Goal: Information Seeking & Learning: Learn about a topic

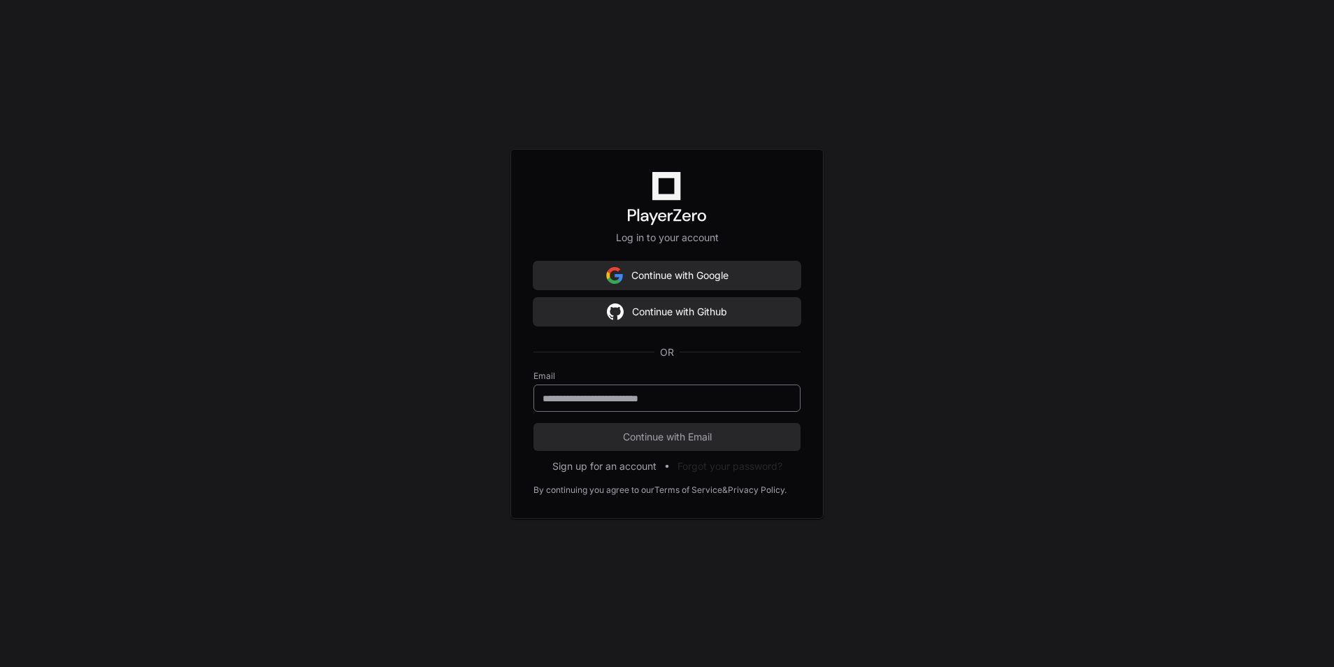
click at [639, 396] on input "email" at bounding box center [666, 398] width 249 height 14
type input "**********"
click at [605, 440] on span "Continue with Email" at bounding box center [666, 437] width 267 height 14
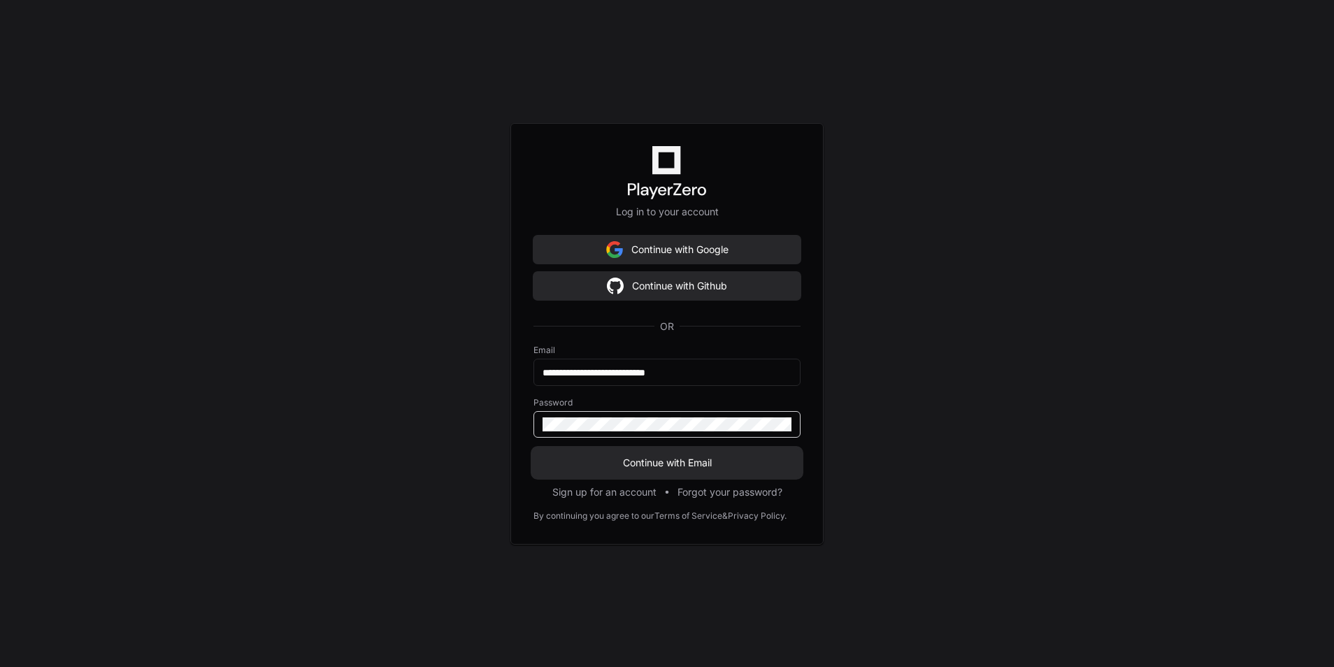
click at [613, 456] on span "Continue with Email" at bounding box center [666, 463] width 267 height 14
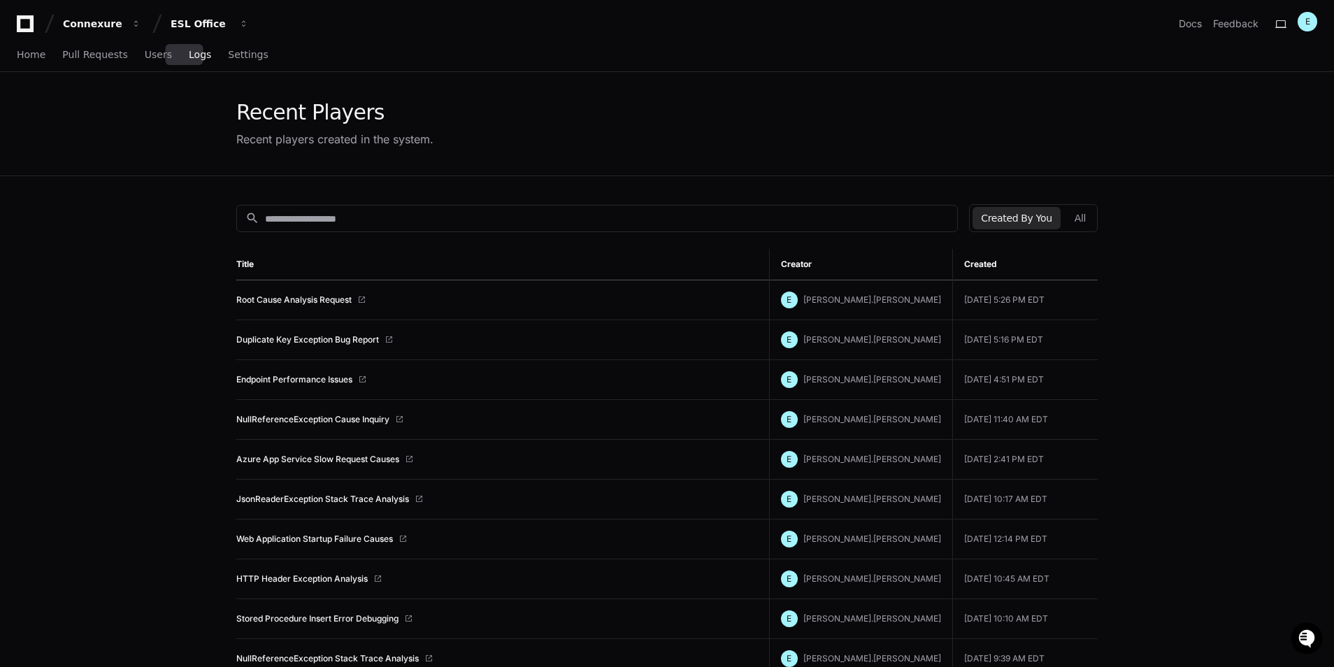
click at [193, 57] on span "Logs" at bounding box center [200, 54] width 22 height 8
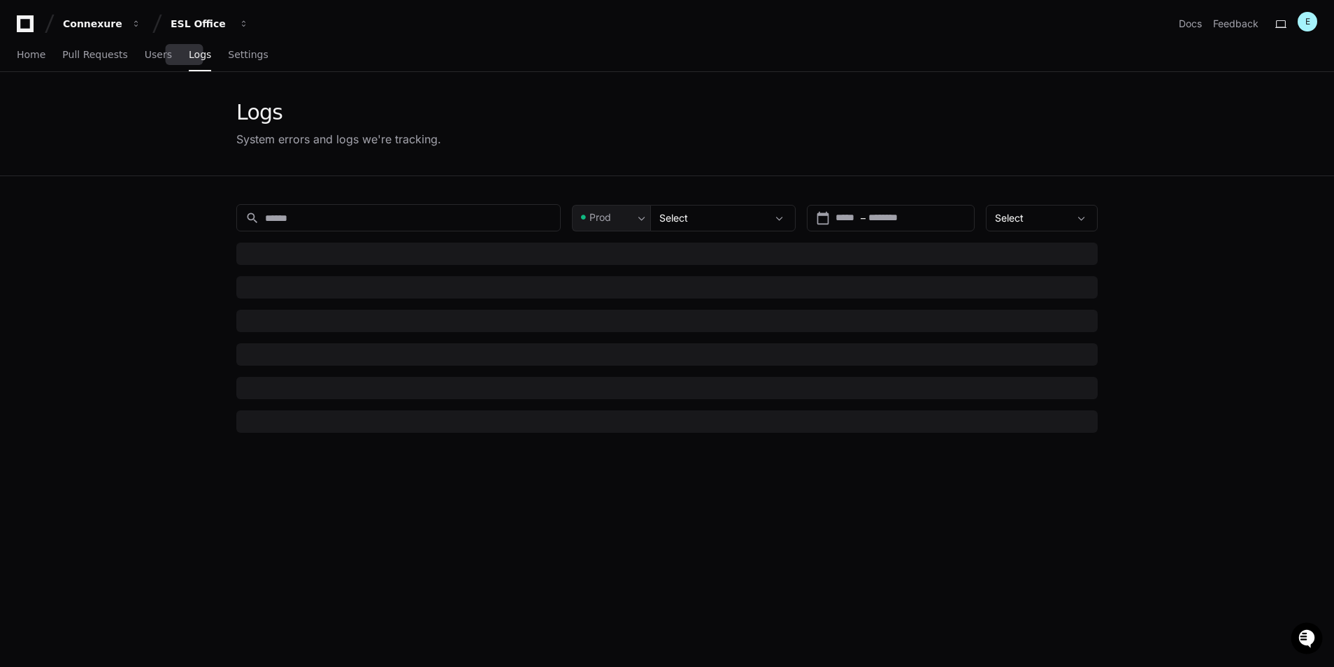
type input "*********"
type input "********"
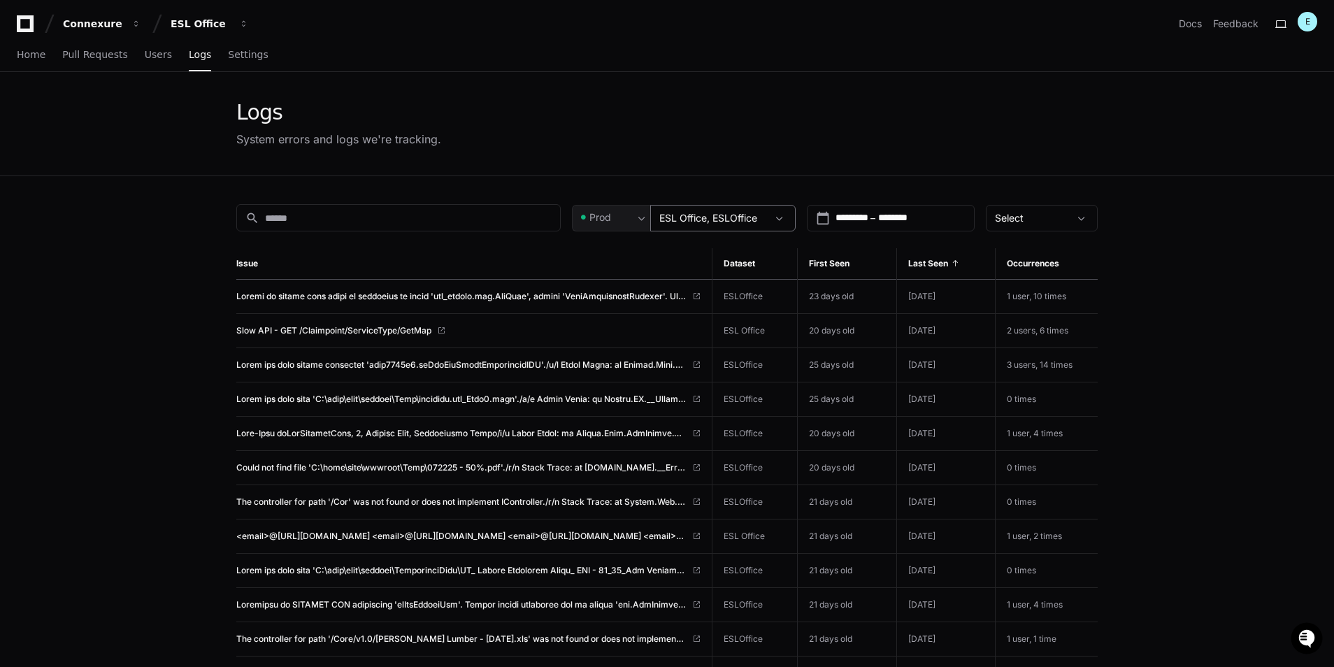
click at [712, 219] on span "ESL Office, ESLOffice" at bounding box center [708, 218] width 98 height 12
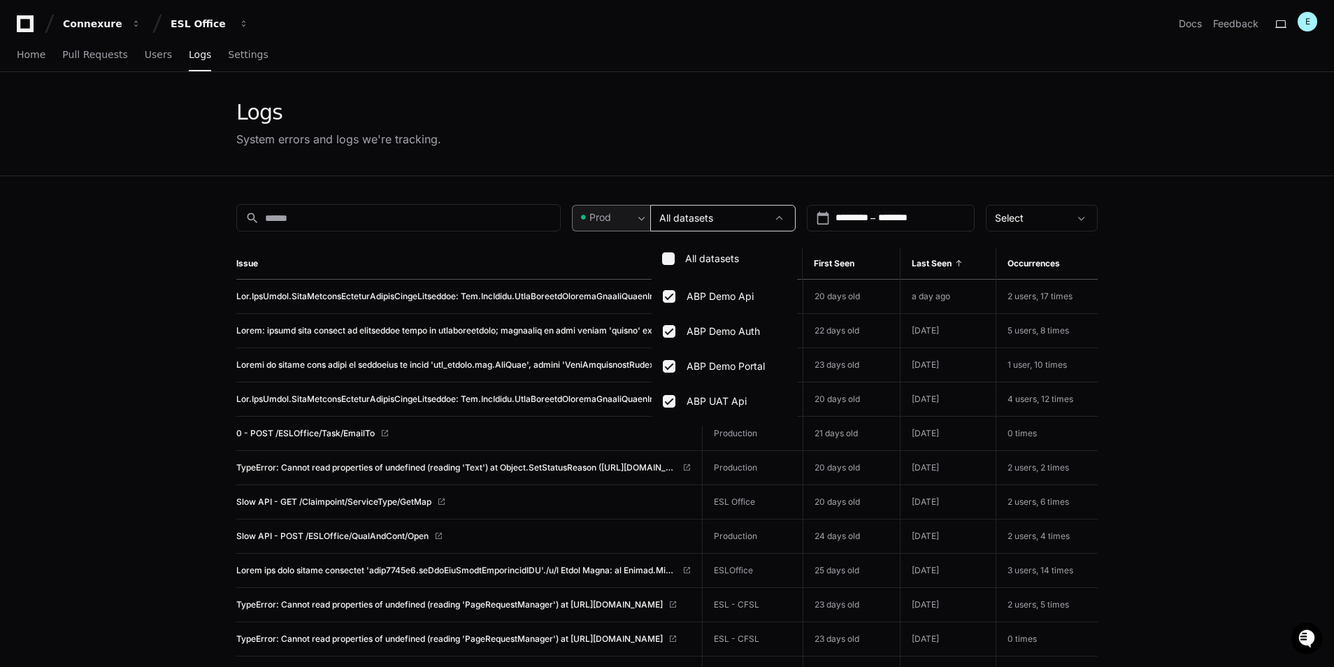
click at [599, 210] on div at bounding box center [667, 333] width 1334 height 667
click at [843, 222] on input "*********" at bounding box center [851, 218] width 32 height 14
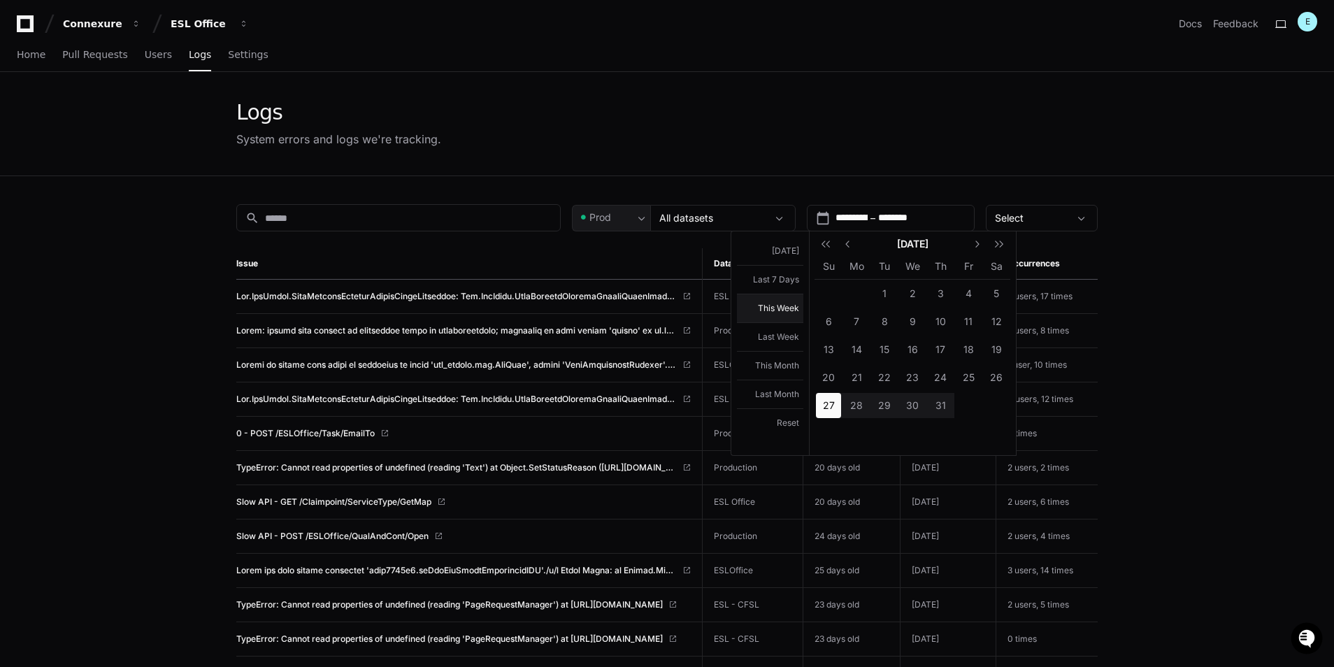
click at [782, 310] on button "This Week" at bounding box center [770, 308] width 66 height 29
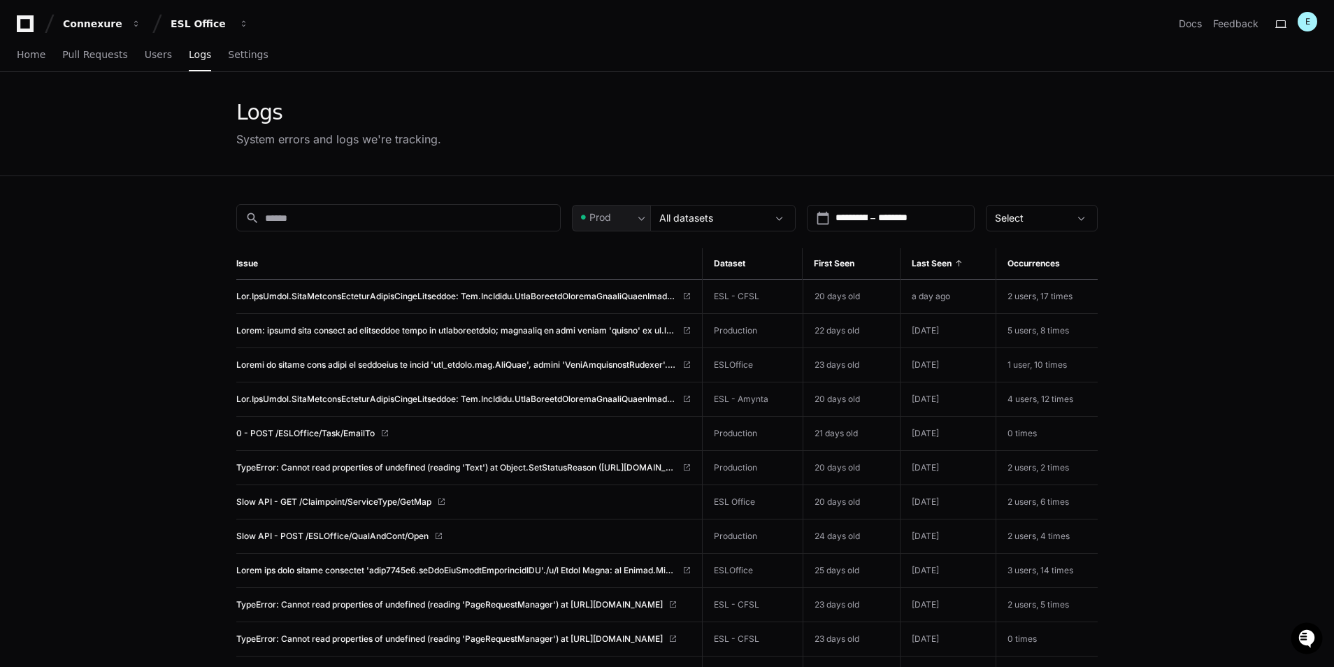
type input "**********"
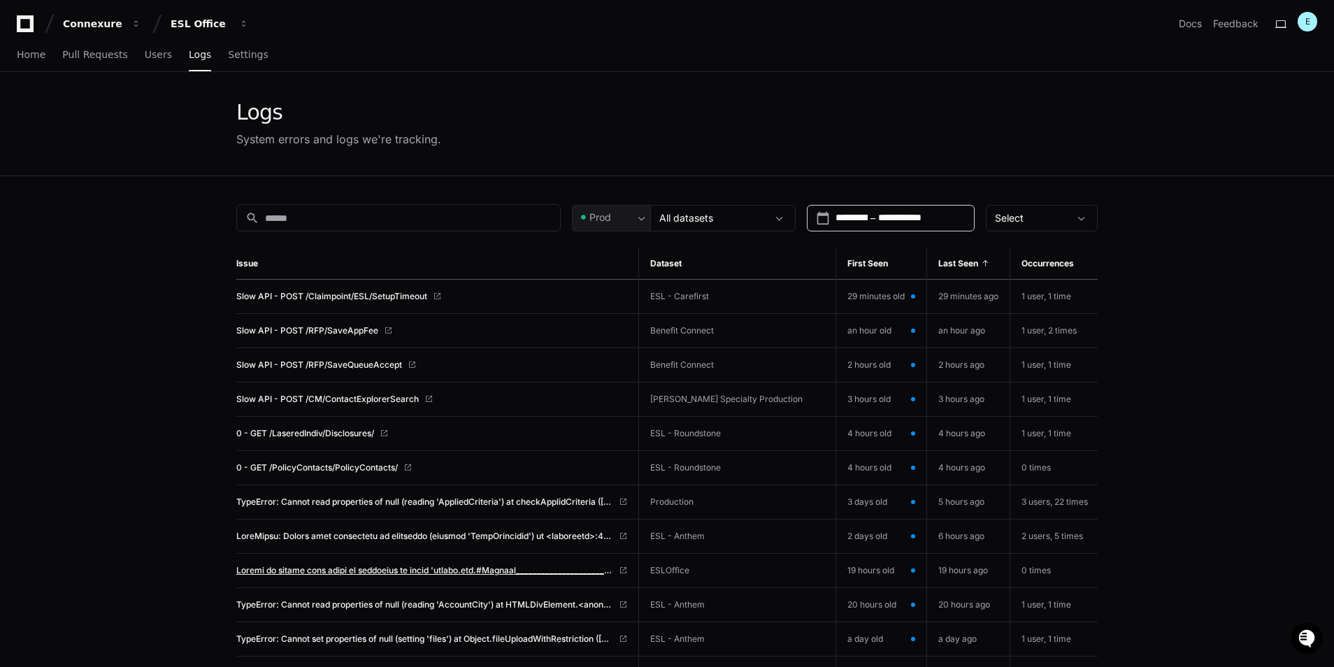
click at [418, 568] on span at bounding box center [424, 570] width 377 height 11
click at [360, 428] on span "0 - GET /LaseredIndiv/Disclosures/" at bounding box center [305, 433] width 138 height 11
drag, startPoint x: 446, startPoint y: 500, endPoint x: 1202, endPoint y: 426, distance: 759.2
click at [389, 469] on span "0 - GET /PolicyContacts/PolicyContacts/" at bounding box center [316, 467] width 161 height 11
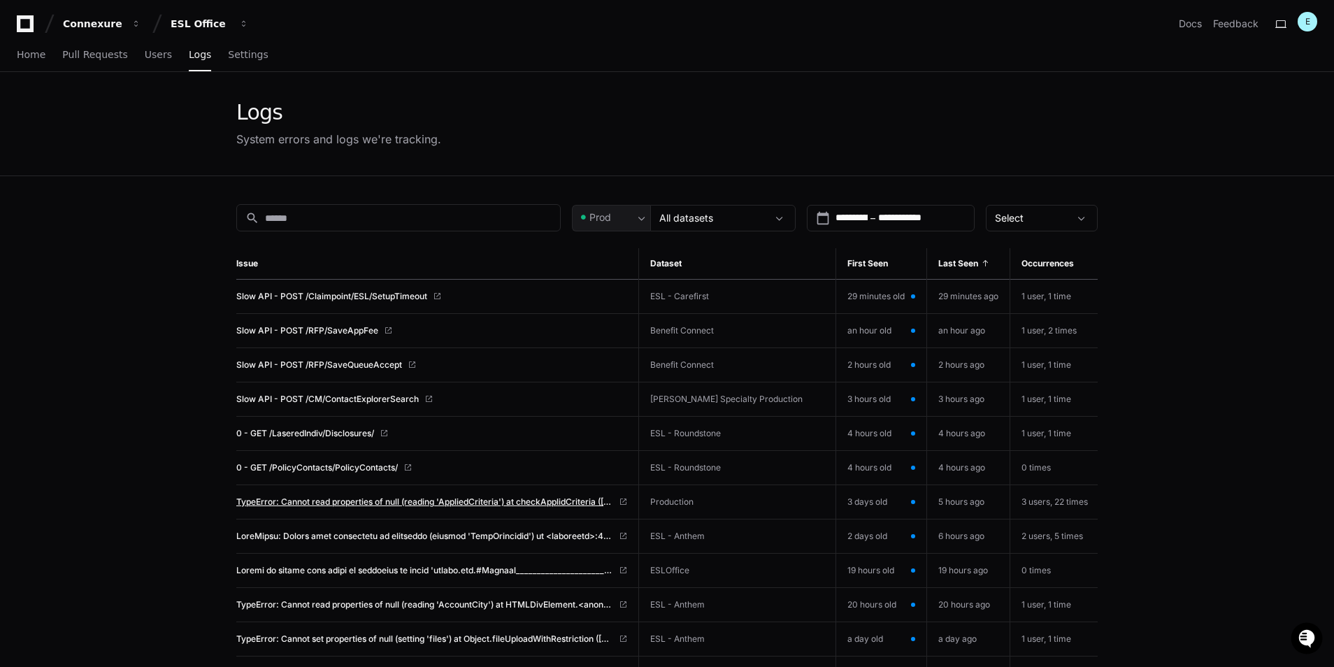
click at [372, 500] on span "TypeError: Cannot read properties of null (reading 'AppliedCriteria') at checkA…" at bounding box center [424, 501] width 377 height 11
click at [379, 536] on span at bounding box center [424, 536] width 377 height 11
click at [360, 605] on span "TypeError: Cannot read properties of null (reading 'AccountCity') at HTMLDivEle…" at bounding box center [424, 604] width 377 height 11
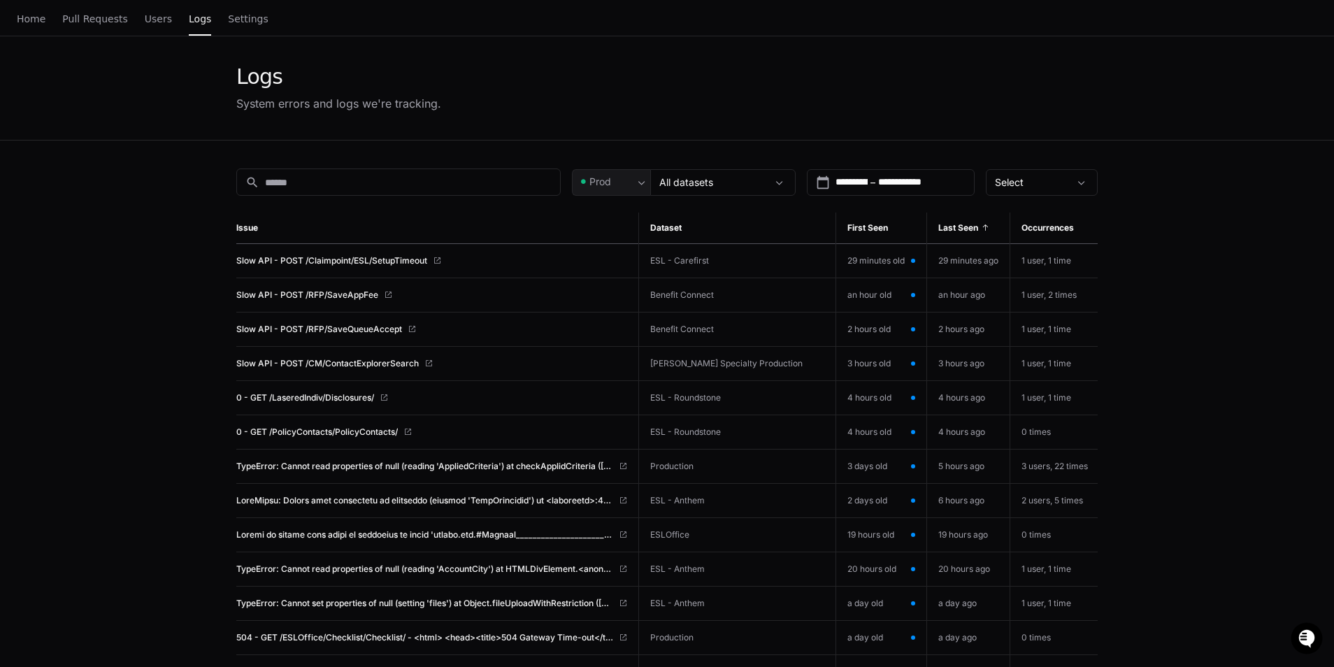
scroll to position [70, 0]
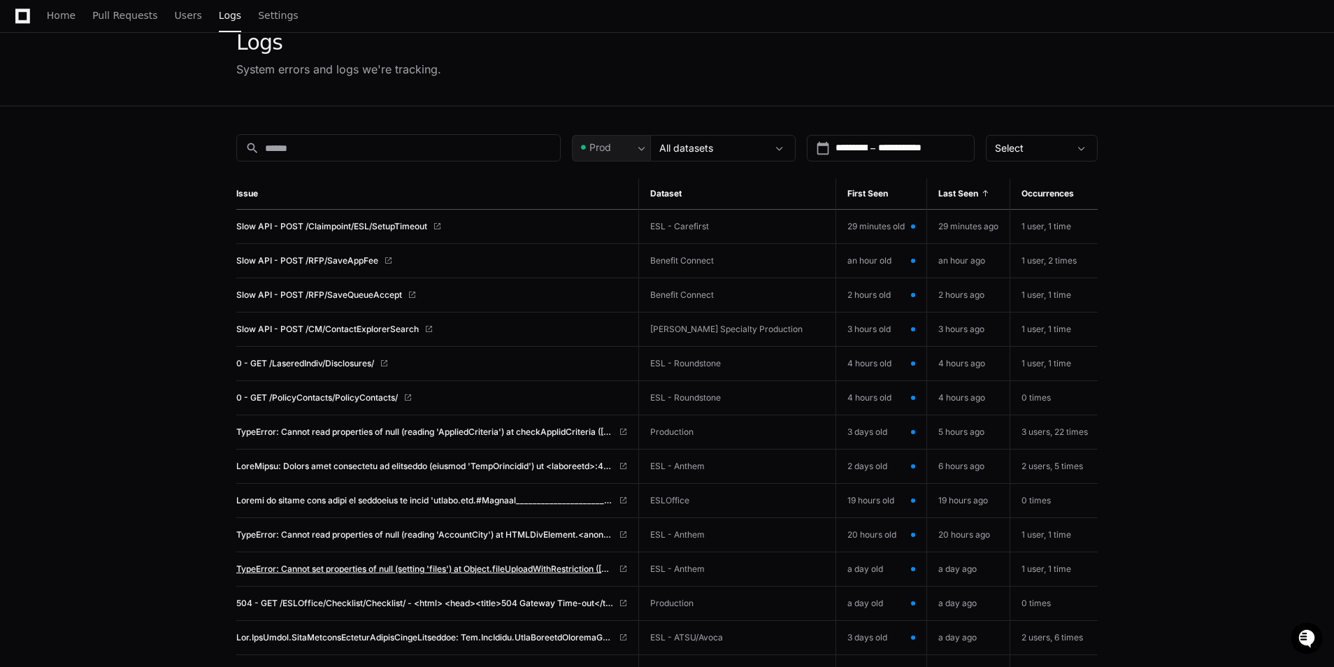
click at [365, 568] on span "TypeError: Cannot set properties of null (setting 'files') at Object.fileUpload…" at bounding box center [424, 568] width 377 height 11
click at [433, 600] on span "504 - GET /ESLOffice/Checklist/Checklist/ - <html> <head><title>504 Gateway Tim…" at bounding box center [424, 603] width 377 height 11
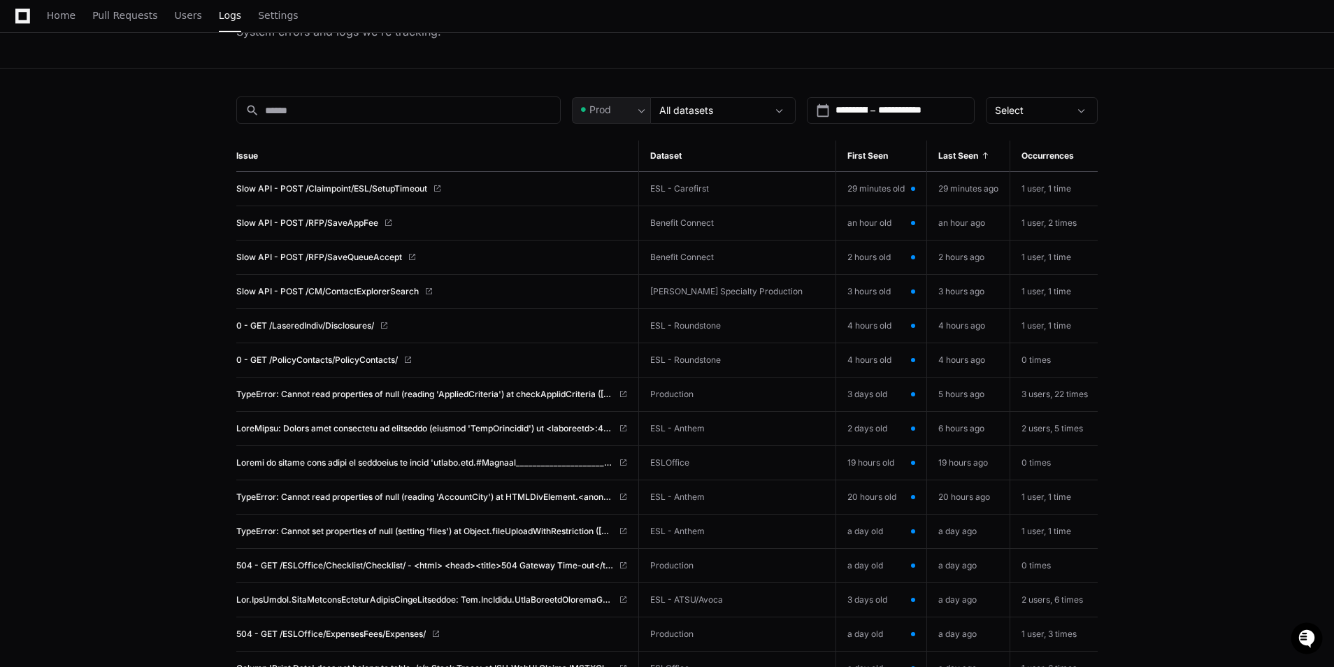
scroll to position [140, 0]
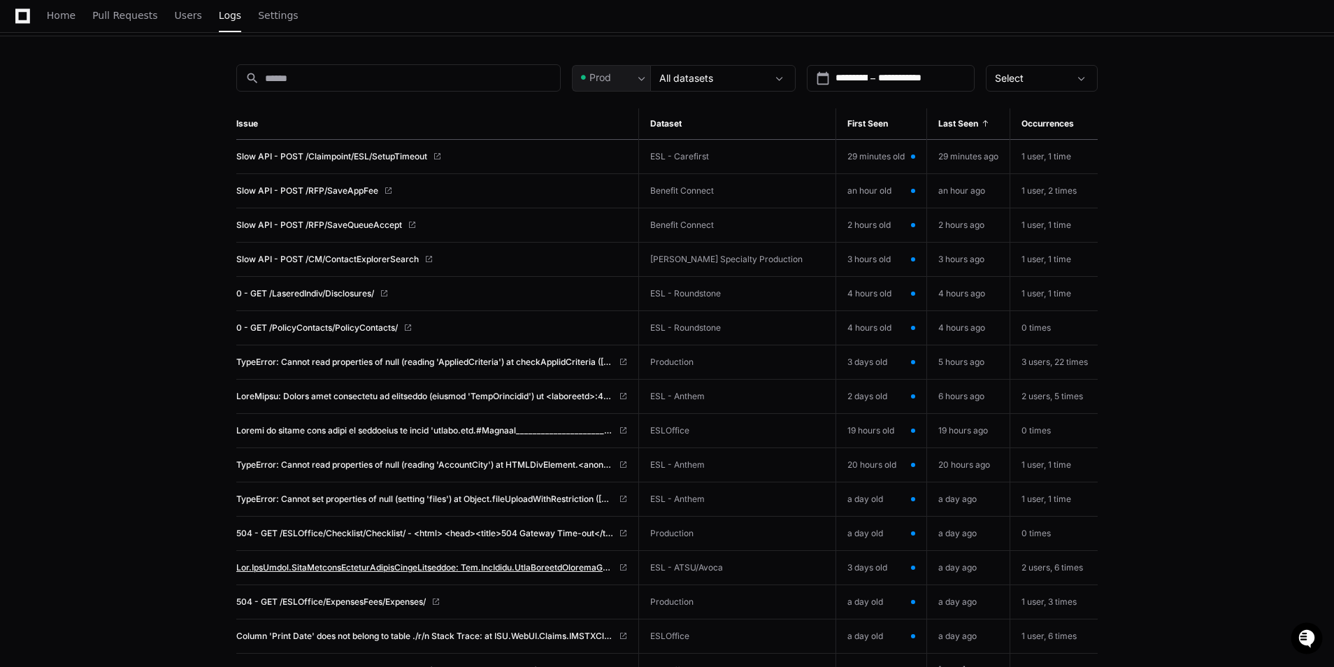
click at [373, 566] on span at bounding box center [424, 567] width 377 height 11
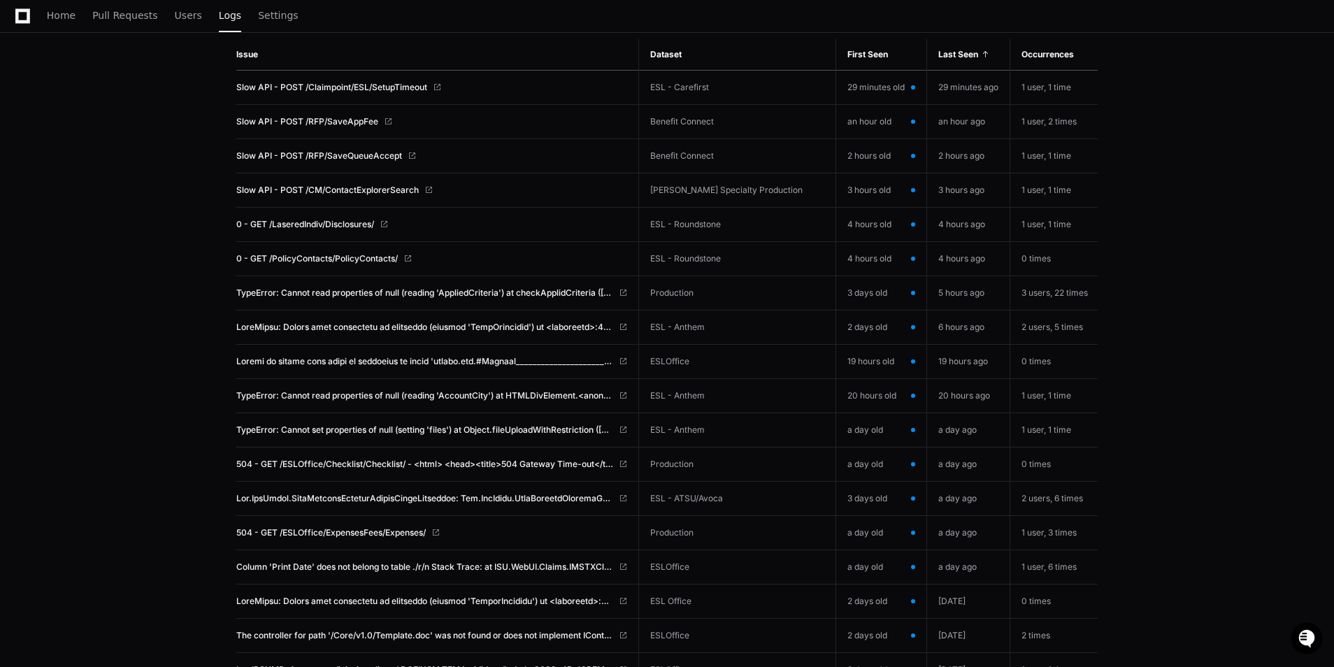
scroll to position [210, 0]
click at [379, 529] on span "504 - GET /ESLOffice/ExpensesFees/Expenses/" at bounding box center [330, 531] width 189 height 11
click at [373, 567] on span "Column 'Print Date' does not belong to table ./r/n Stack Trace: at ISU.WebUI.Cl…" at bounding box center [424, 566] width 377 height 11
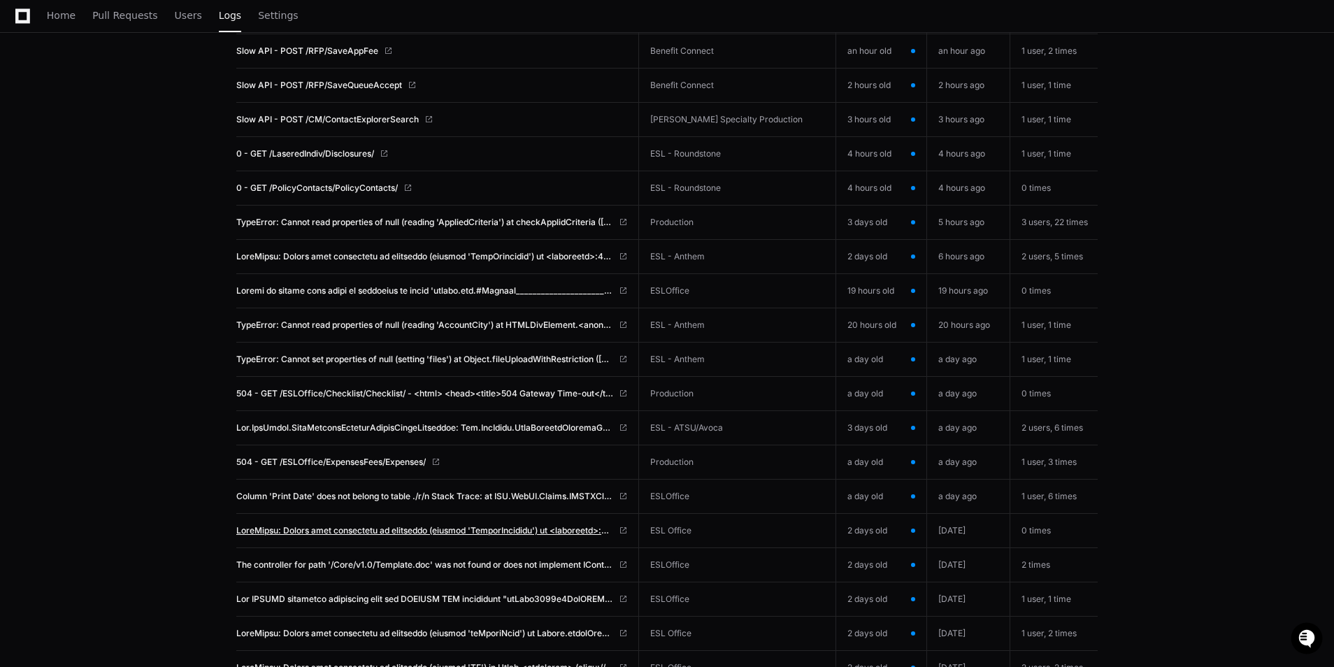
click at [408, 528] on span at bounding box center [424, 530] width 377 height 11
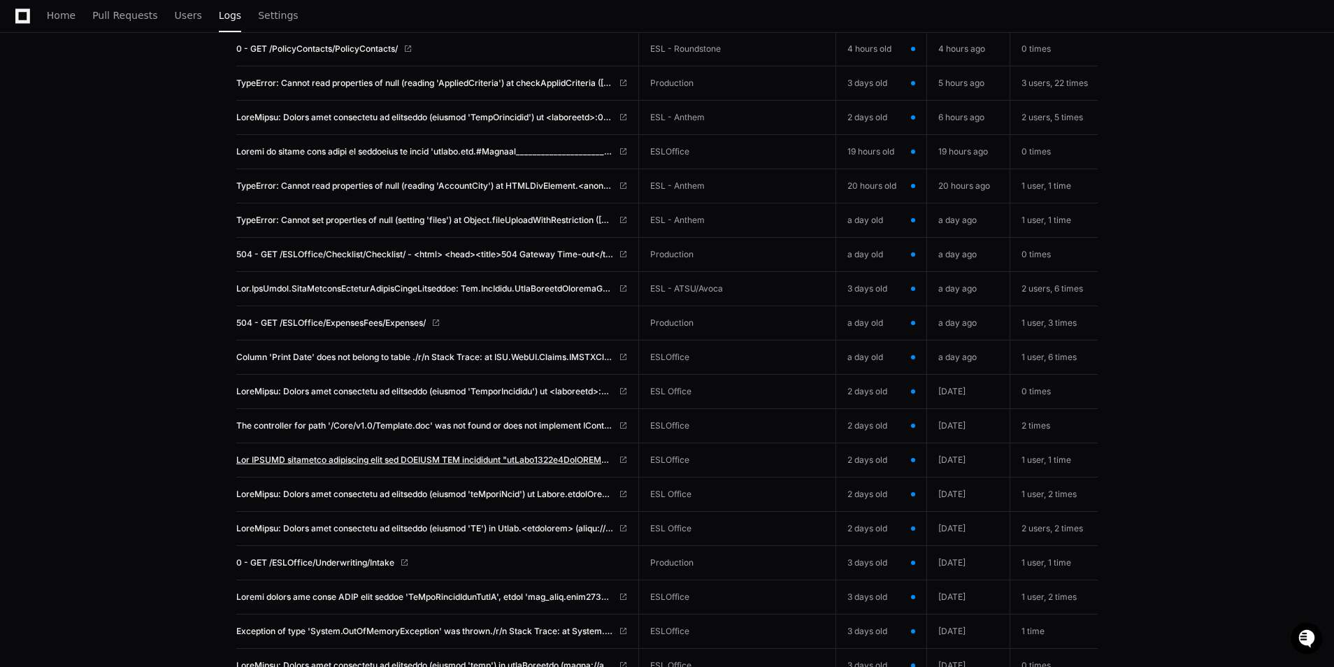
scroll to position [419, 0]
click span
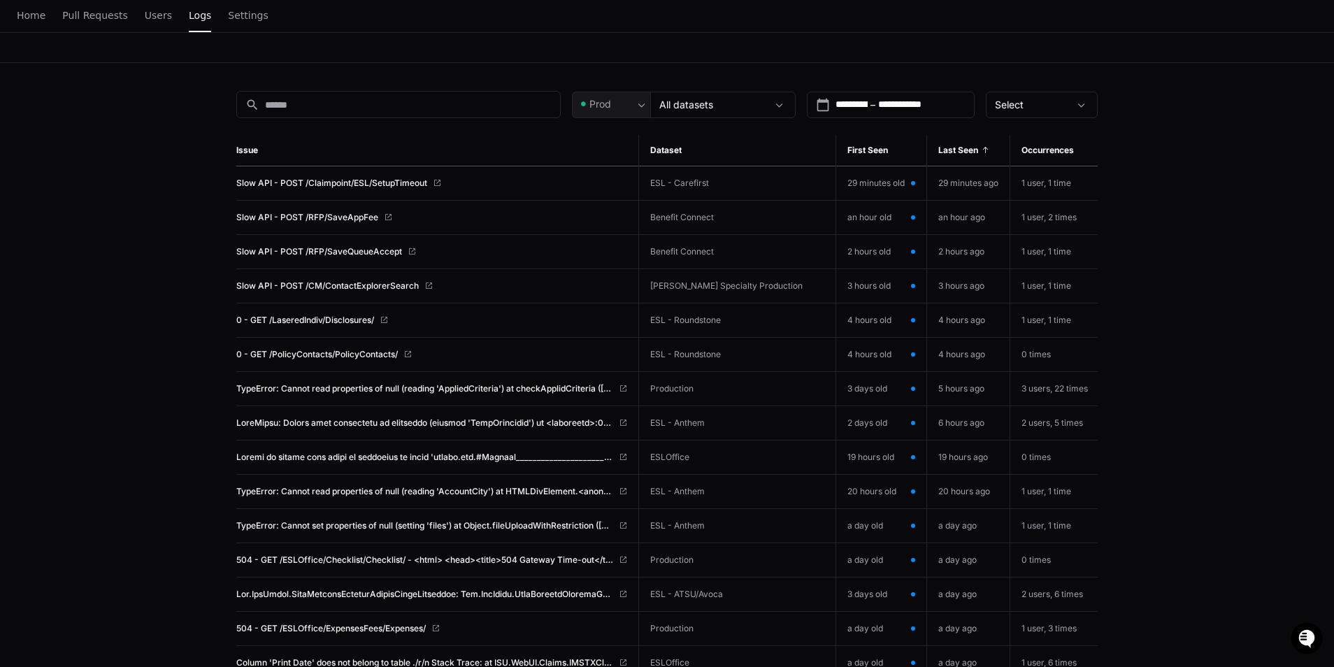
scroll to position [0, 0]
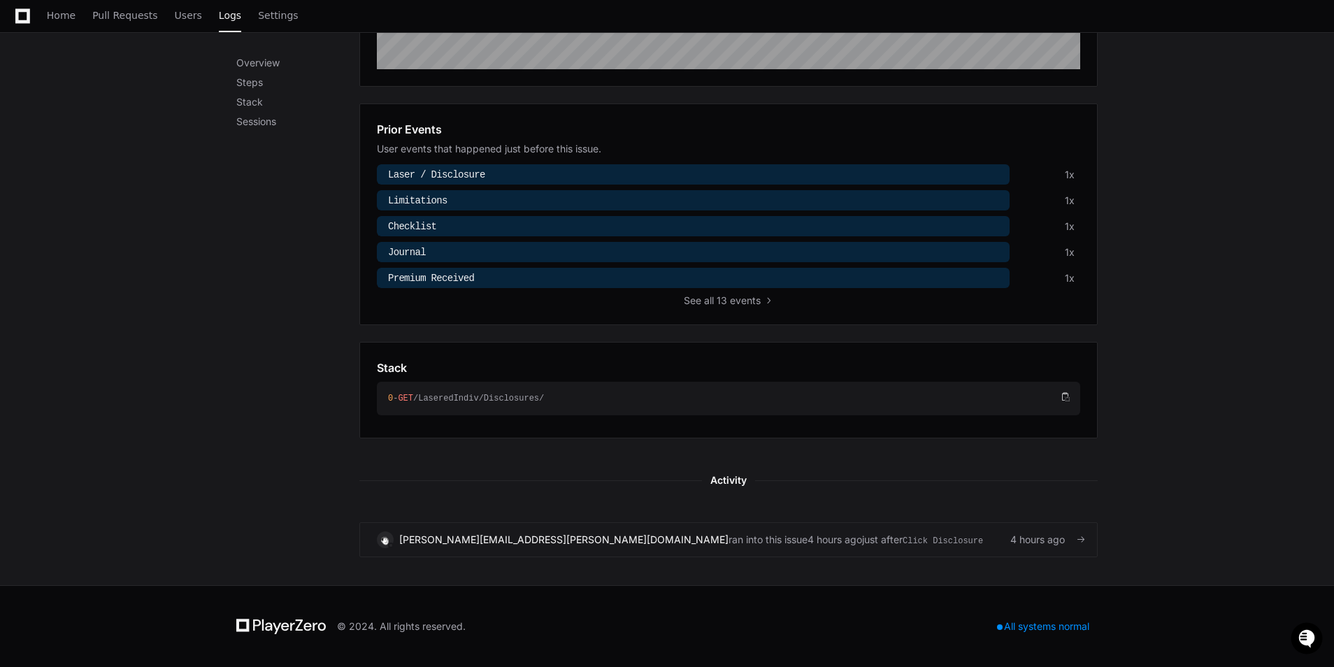
click at [902, 538] on span "Click Disclosure" at bounding box center [942, 541] width 80 height 13
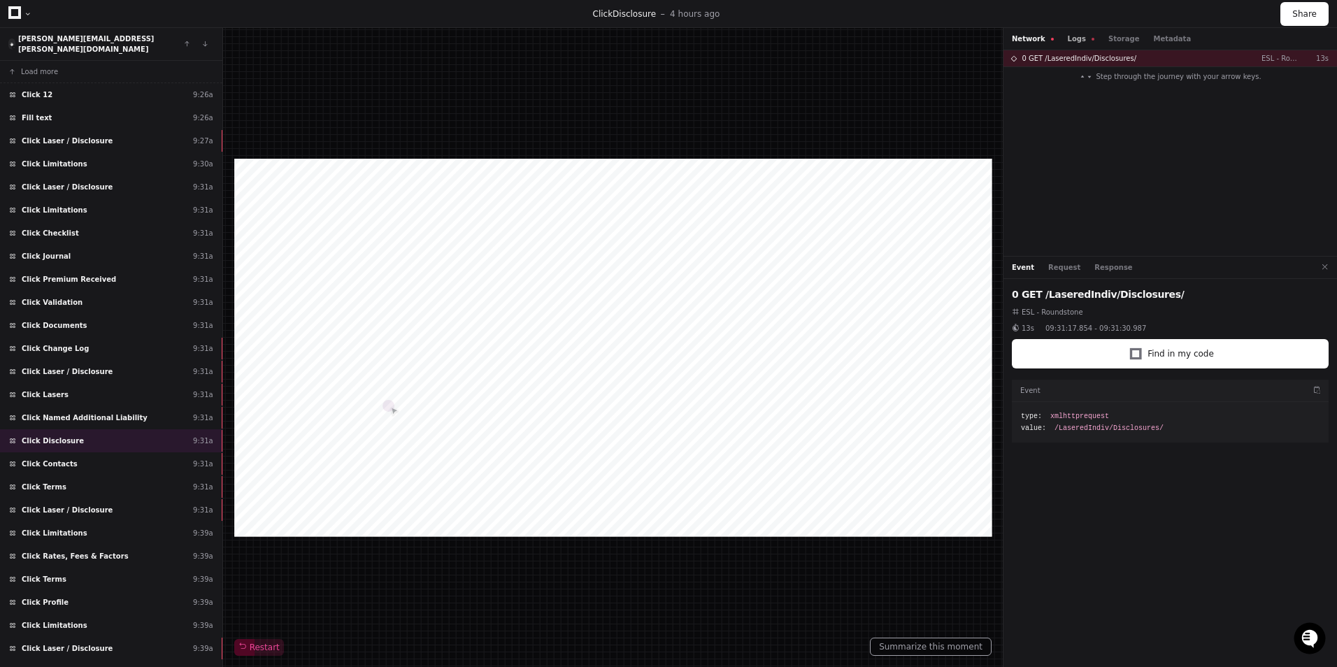
click at [1076, 36] on button "Logs" at bounding box center [1080, 39] width 27 height 10
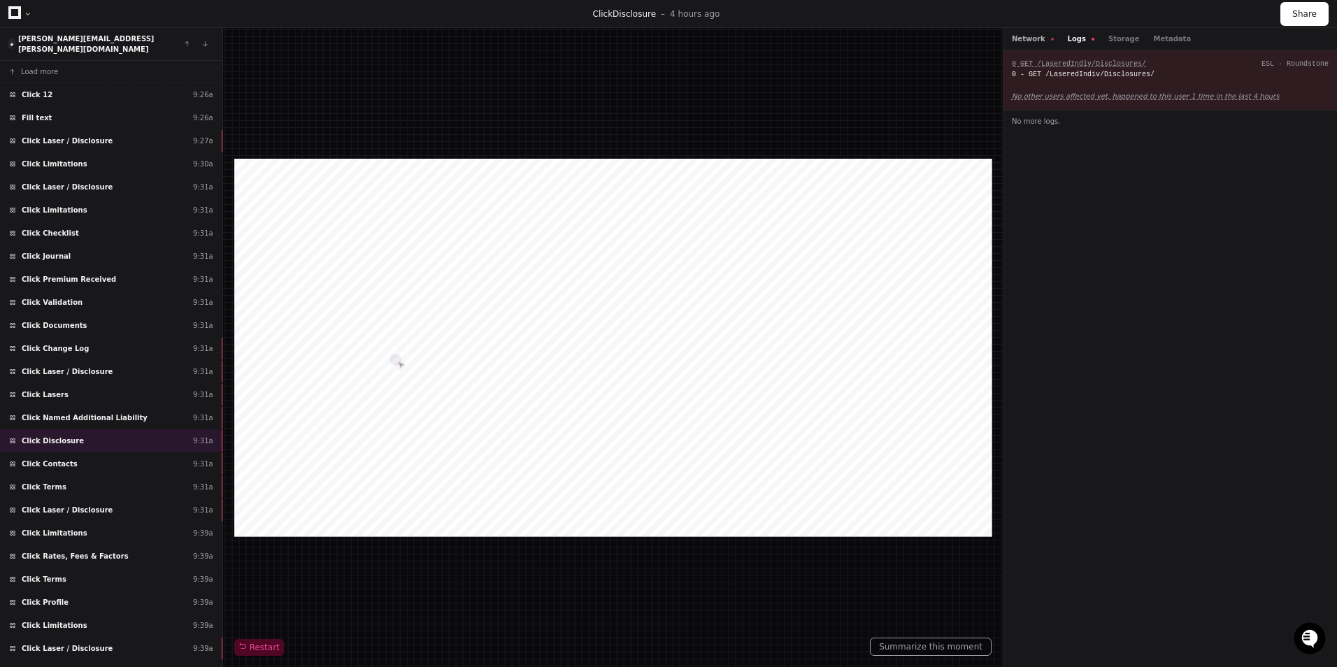
click at [1037, 37] on button "Network" at bounding box center [1032, 39] width 42 height 10
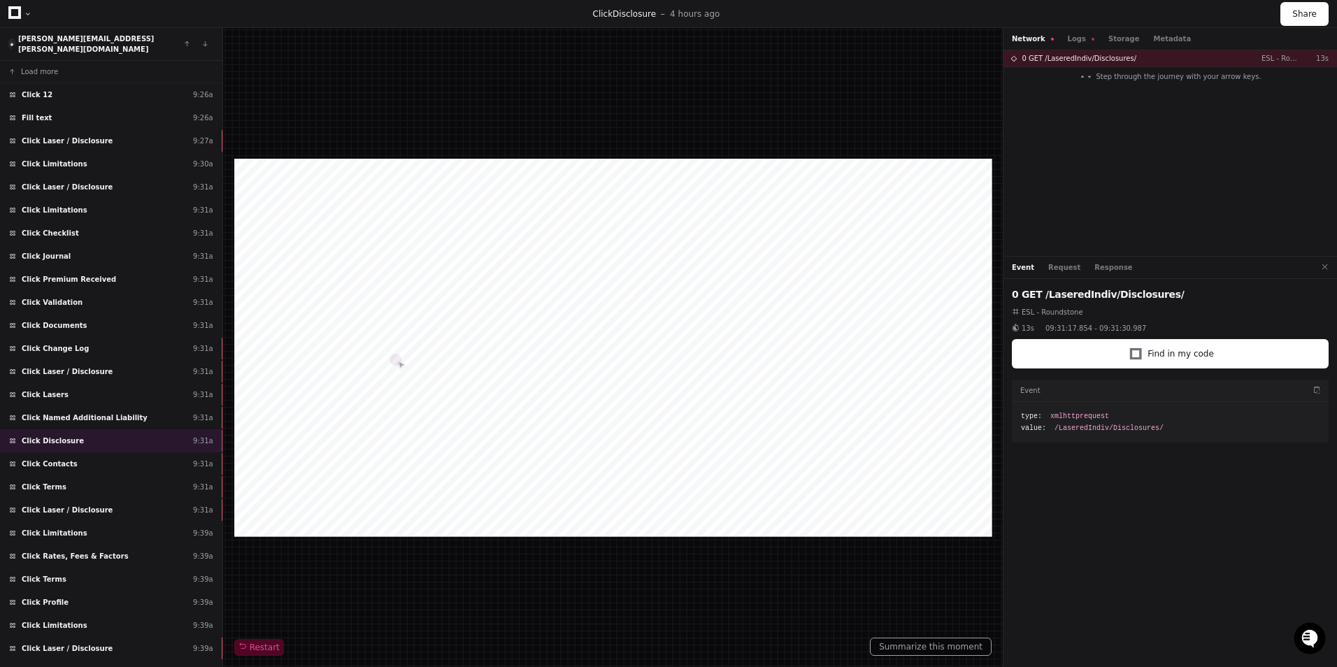
click at [1080, 33] on div "Network Logs Storage Metadata" at bounding box center [1169, 39] width 333 height 22
click at [1153, 36] on button "Metadata" at bounding box center [1172, 39] width 38 height 10
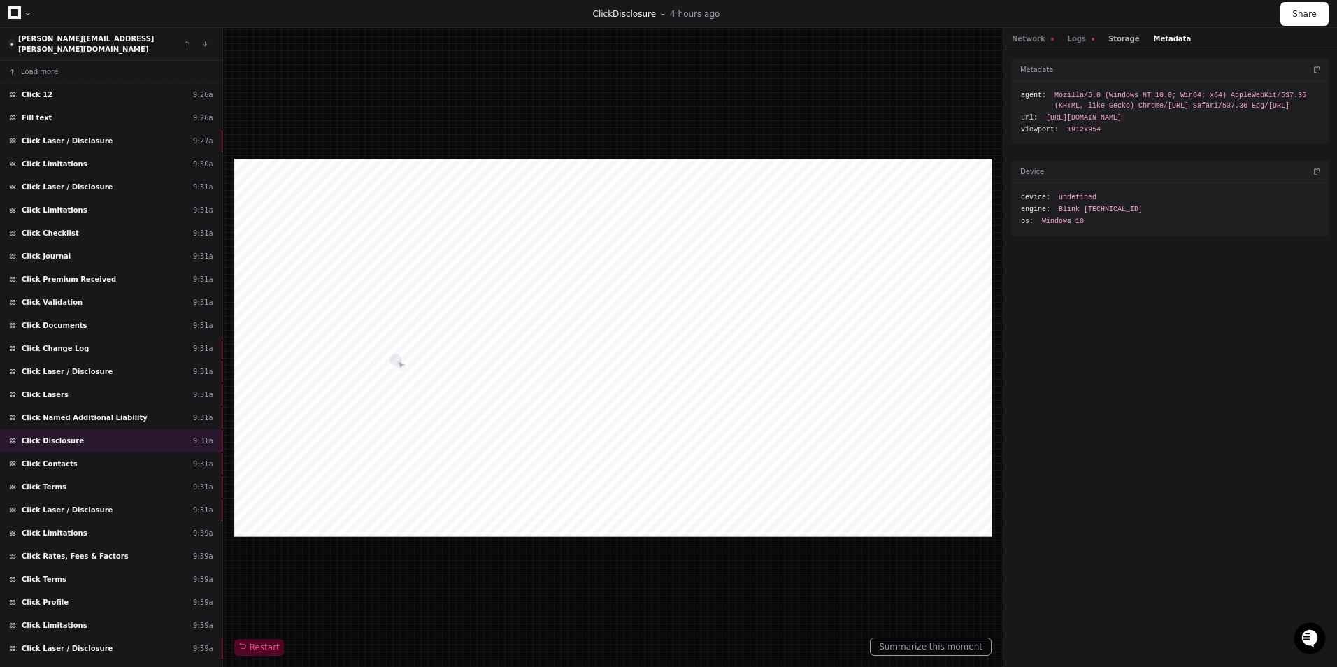
click at [1108, 38] on button "Storage" at bounding box center [1123, 39] width 31 height 10
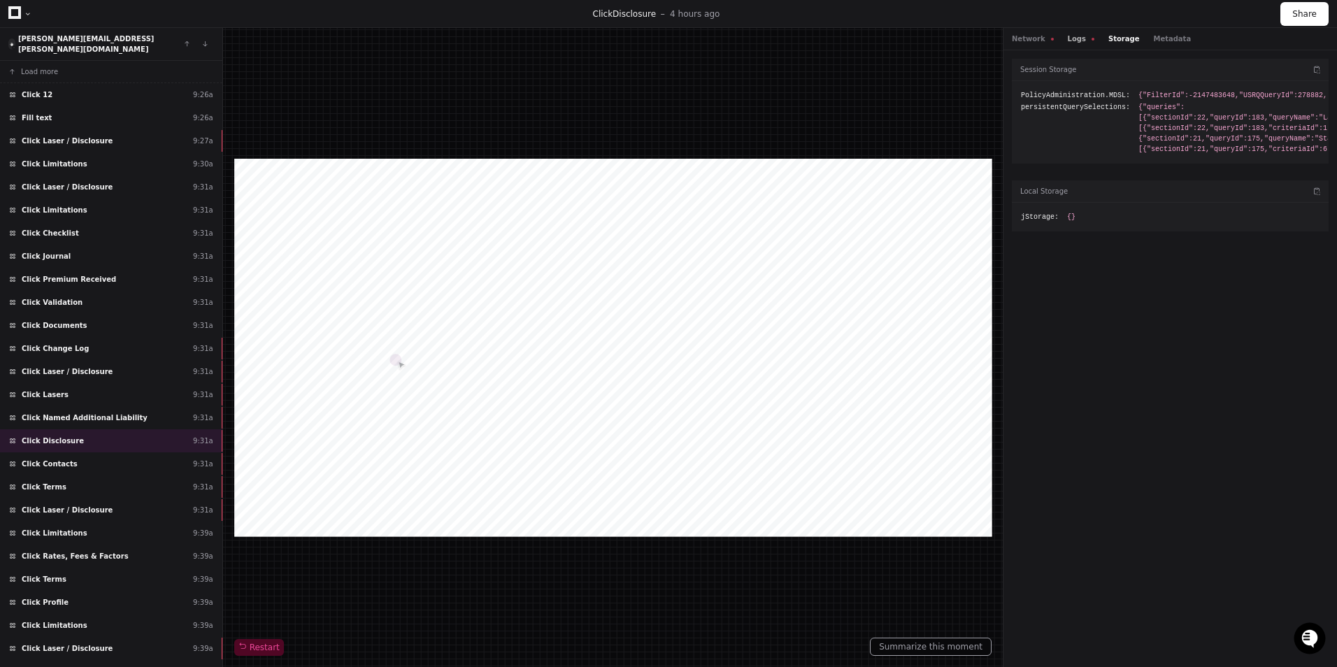
click at [1078, 39] on button "Logs" at bounding box center [1080, 39] width 27 height 10
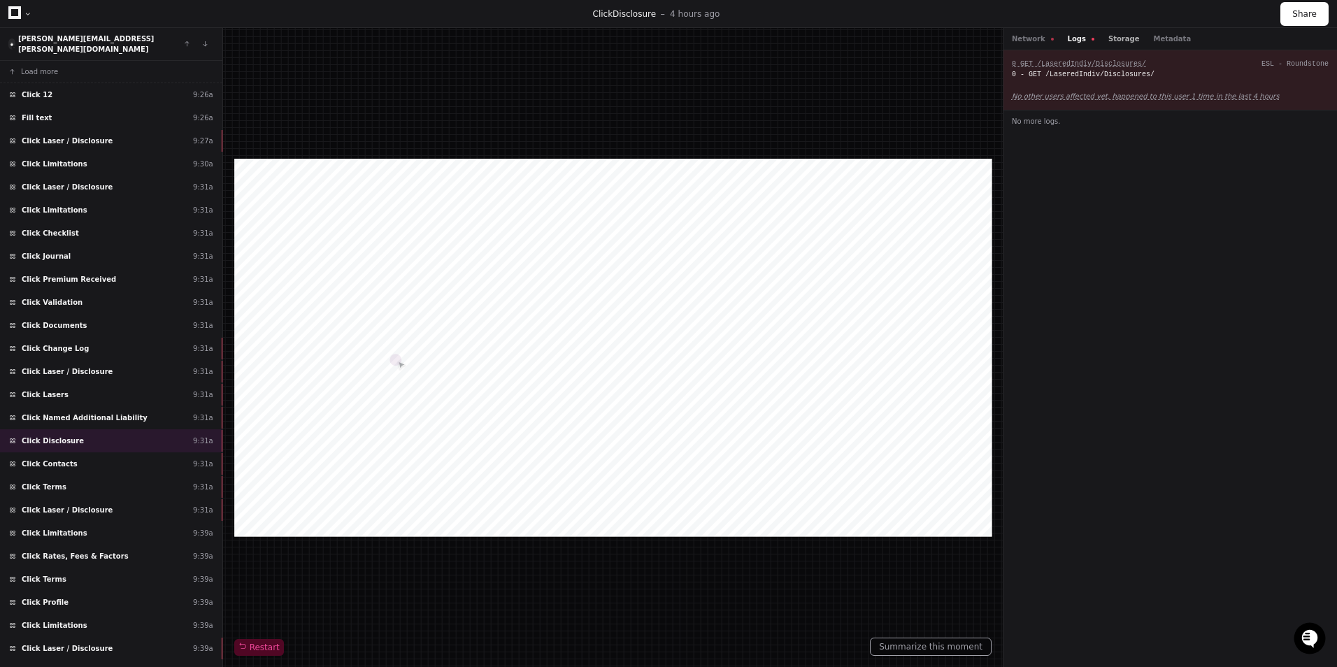
click at [1114, 38] on button "Storage" at bounding box center [1123, 39] width 31 height 10
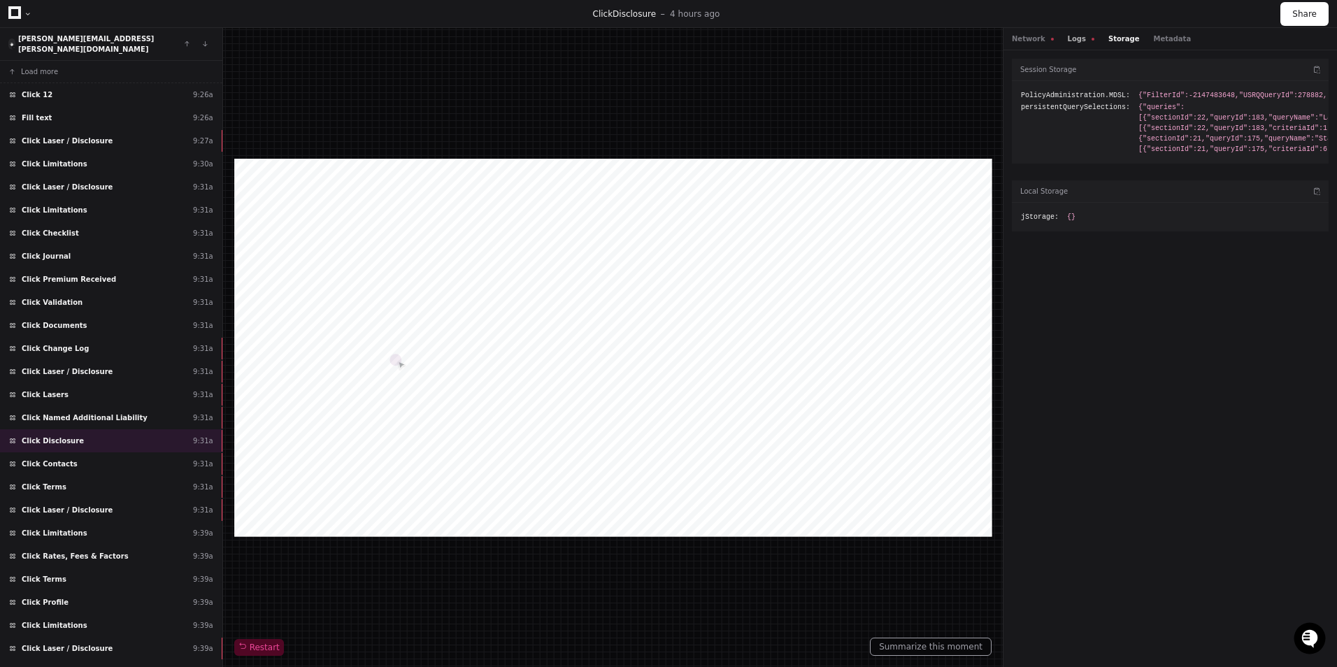
click at [1073, 35] on button "Logs" at bounding box center [1080, 39] width 27 height 10
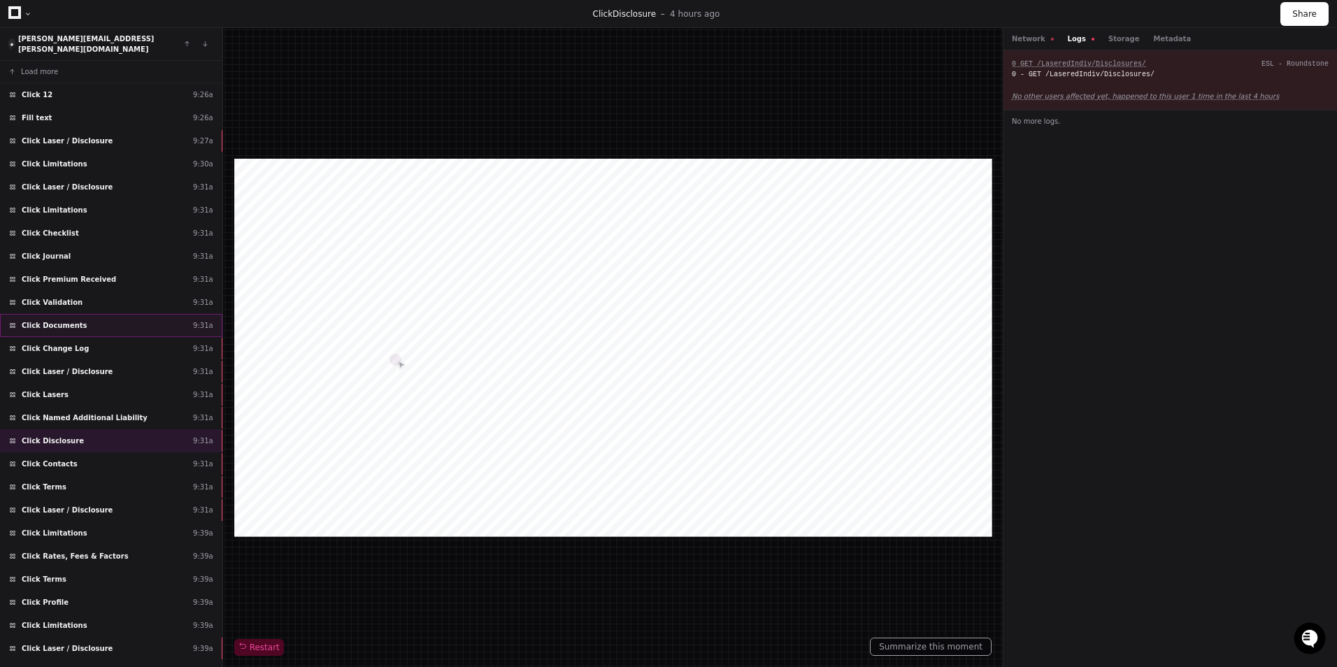
click at [141, 319] on div "Click Documents 9:31a" at bounding box center [111, 325] width 222 height 23
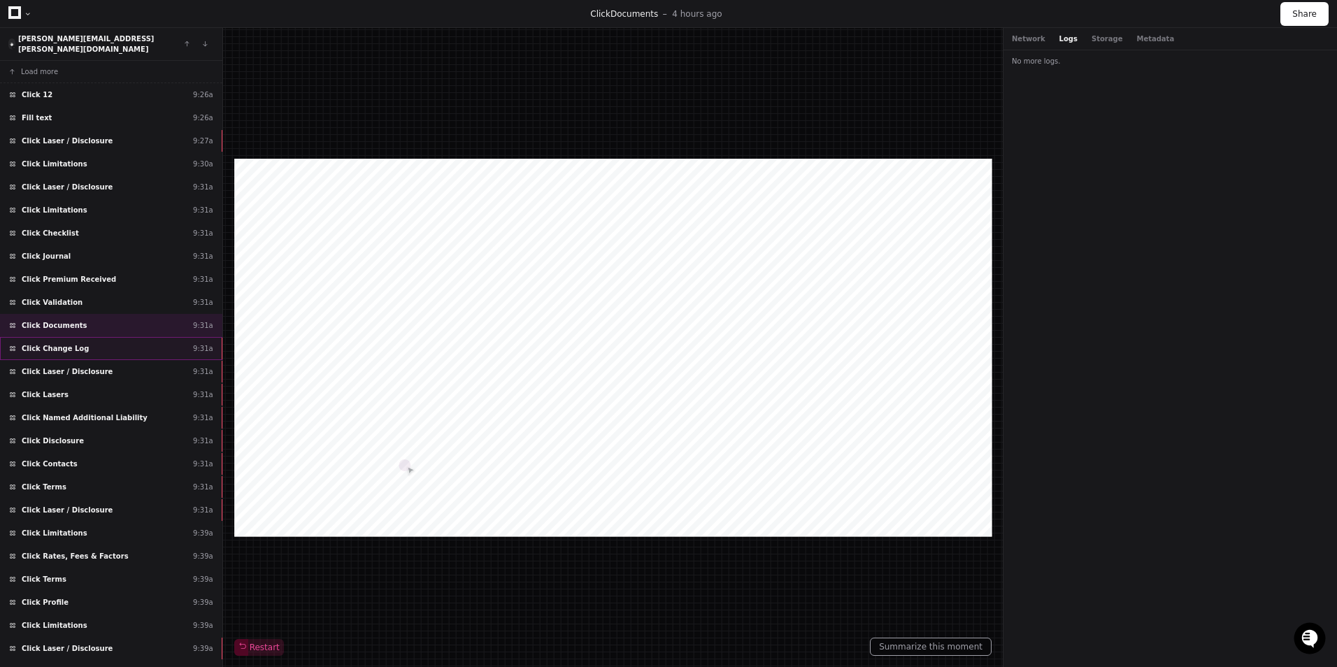
click at [141, 340] on div "Click Change Log 9:31a" at bounding box center [111, 348] width 222 height 23
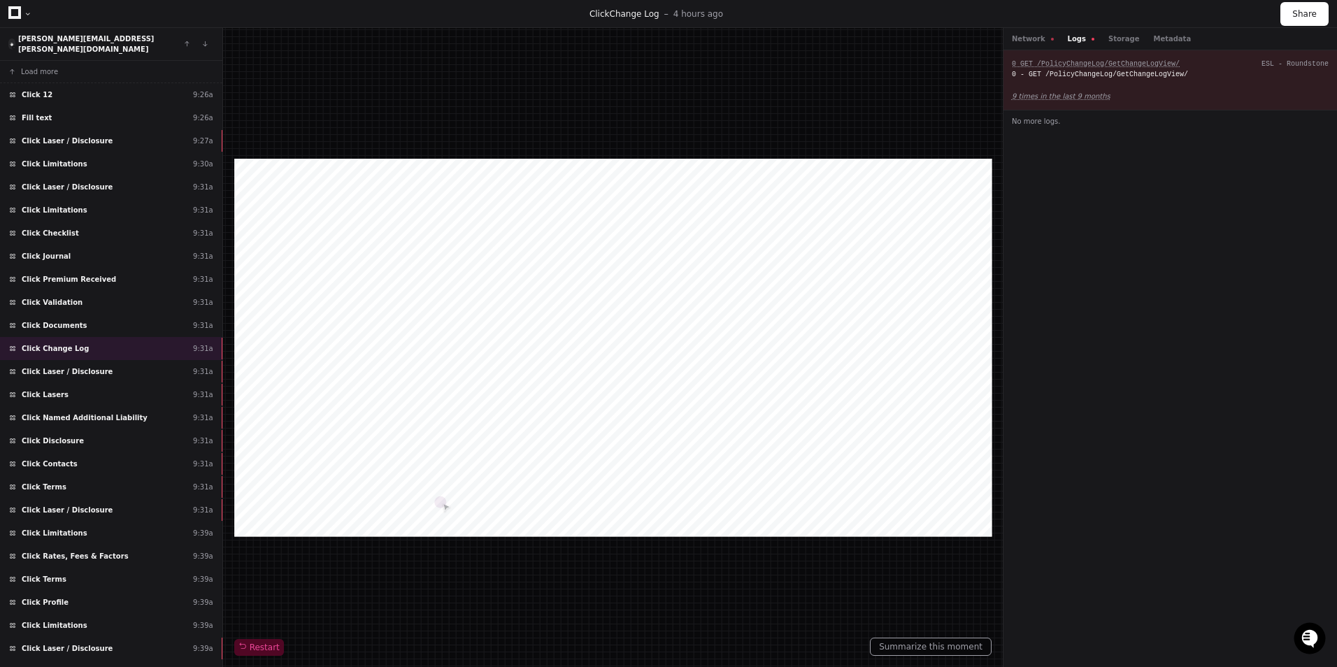
click at [1075, 31] on div "Network Logs Storage Metadata" at bounding box center [1169, 39] width 333 height 22
click at [1070, 41] on button "Logs" at bounding box center [1080, 39] width 27 height 10
click at [1072, 36] on button "Logs" at bounding box center [1080, 39] width 27 height 10
click at [144, 360] on div "Click Laser / Disclosure 9:31a" at bounding box center [111, 371] width 222 height 23
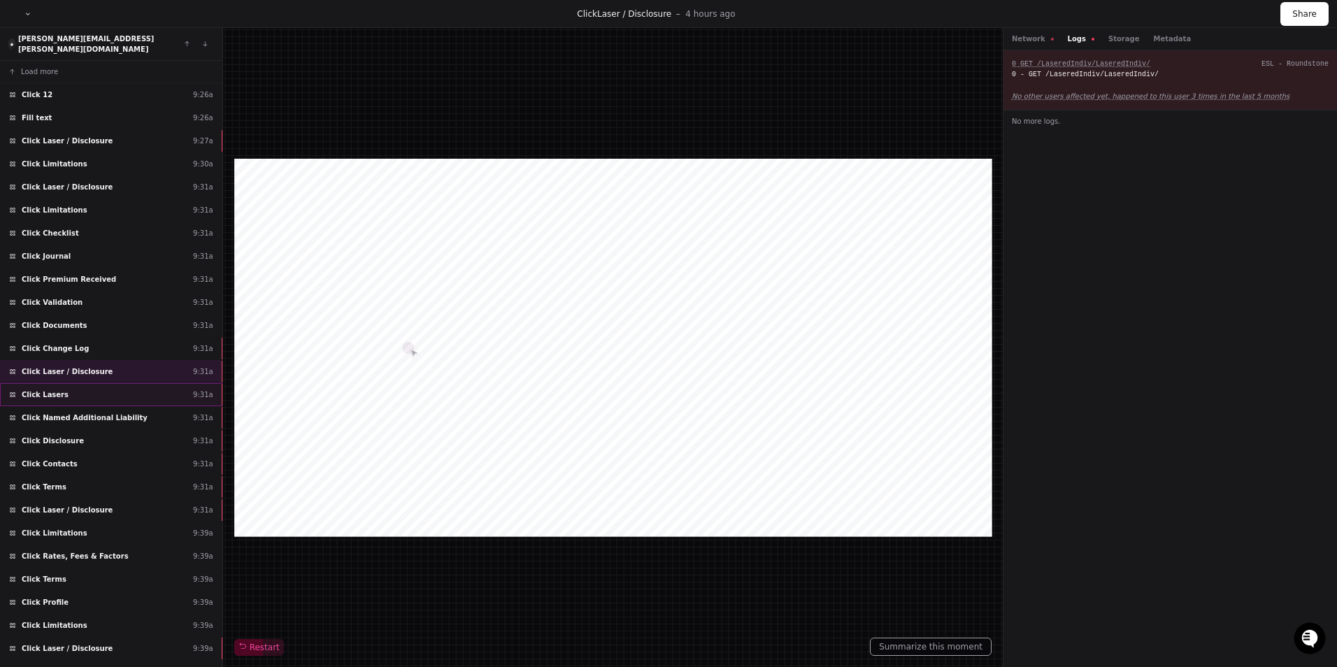
click at [135, 383] on div "Click Lasers 9:31a" at bounding box center [111, 394] width 222 height 23
click at [134, 410] on div "Click Named Additional Liability 9:31a" at bounding box center [111, 417] width 222 height 23
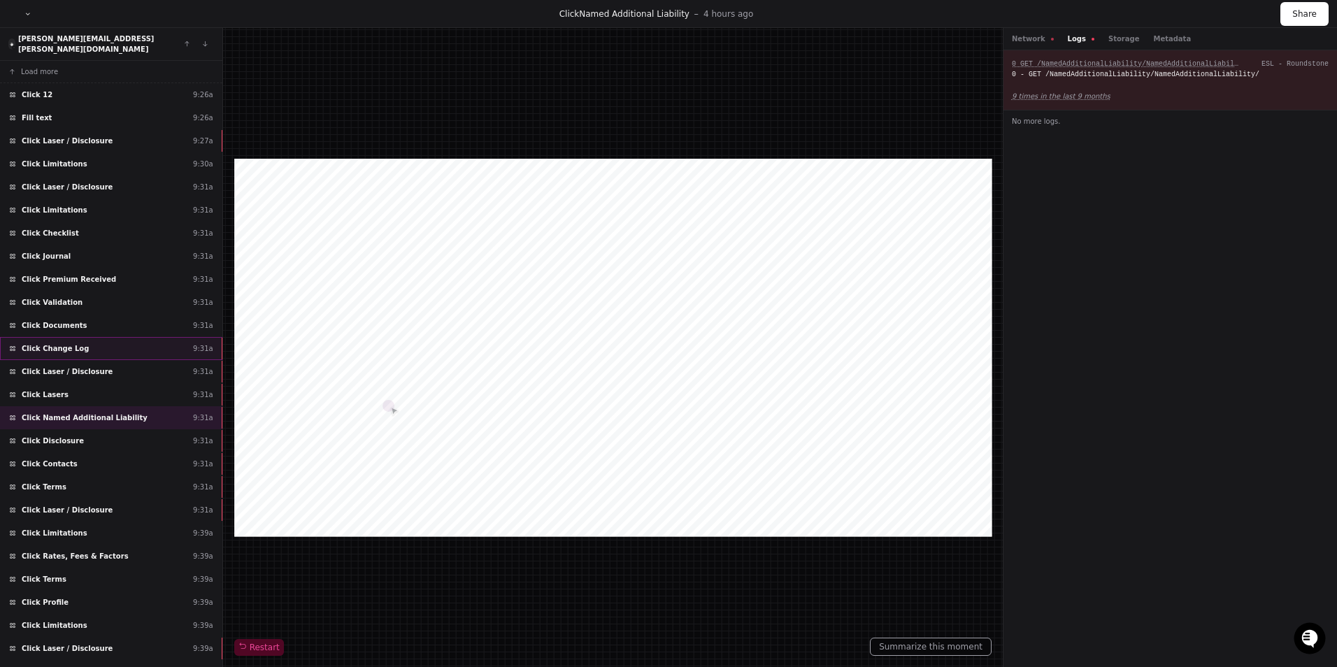
click at [143, 337] on div "Click Change Log 9:31a" at bounding box center [111, 348] width 222 height 23
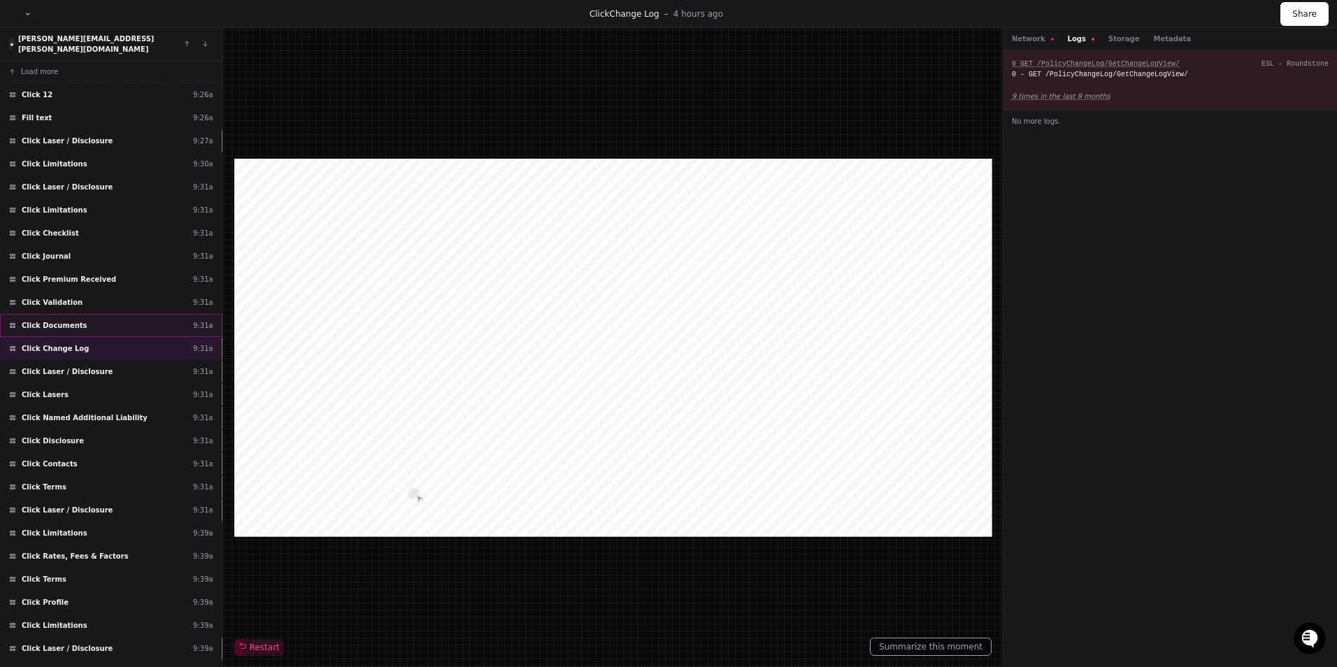
click at [155, 317] on div "Click Documents 9:31a" at bounding box center [111, 325] width 222 height 23
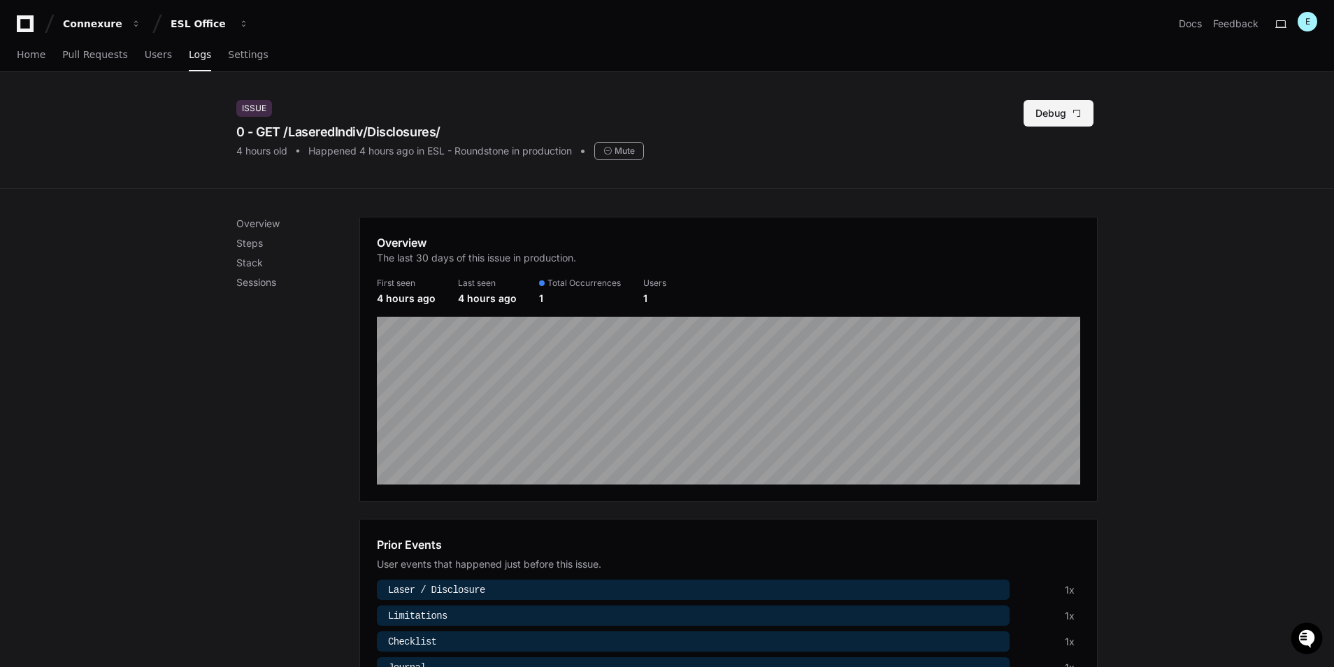
click at [1056, 120] on button "Debug" at bounding box center [1058, 113] width 70 height 27
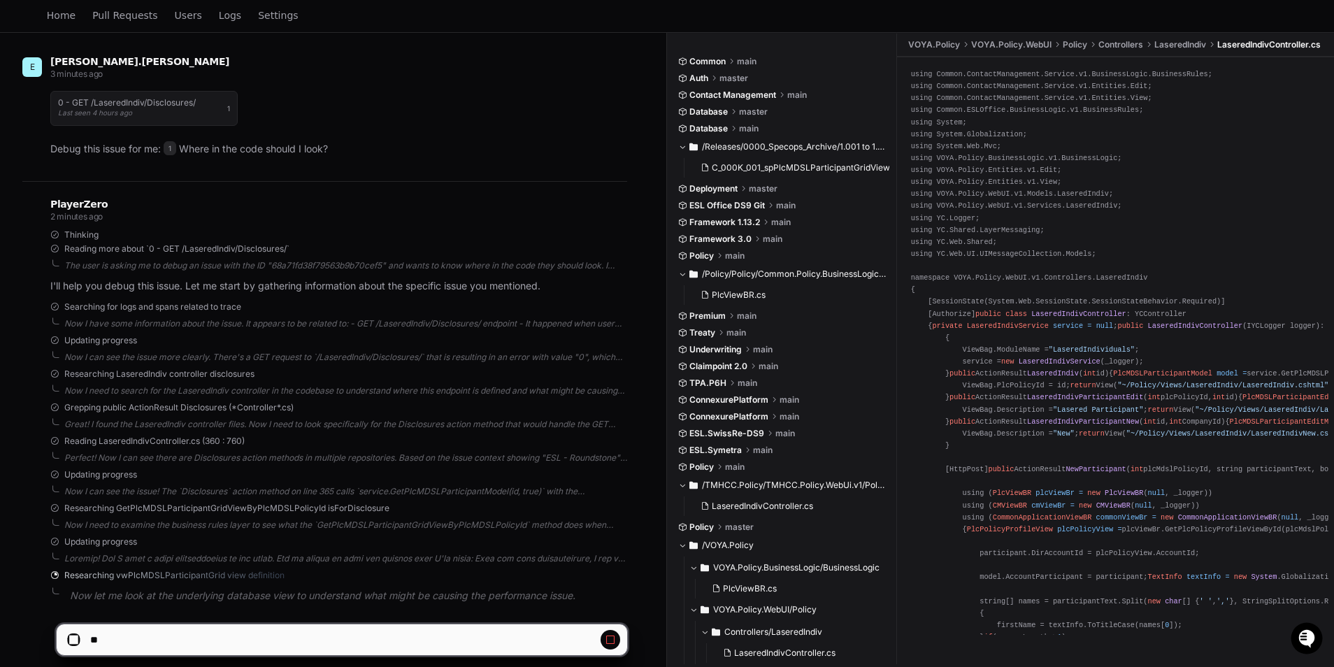
scroll to position [227, 0]
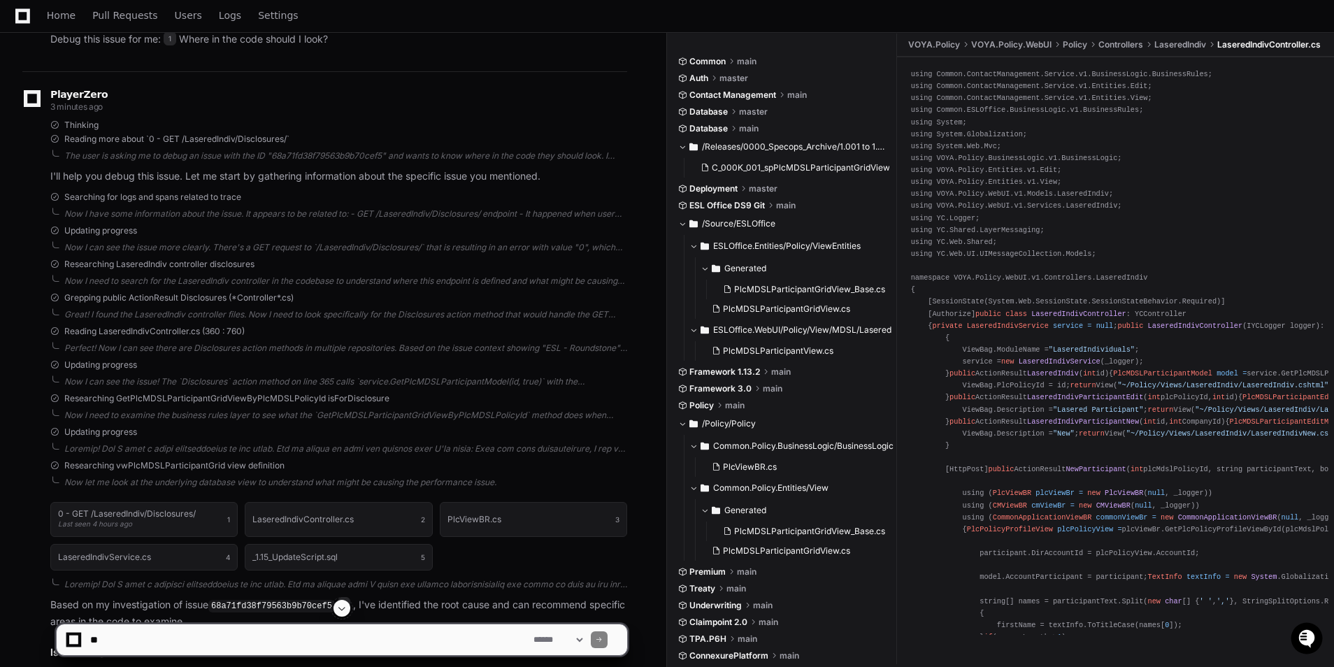
click at [554, 109] on div "PlayerZero 3 minutes ago" at bounding box center [324, 102] width 605 height 24
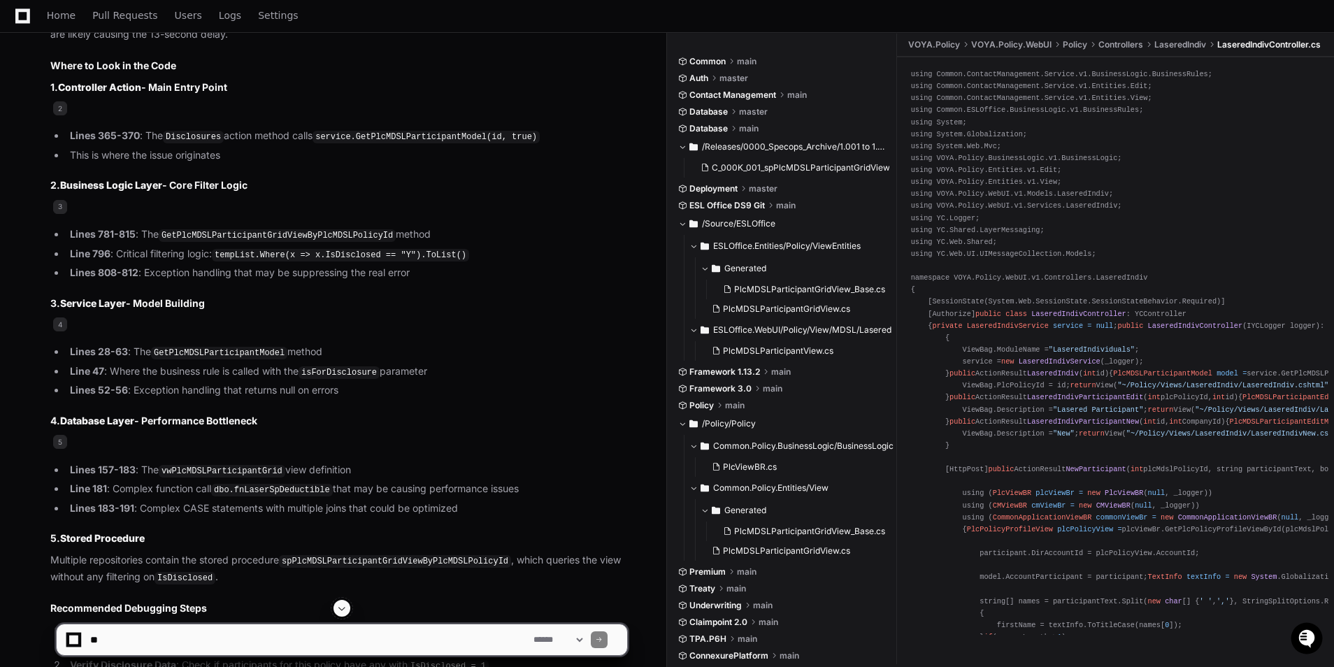
scroll to position [799, 0]
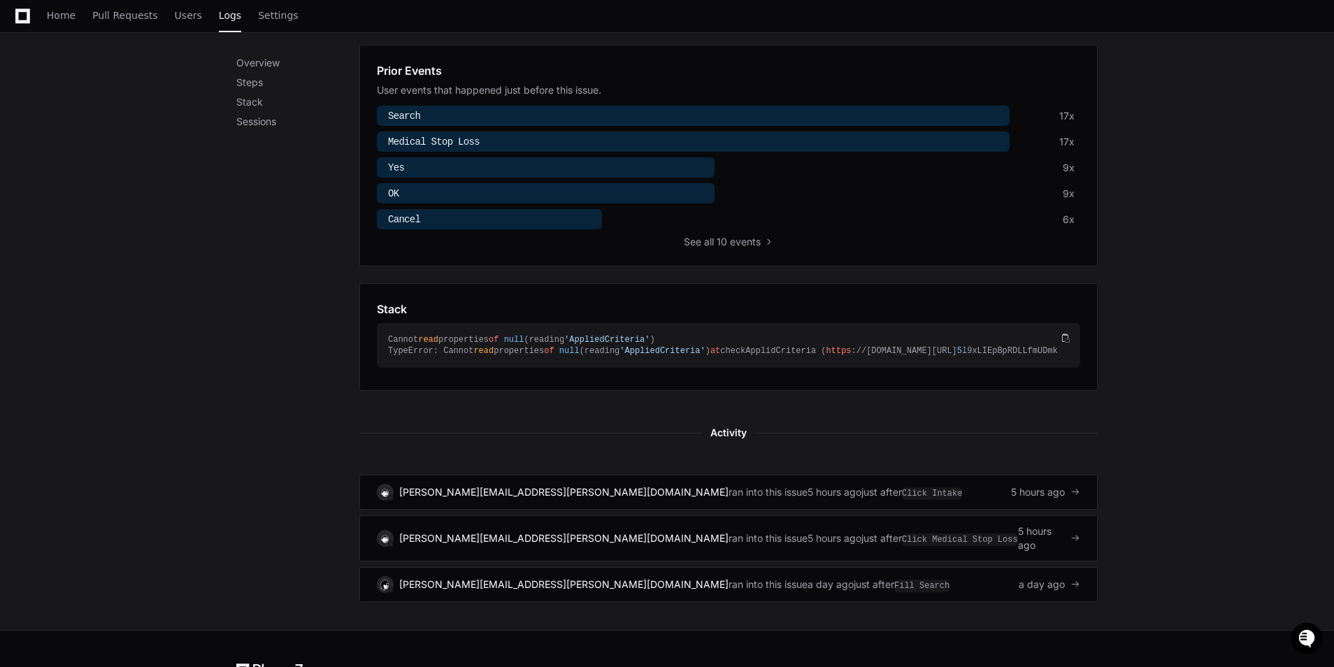
scroll to position [575, 0]
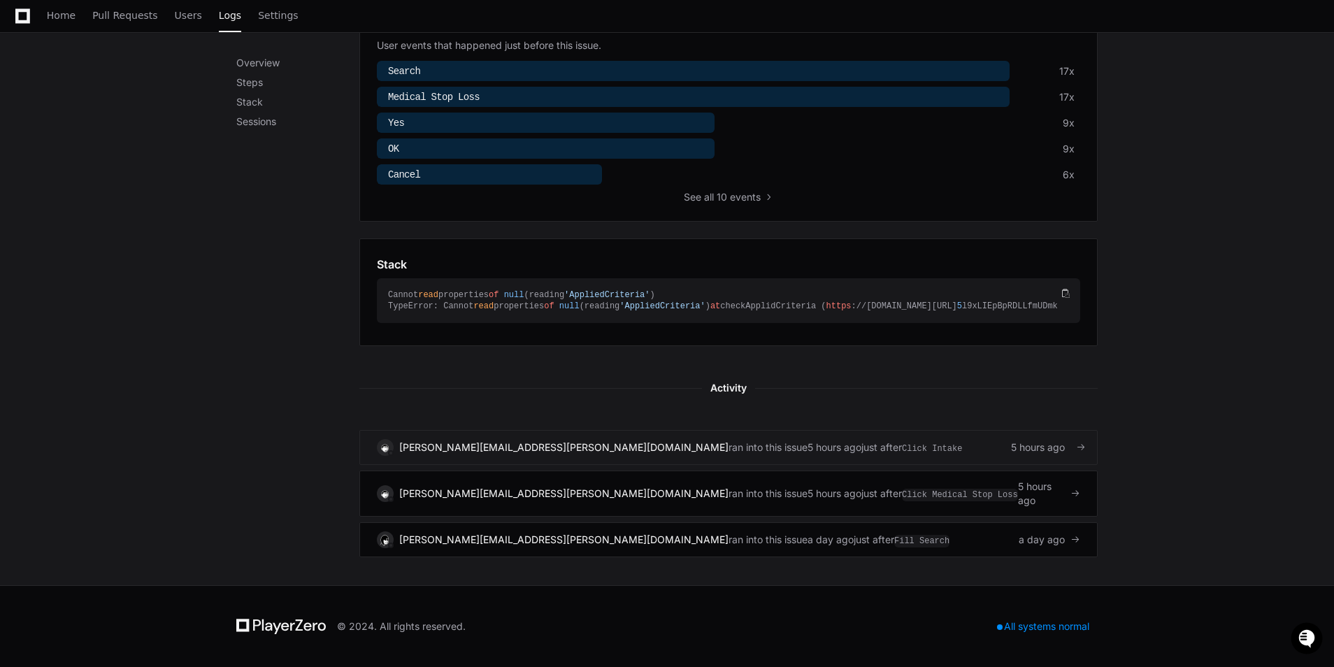
click at [836, 456] on div "anna.amaral@symetra.com ran into this issue 5 hours ago just after Click Intake…" at bounding box center [728, 447] width 703 height 17
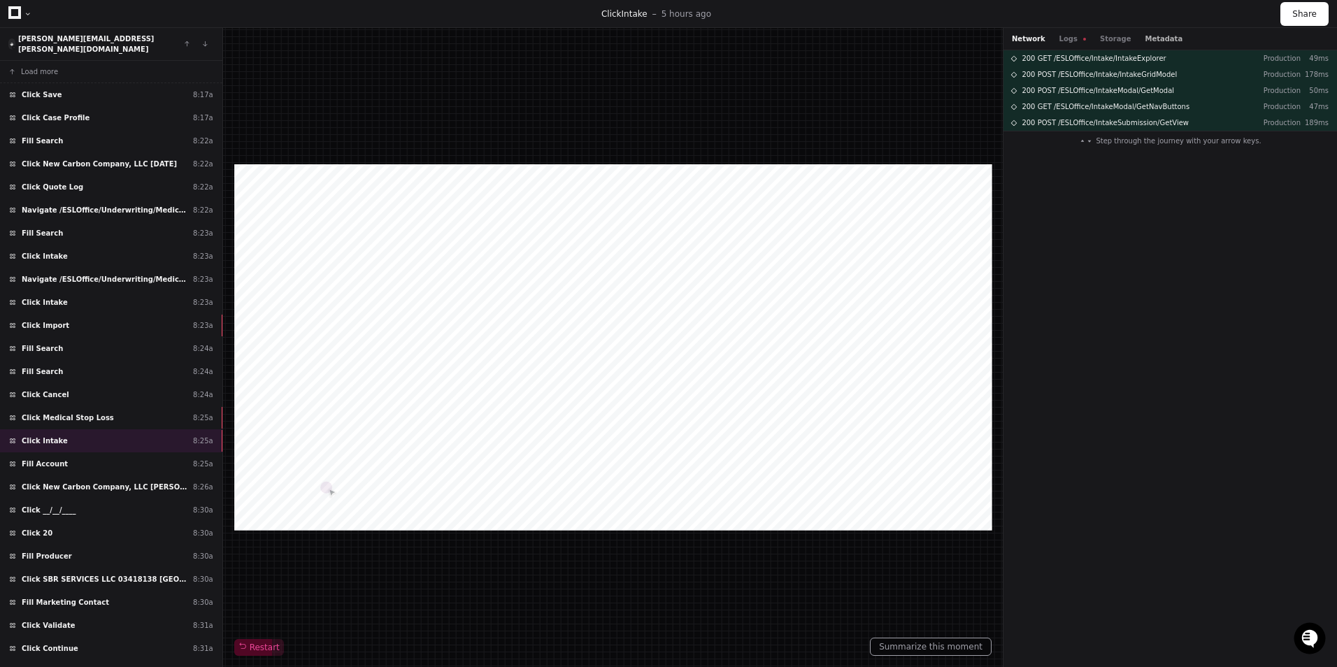
click at [1149, 38] on button "Metadata" at bounding box center [1163, 39] width 38 height 10
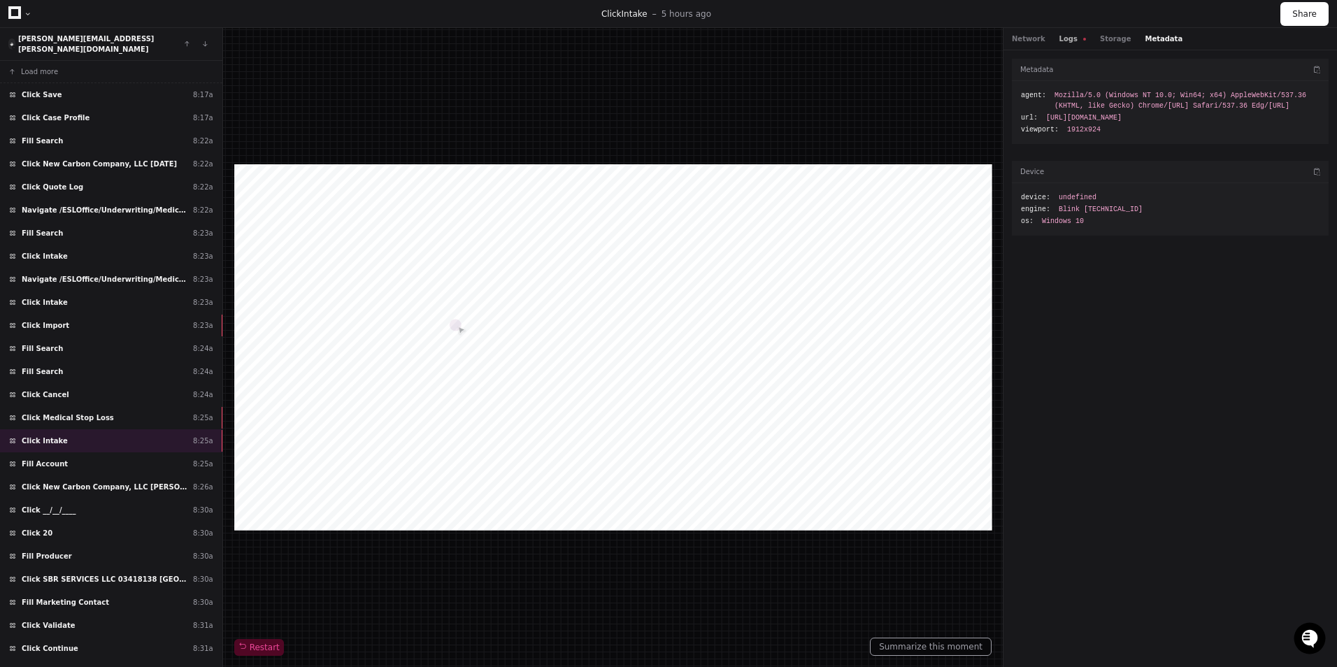
click at [1070, 36] on button "Logs" at bounding box center [1072, 39] width 27 height 10
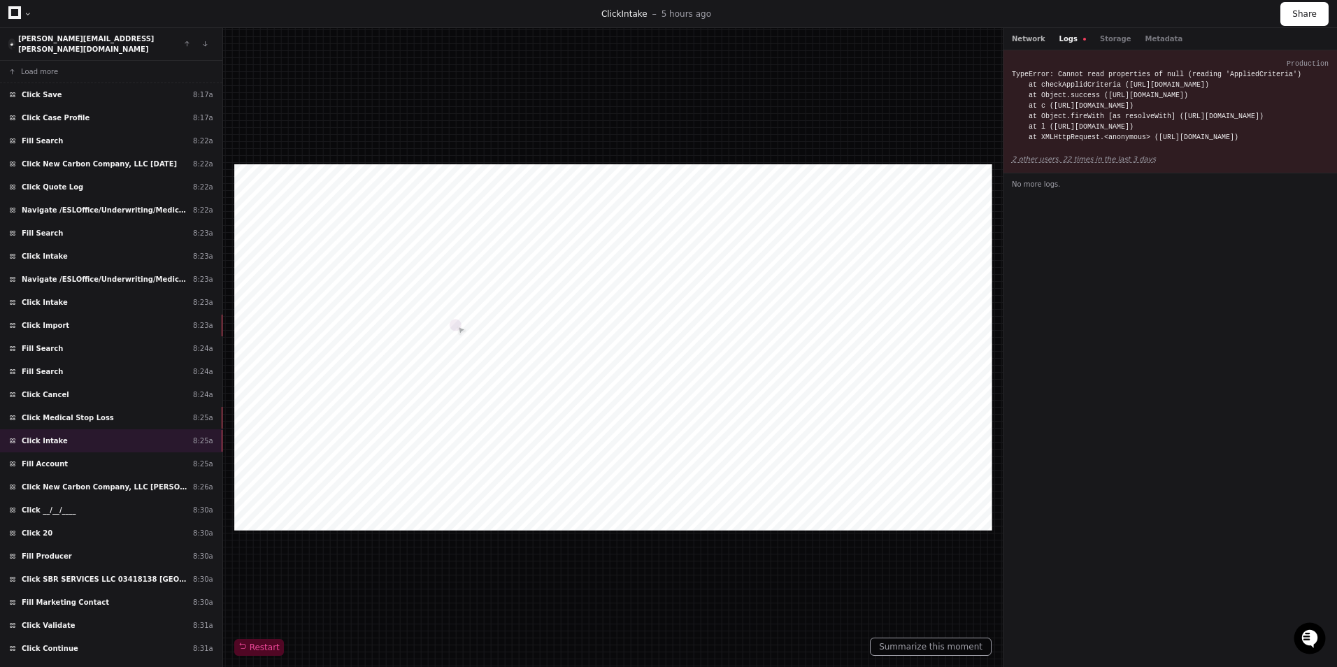
click at [1030, 38] on button "Network" at bounding box center [1028, 39] width 34 height 10
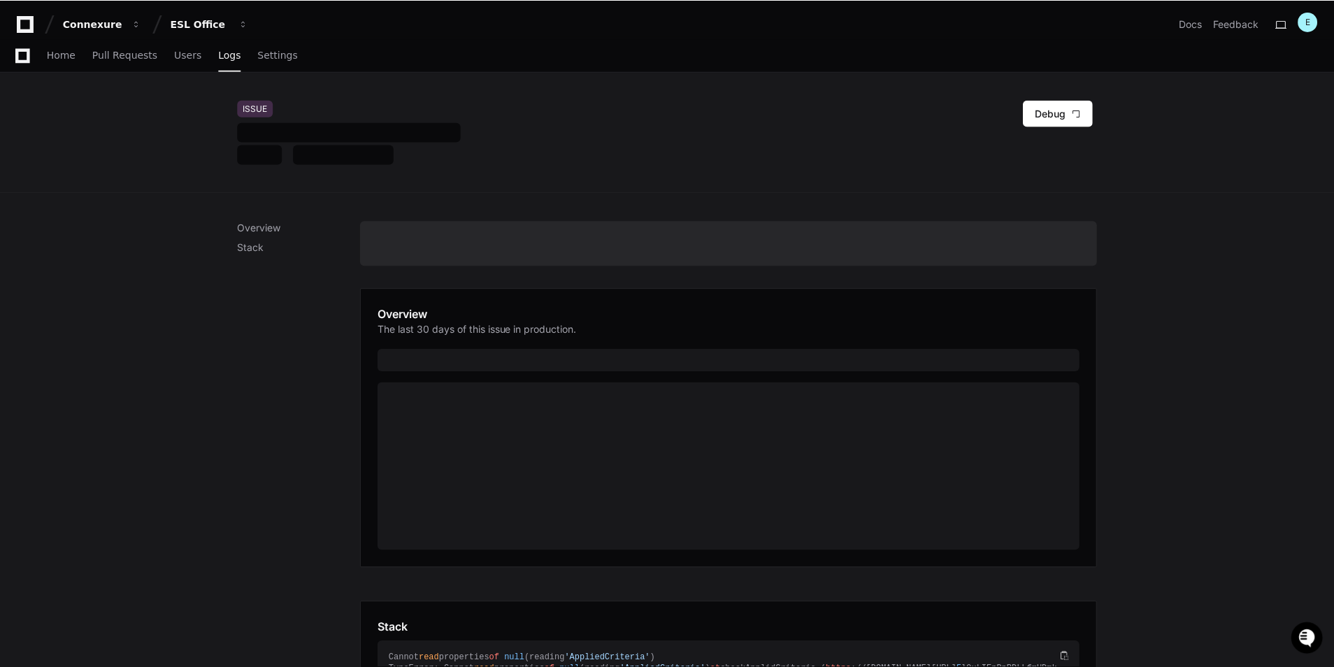
scroll to position [412, 0]
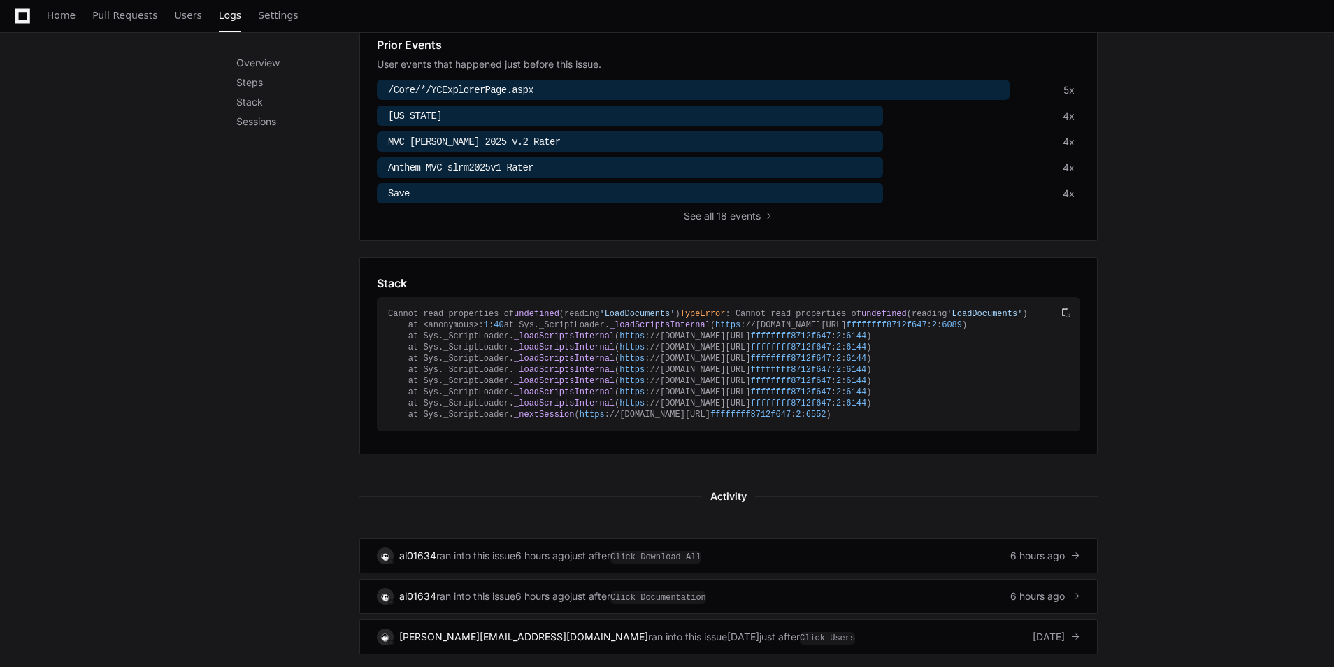
scroll to position [619, 0]
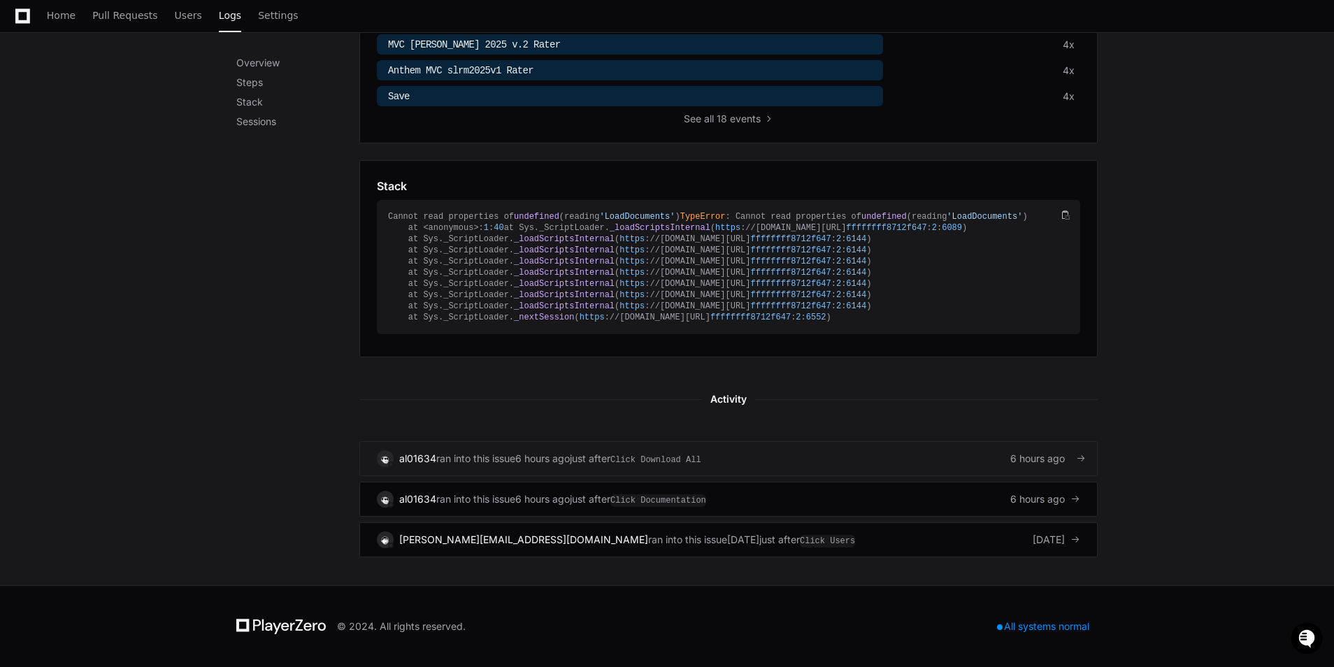
click at [633, 462] on span "Click Download All" at bounding box center [655, 460] width 91 height 13
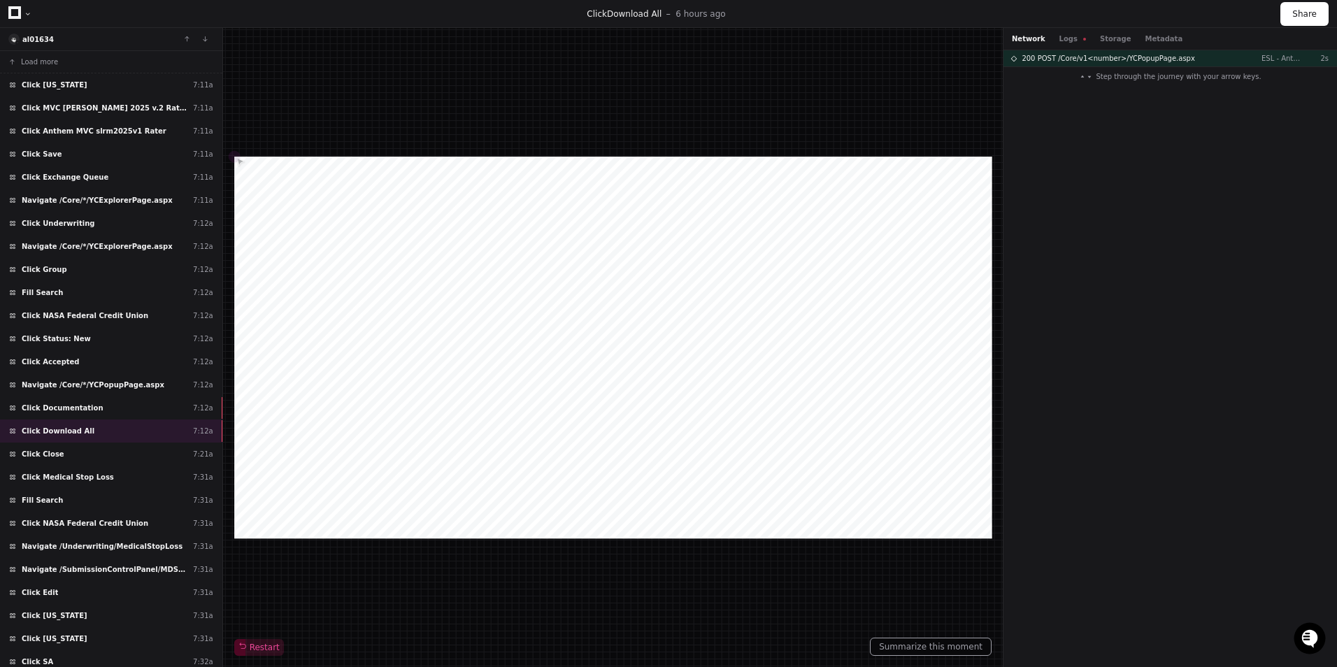
click at [1140, 32] on div "Network Logs Storage Metadata" at bounding box center [1169, 39] width 333 height 22
click at [1144, 37] on button "Metadata" at bounding box center [1163, 39] width 38 height 10
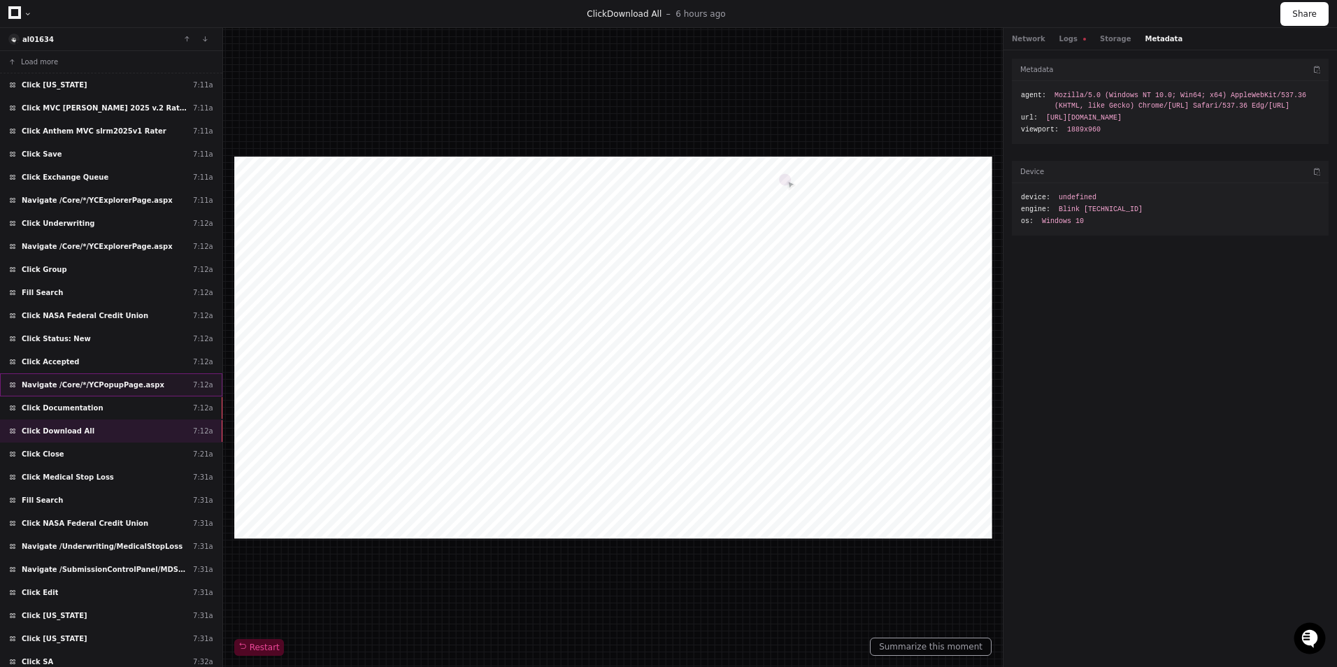
click at [143, 380] on div "Navigate /Core/*/YCPopupPage.aspx 7:12a" at bounding box center [111, 384] width 222 height 23
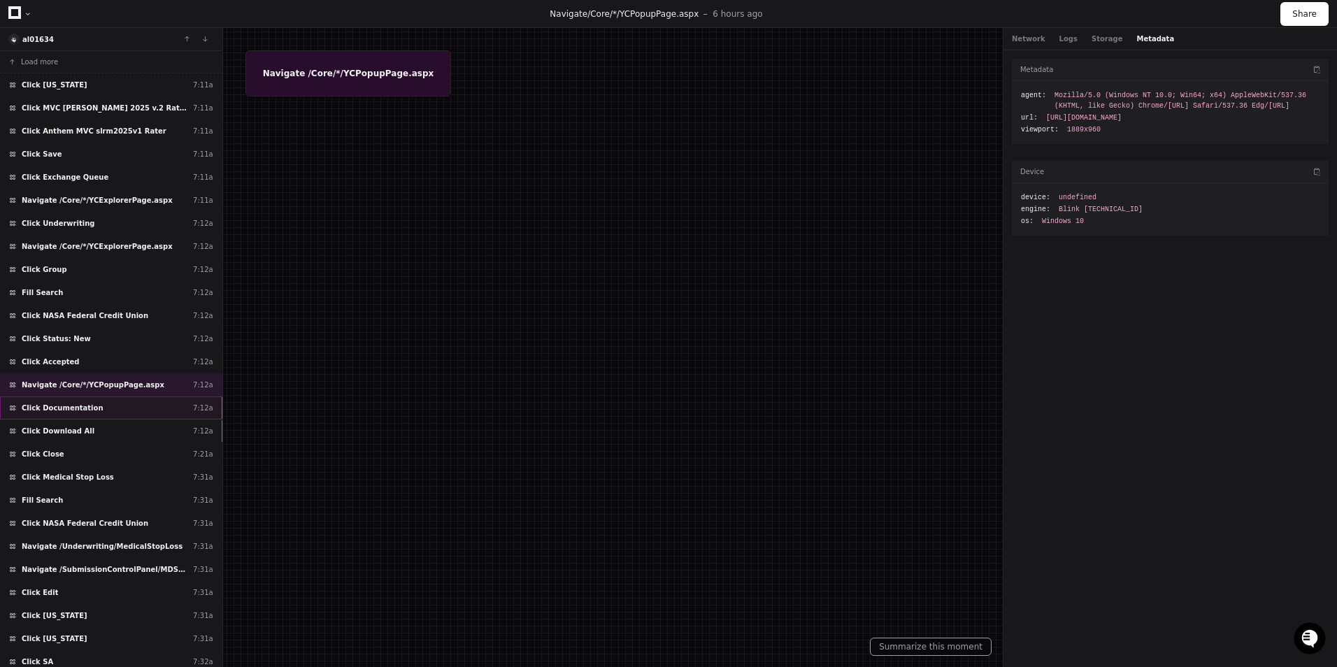
click at [150, 404] on div "Click Documentation 7:12a" at bounding box center [111, 407] width 222 height 23
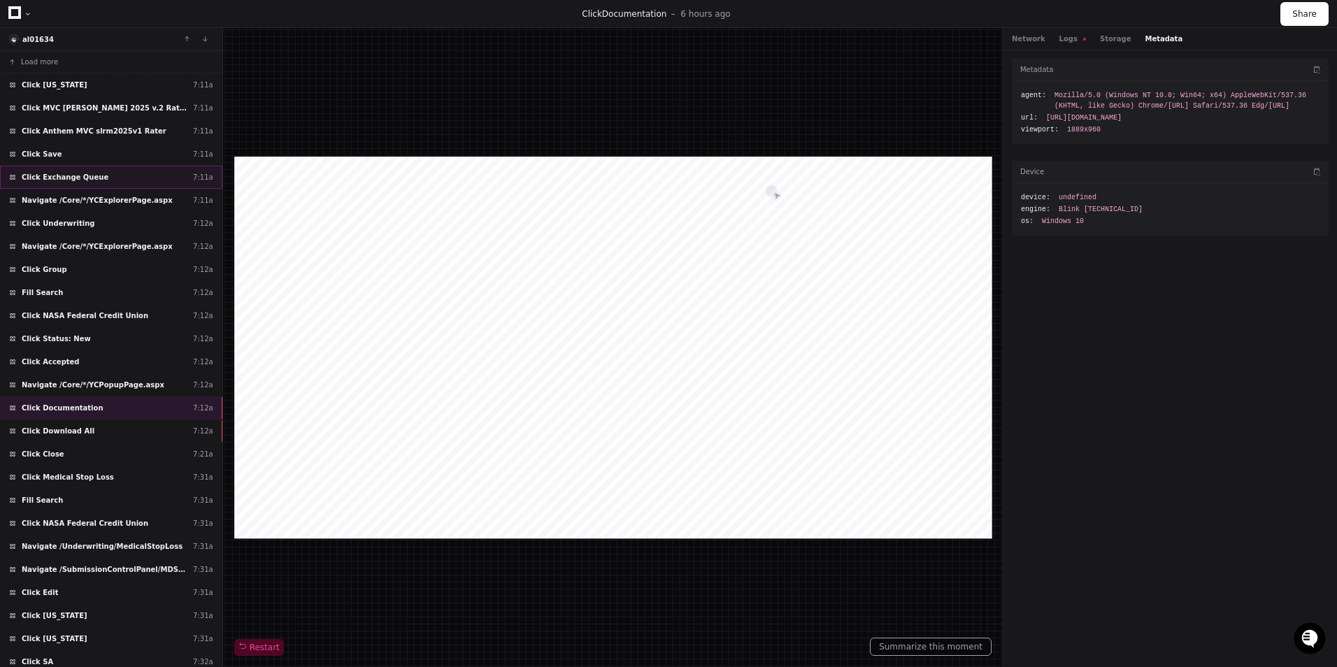
click at [132, 182] on div "Click Exchange Queue 7:11a" at bounding box center [111, 177] width 222 height 23
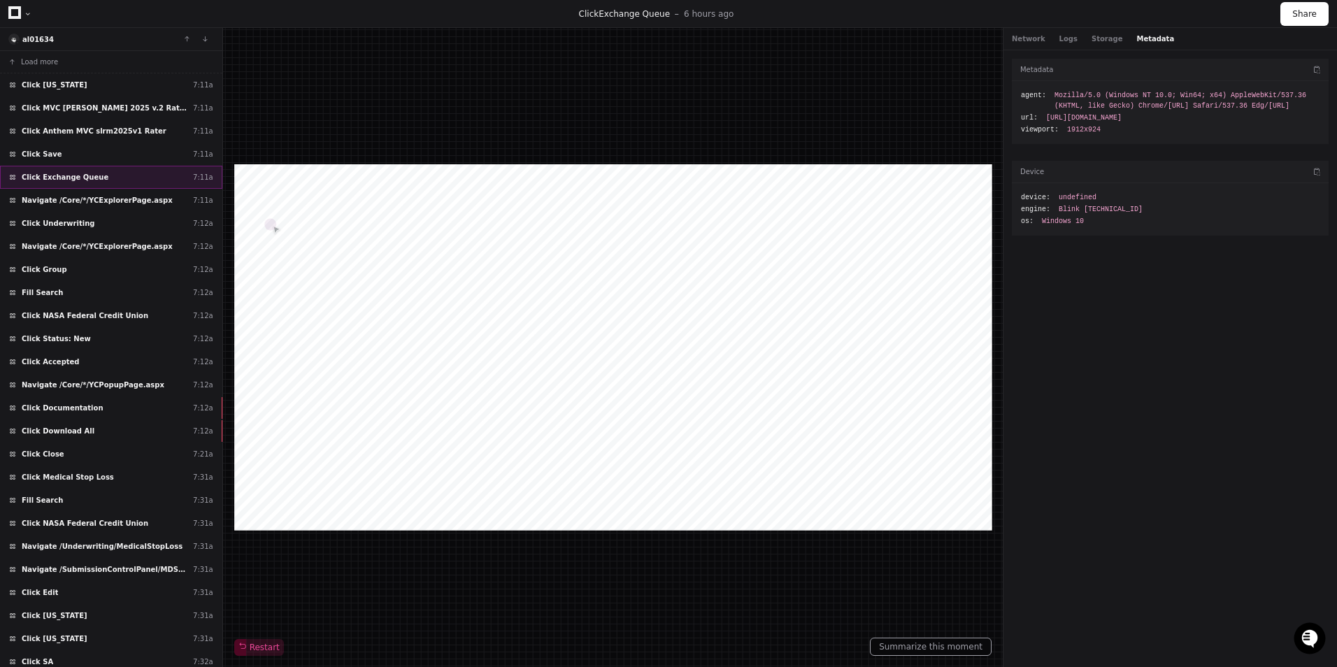
click at [95, 174] on div "Click Exchange Queue 7:11a" at bounding box center [111, 177] width 222 height 23
click at [99, 197] on span "Navigate /Core/*/YCExplorerPage.aspx" at bounding box center [97, 200] width 151 height 10
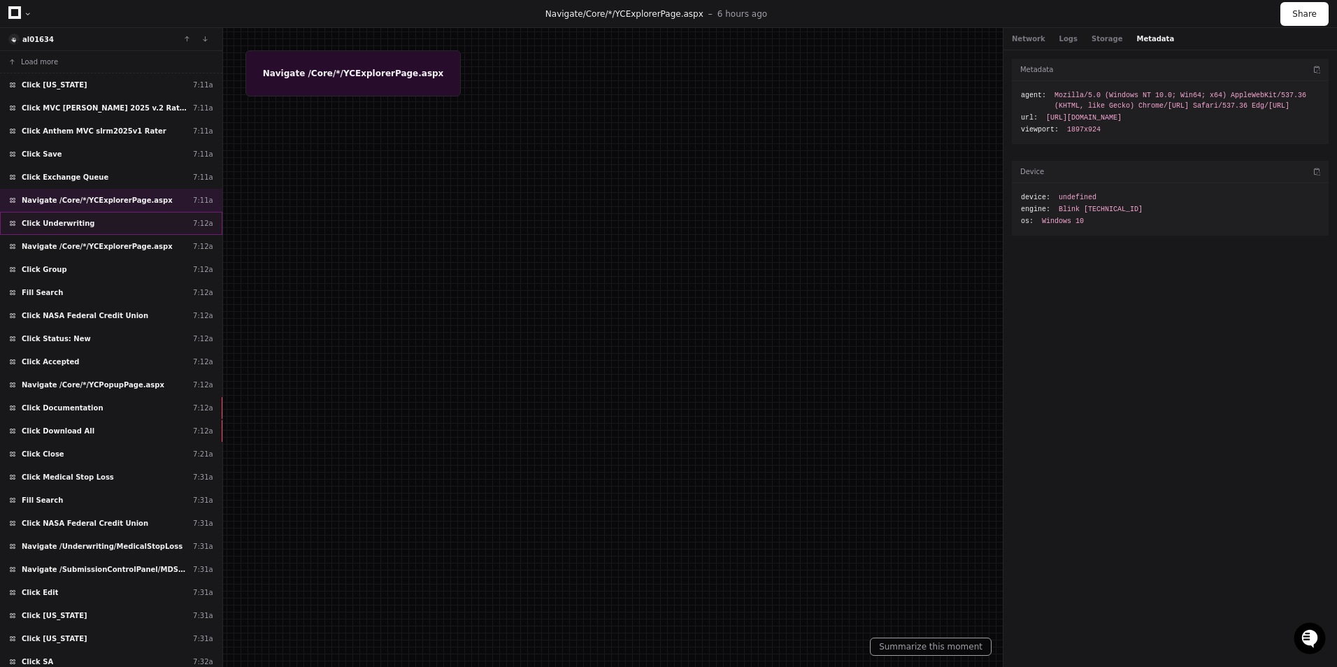
click at [80, 219] on span "Click Underwriting" at bounding box center [58, 223] width 73 height 10
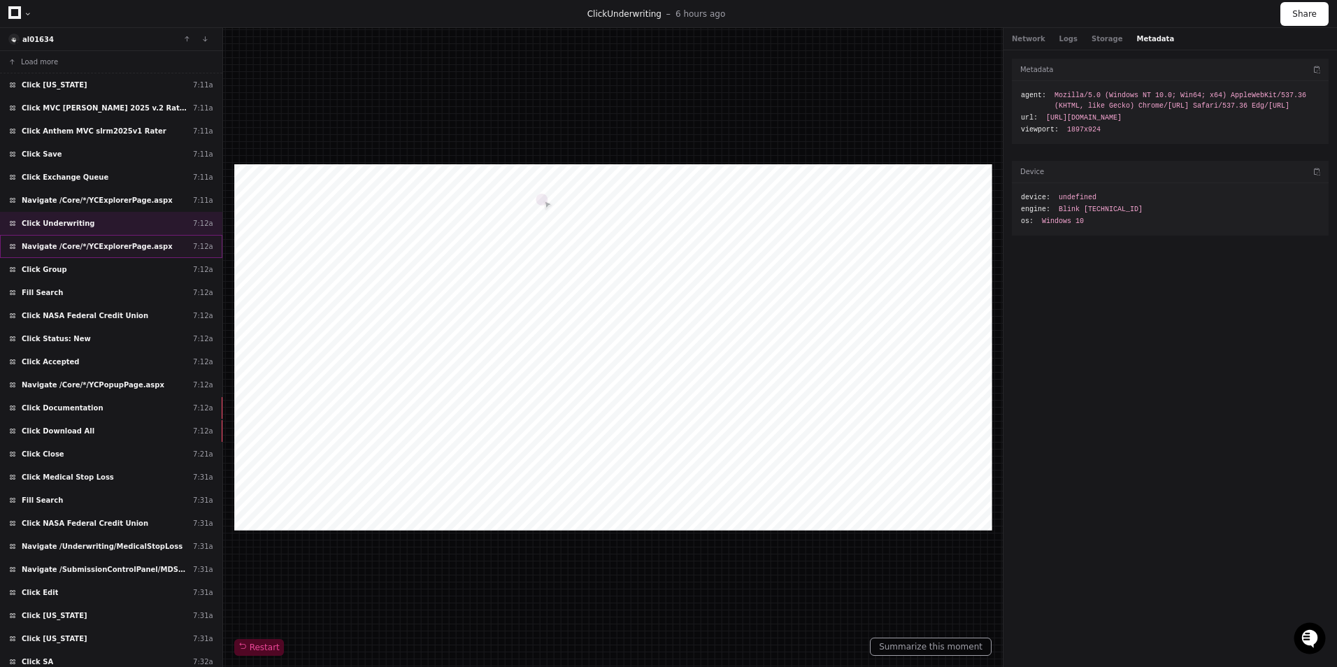
click at [77, 245] on span "Navigate /Core/*/YCExplorerPage.aspx" at bounding box center [97, 246] width 151 height 10
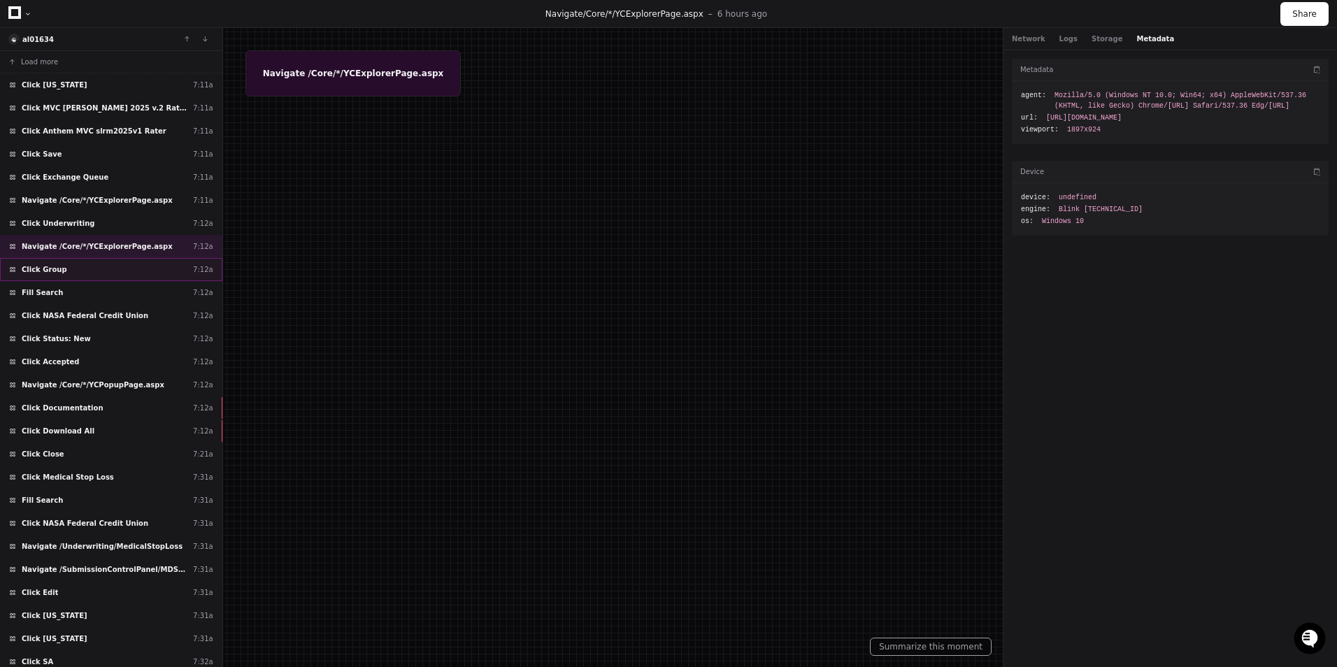
click at [66, 277] on div "Click Group 7:12a" at bounding box center [111, 269] width 222 height 23
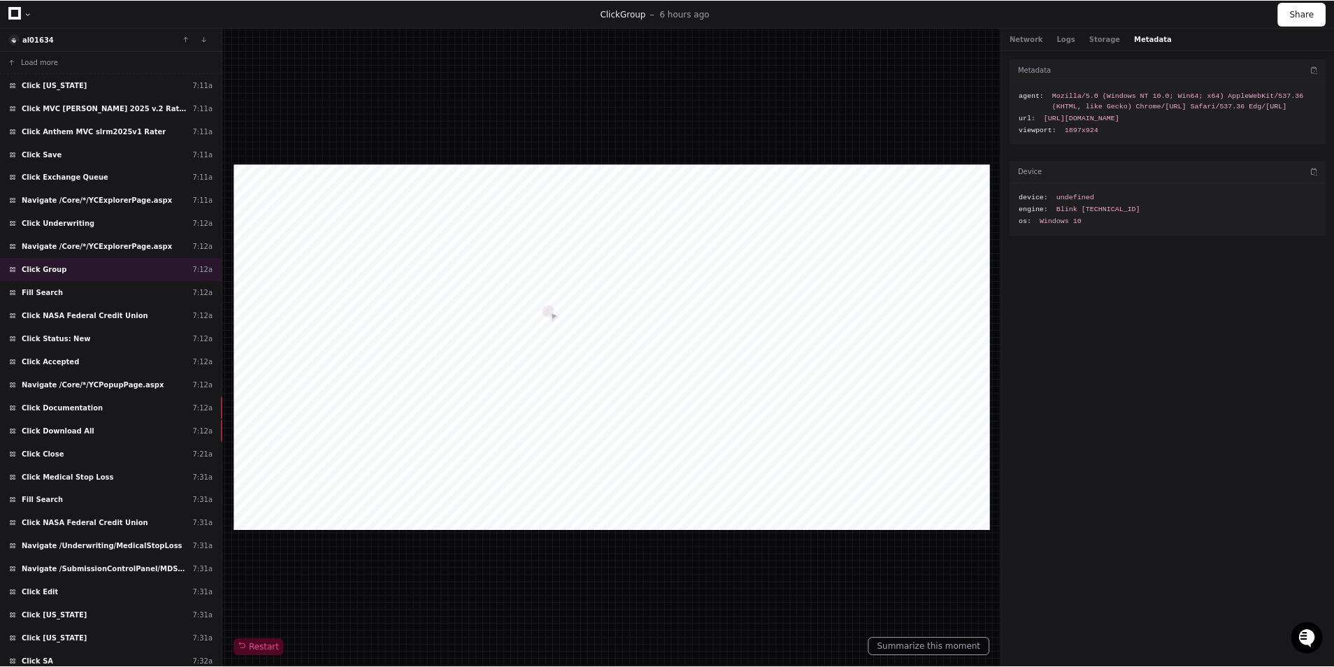
scroll to position [412, 0]
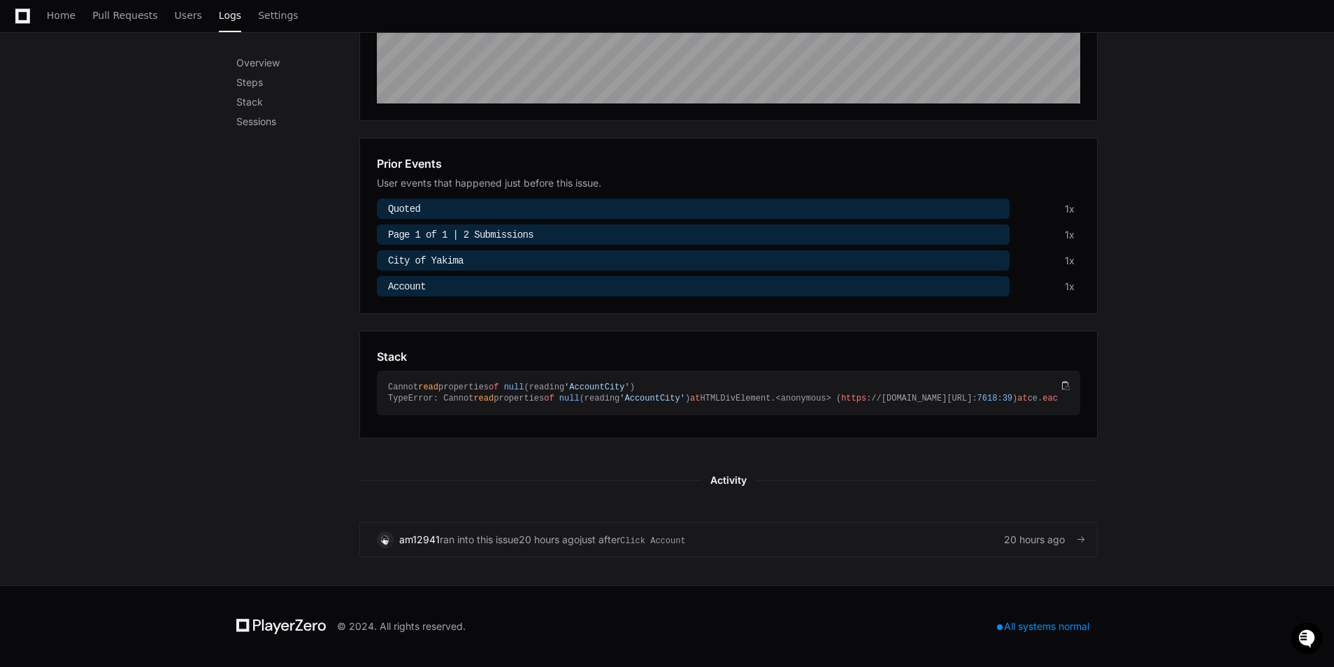
click at [755, 545] on div "am12941 ran into this issue 20 hours ago just after Click Account 20 hours ago" at bounding box center [728, 539] width 703 height 17
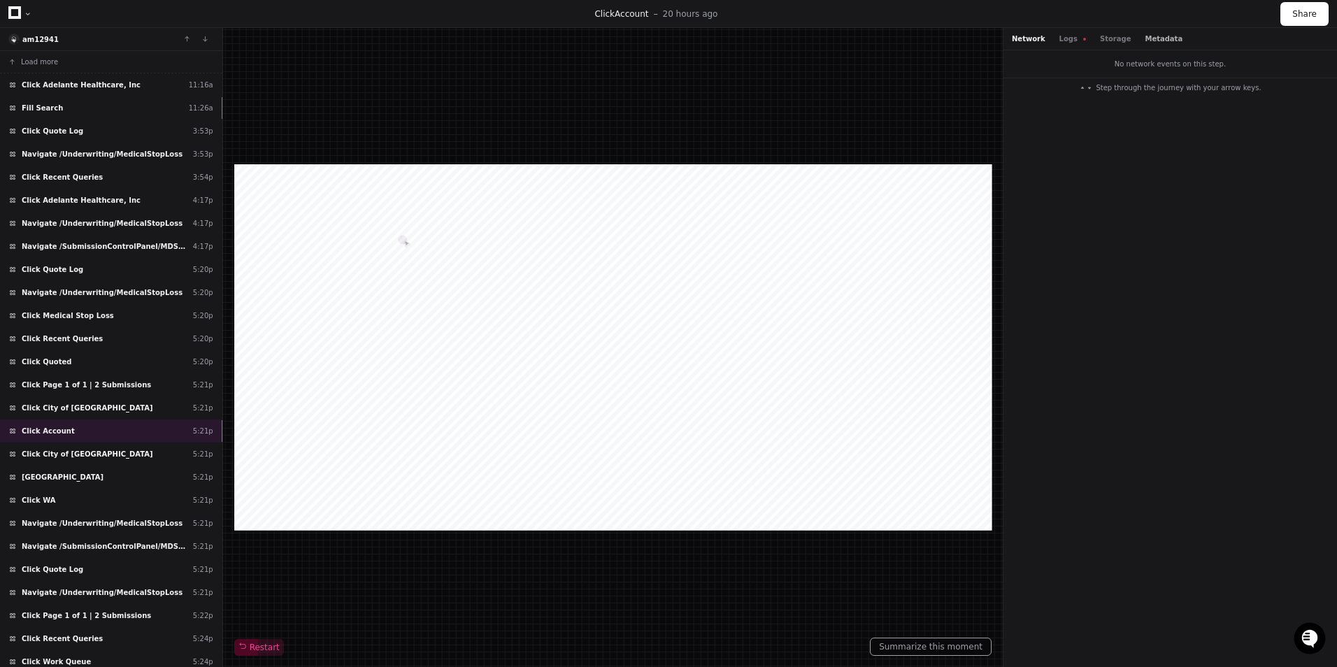
click at [1144, 37] on button "Metadata" at bounding box center [1163, 39] width 38 height 10
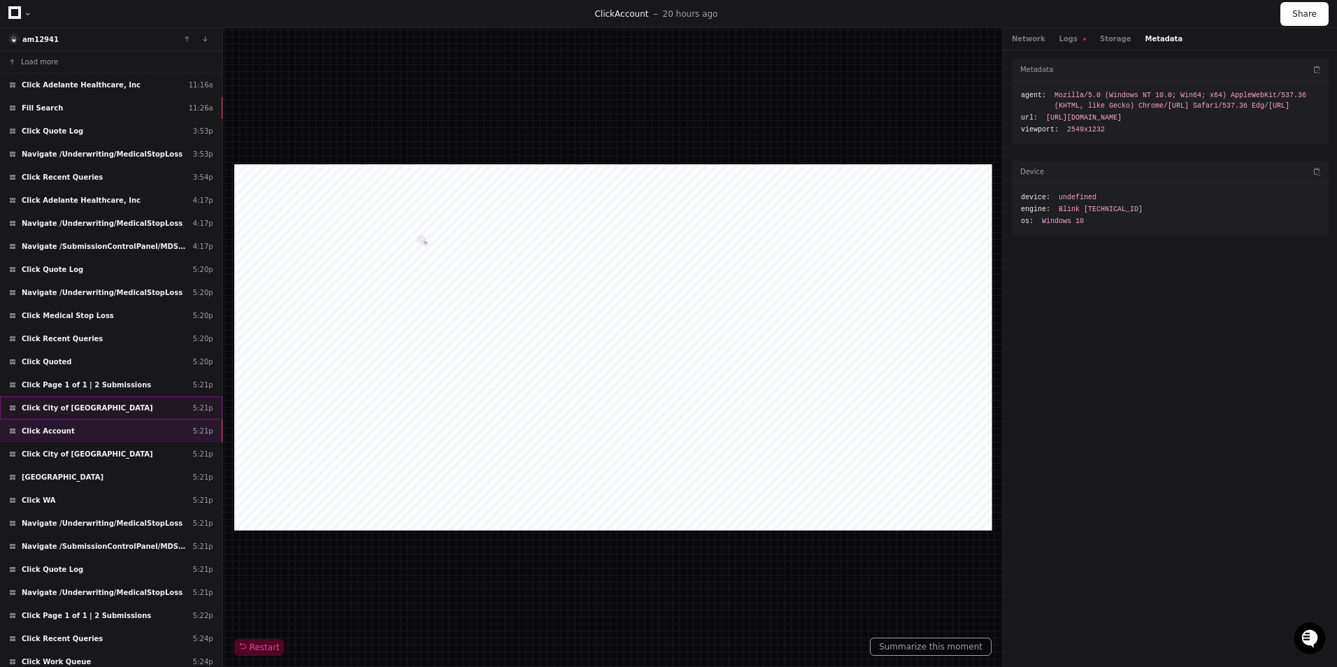
click at [100, 404] on div "Click City of Yakima 5:21p" at bounding box center [111, 407] width 222 height 23
click at [70, 425] on div "Click Account 5:21p" at bounding box center [111, 430] width 222 height 23
click at [73, 455] on span "Click City of Yakima" at bounding box center [87, 454] width 131 height 10
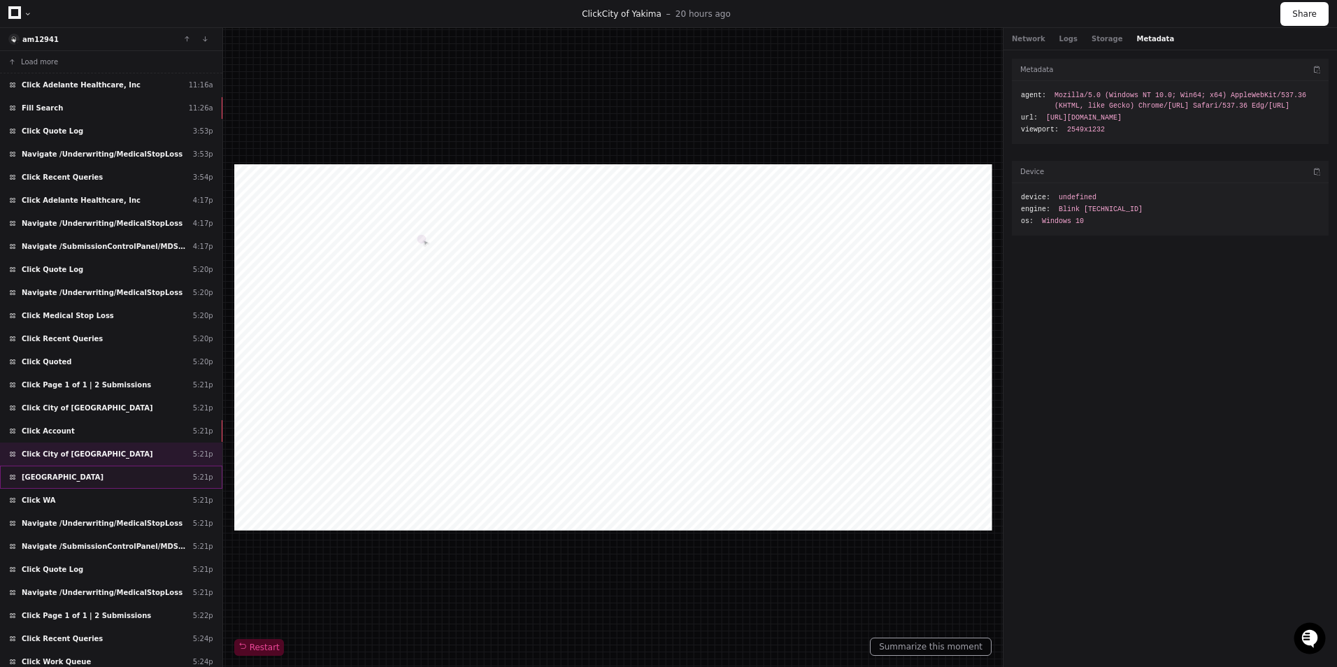
click at [64, 470] on div "Click City 5:21p" at bounding box center [111, 477] width 222 height 23
click at [48, 496] on span "Click WA" at bounding box center [39, 500] width 34 height 10
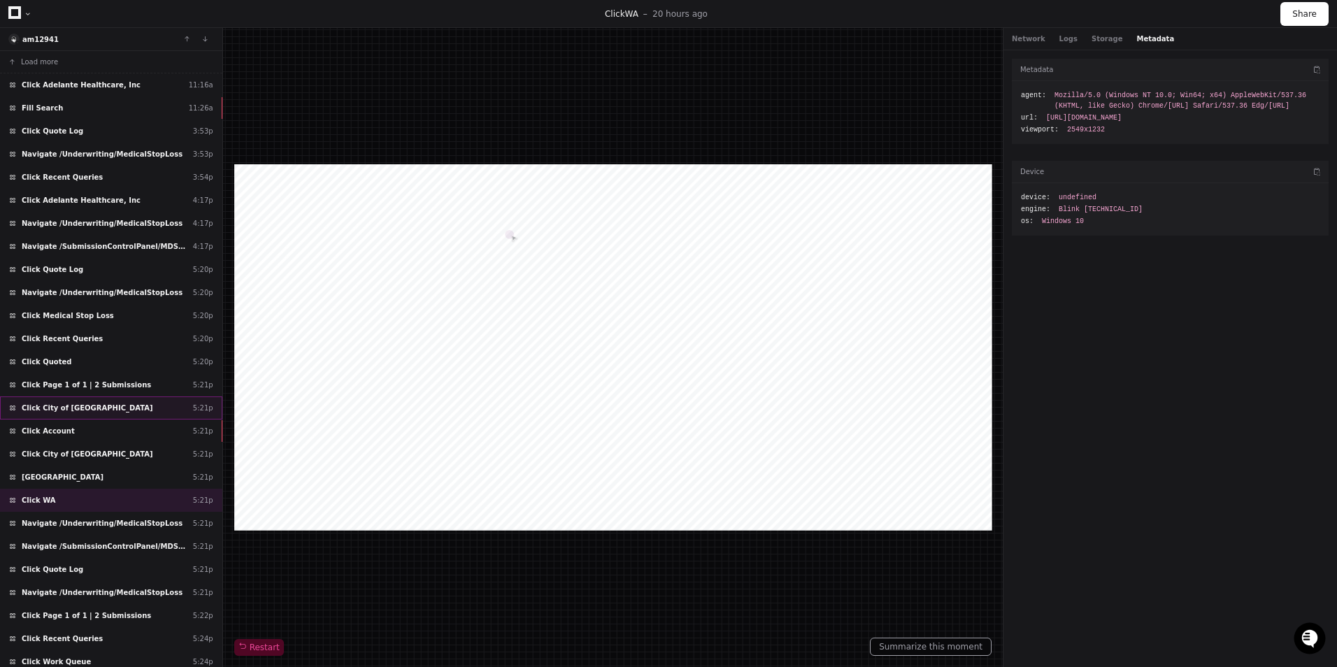
click at [92, 412] on div "Click City of Yakima 5:21p" at bounding box center [111, 407] width 222 height 23
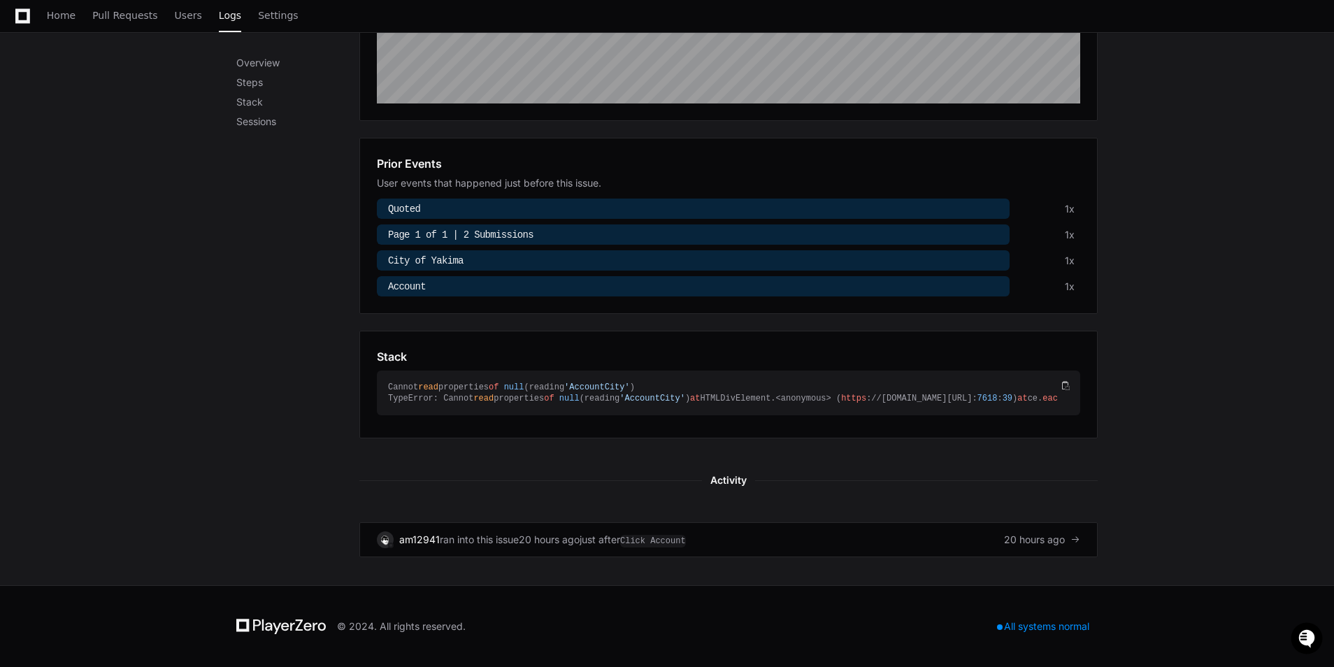
scroll to position [459, 0]
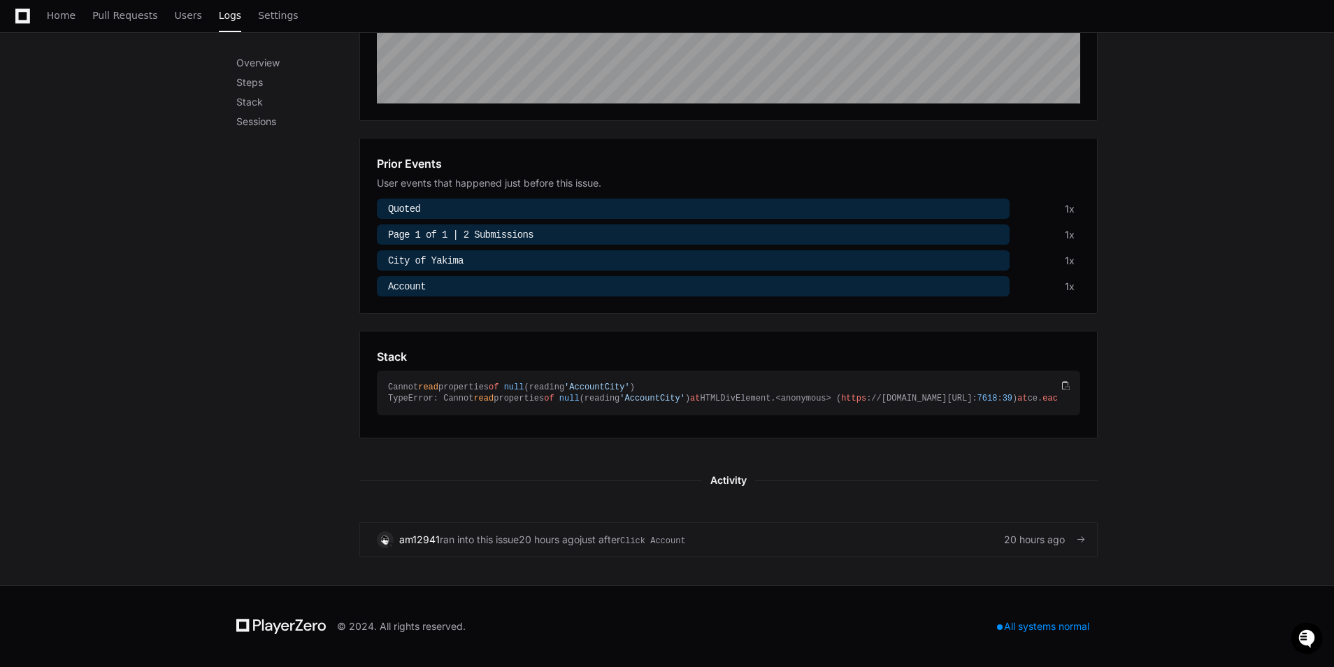
click at [490, 540] on span "ran into this issue" at bounding box center [479, 540] width 79 height 14
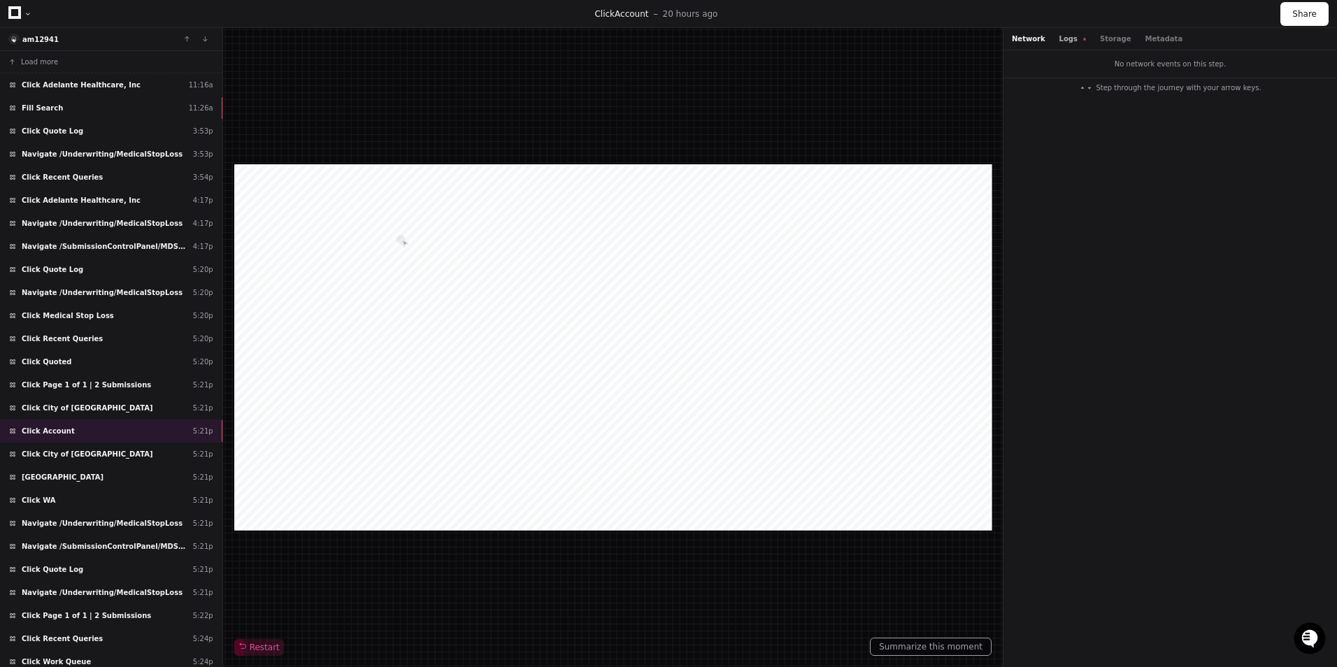
click at [1059, 38] on button "Logs" at bounding box center [1072, 39] width 27 height 10
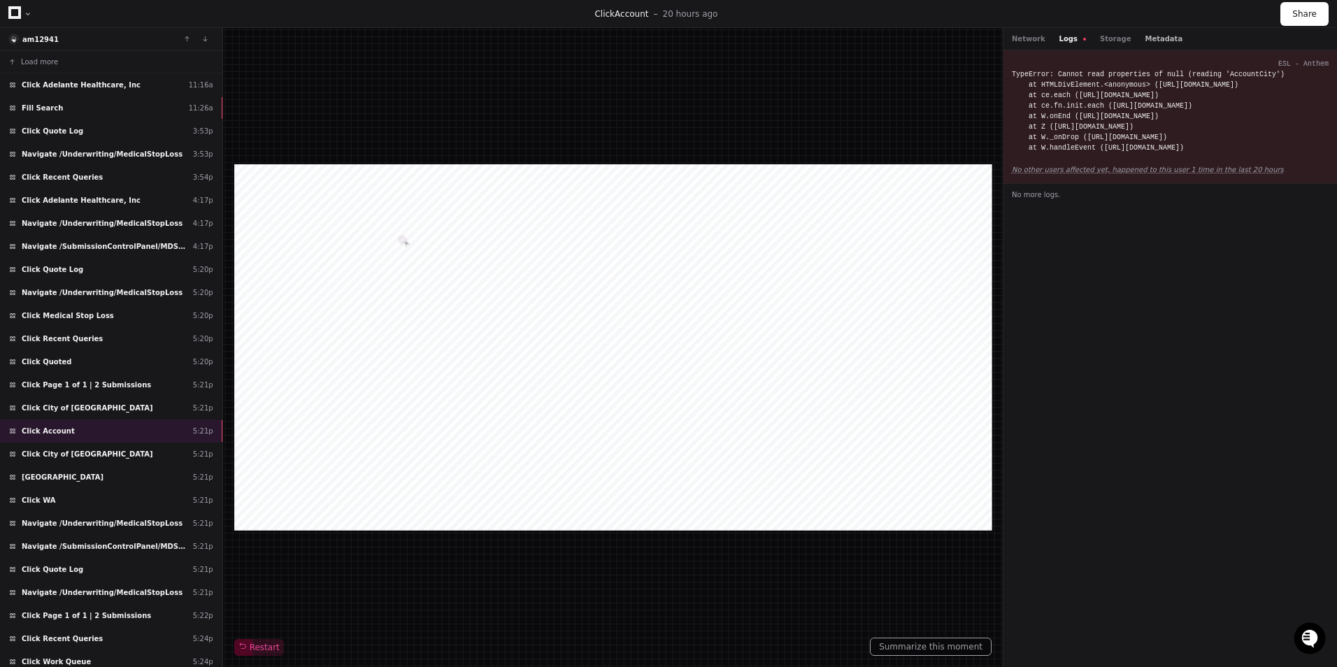
click at [1150, 42] on button "Metadata" at bounding box center [1163, 39] width 38 height 10
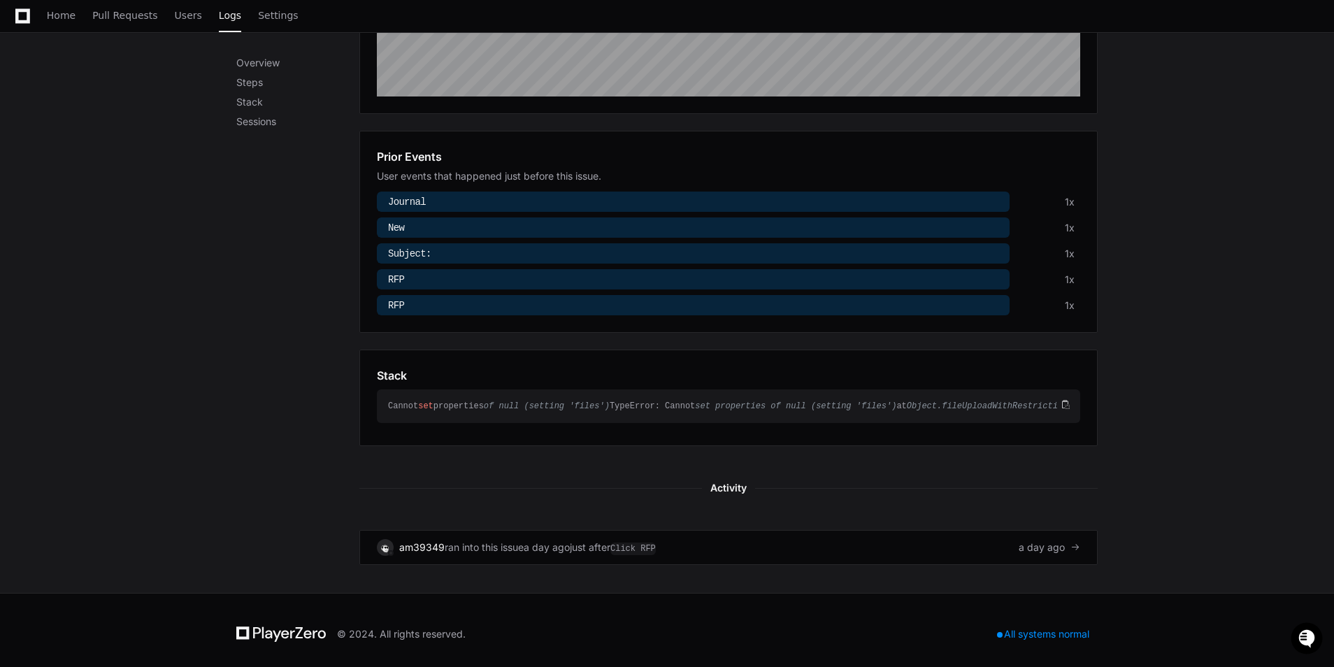
scroll to position [419, 0]
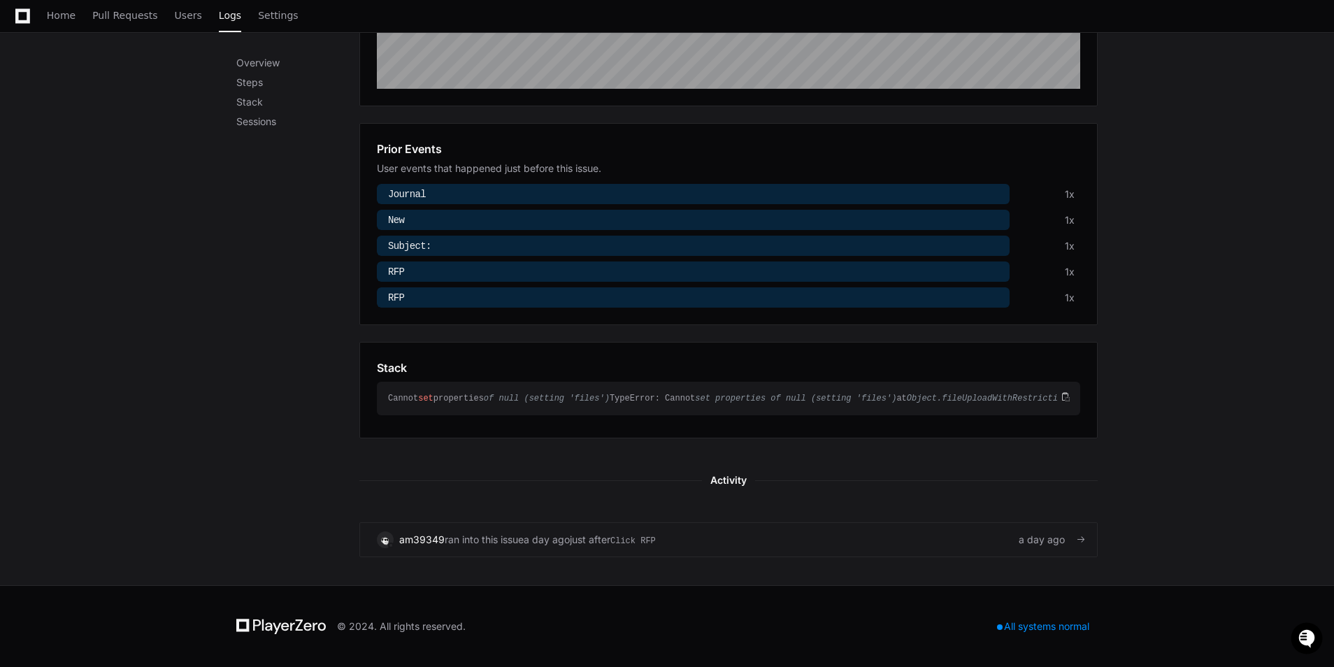
click at [575, 557] on link "am39349 ran into this issue a day ago just after Click RFP a day ago" at bounding box center [728, 539] width 738 height 35
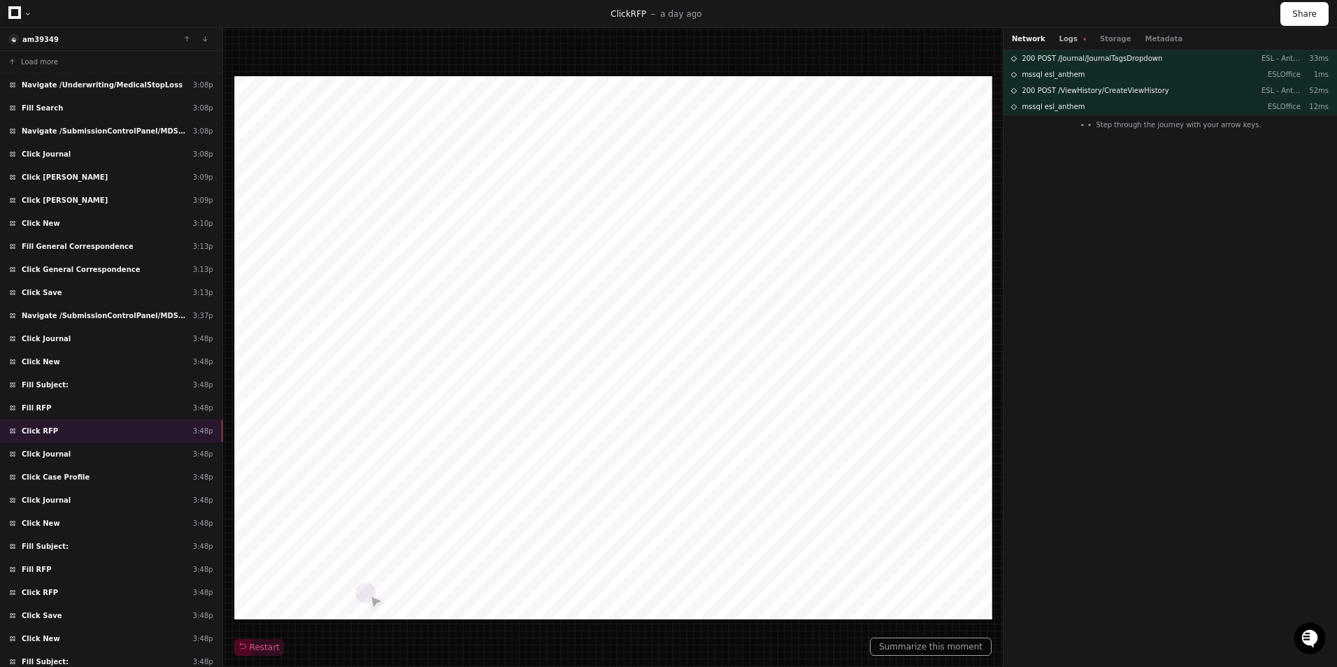
click at [1067, 38] on button "Logs" at bounding box center [1072, 39] width 27 height 10
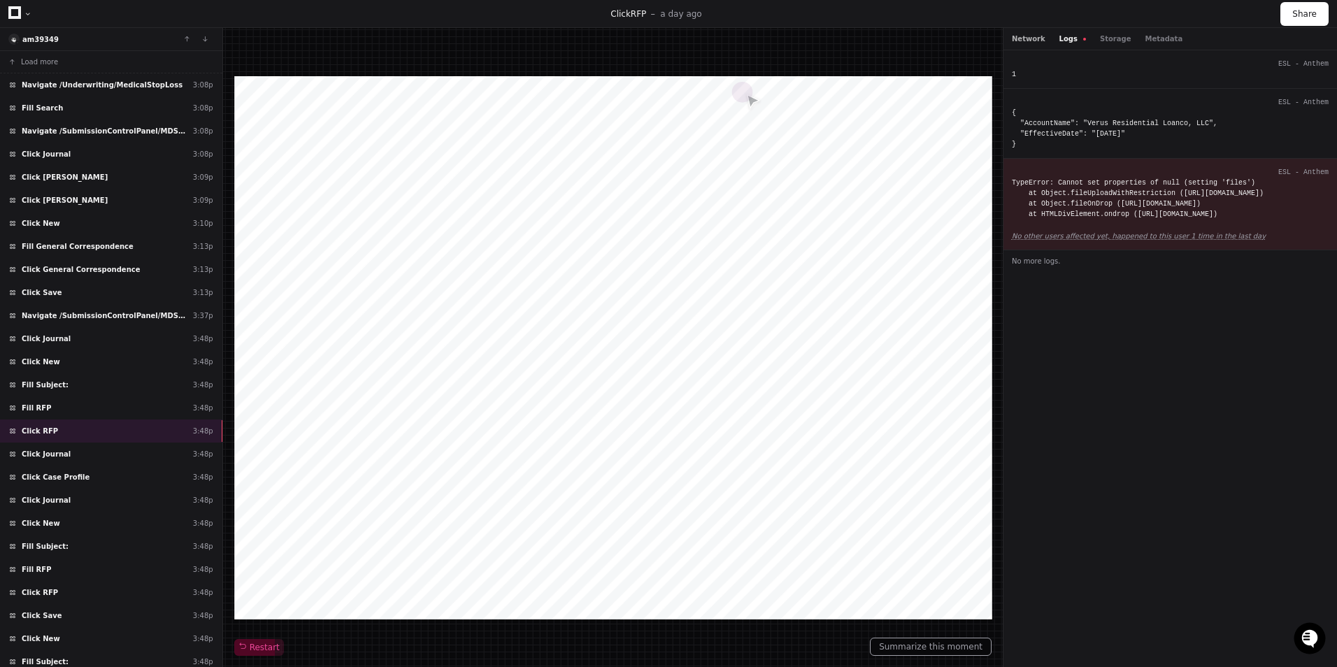
click at [1035, 39] on button "Network" at bounding box center [1028, 39] width 34 height 10
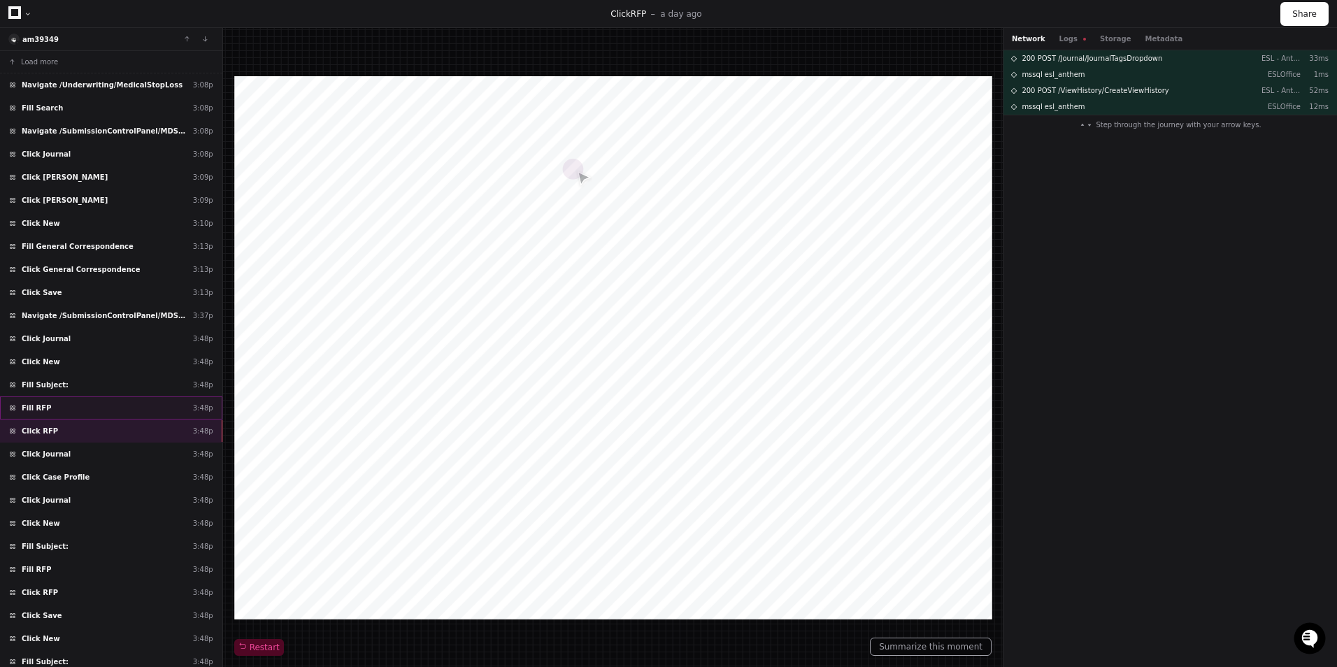
click at [100, 411] on div "Fill RFP 3:48p" at bounding box center [111, 407] width 222 height 23
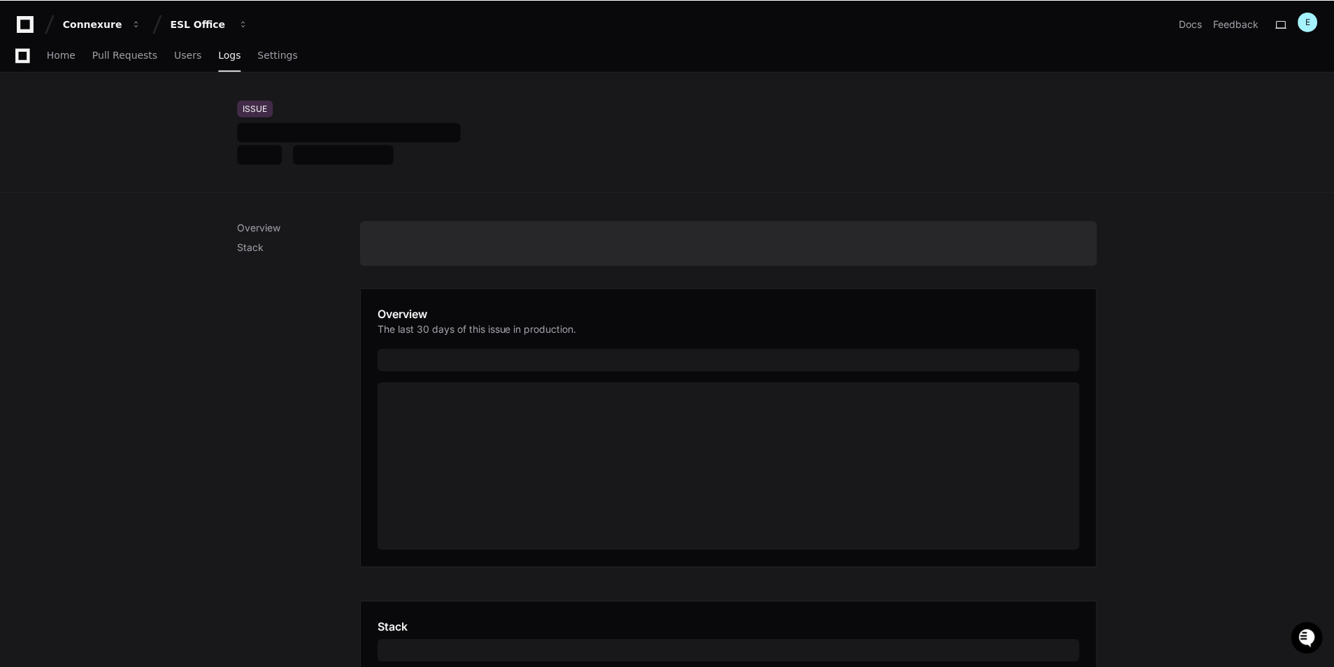
scroll to position [412, 0]
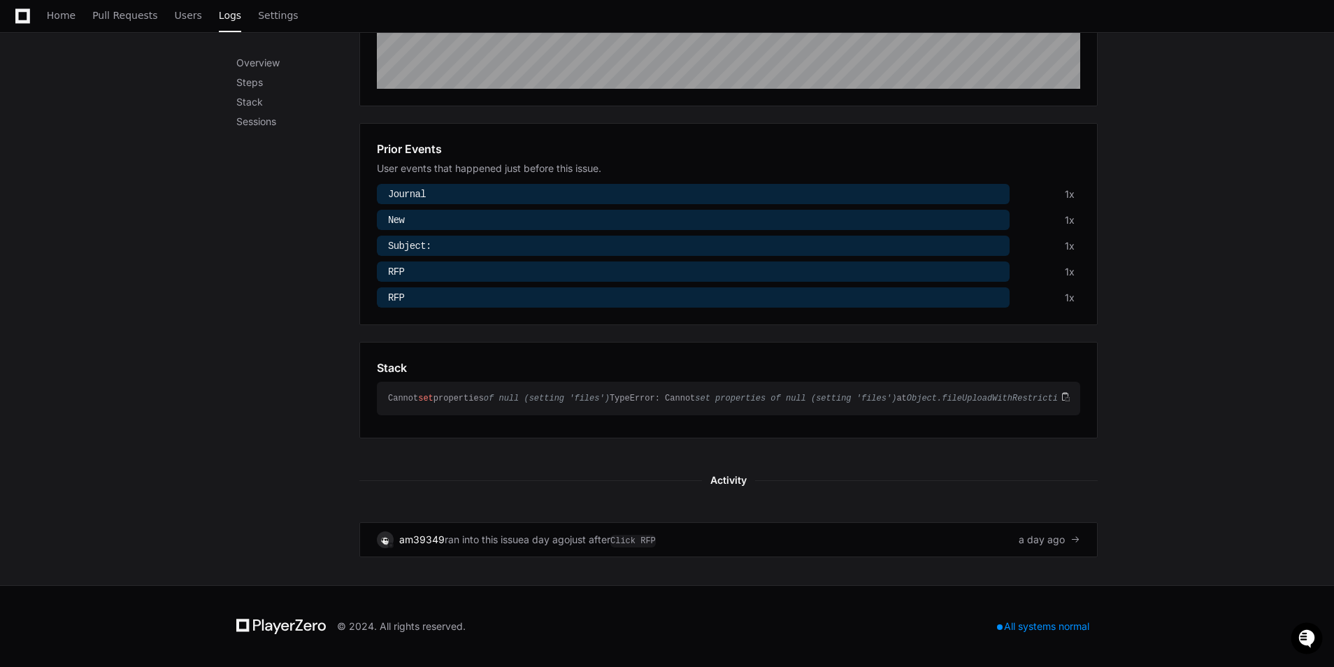
click at [1224, 196] on div "Overview Steps Stack Sessions Overview The last 30 days of this issue in produc…" at bounding box center [667, 189] width 1334 height 792
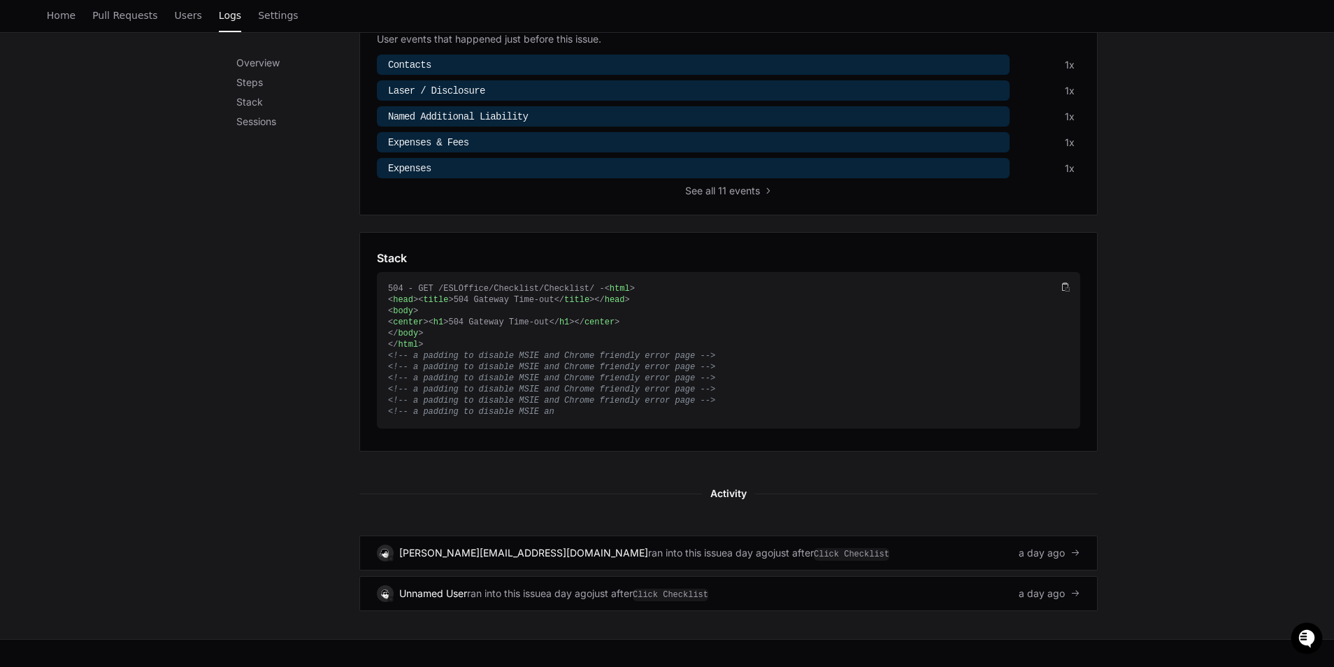
scroll to position [559, 0]
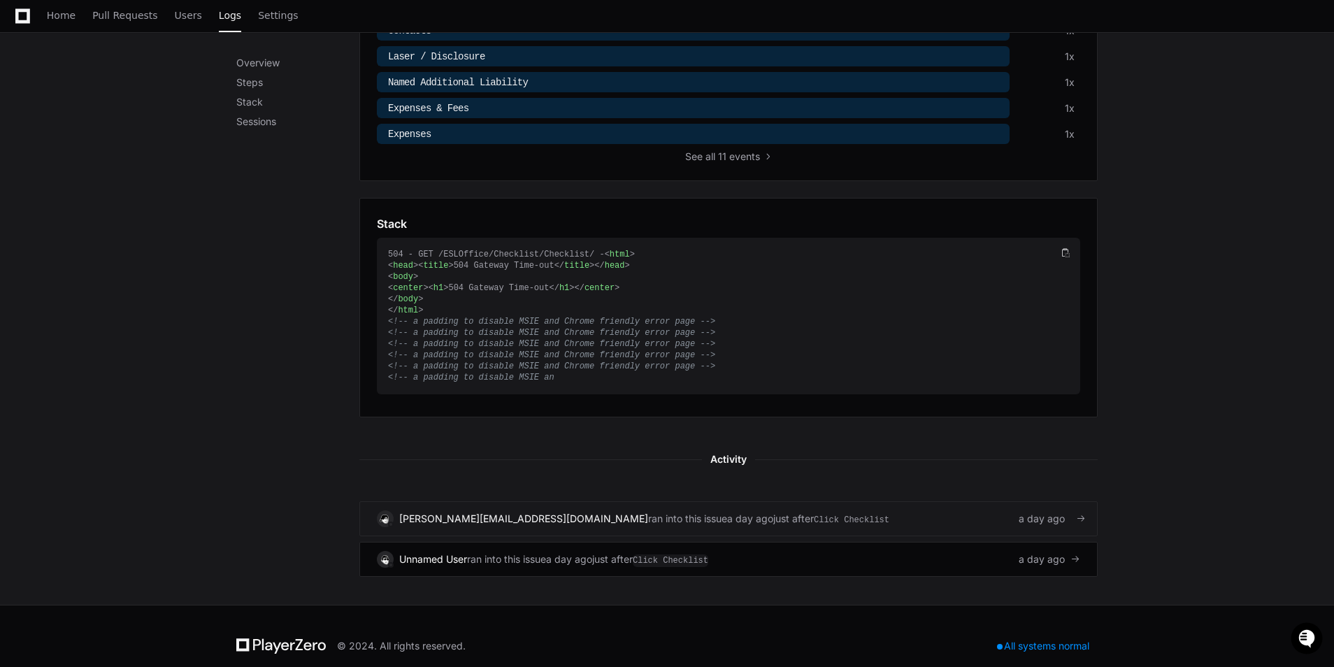
click at [850, 518] on div "charlie.marottajr@symetra.com ran into this issue a day ago just after Click Ch…" at bounding box center [728, 518] width 703 height 17
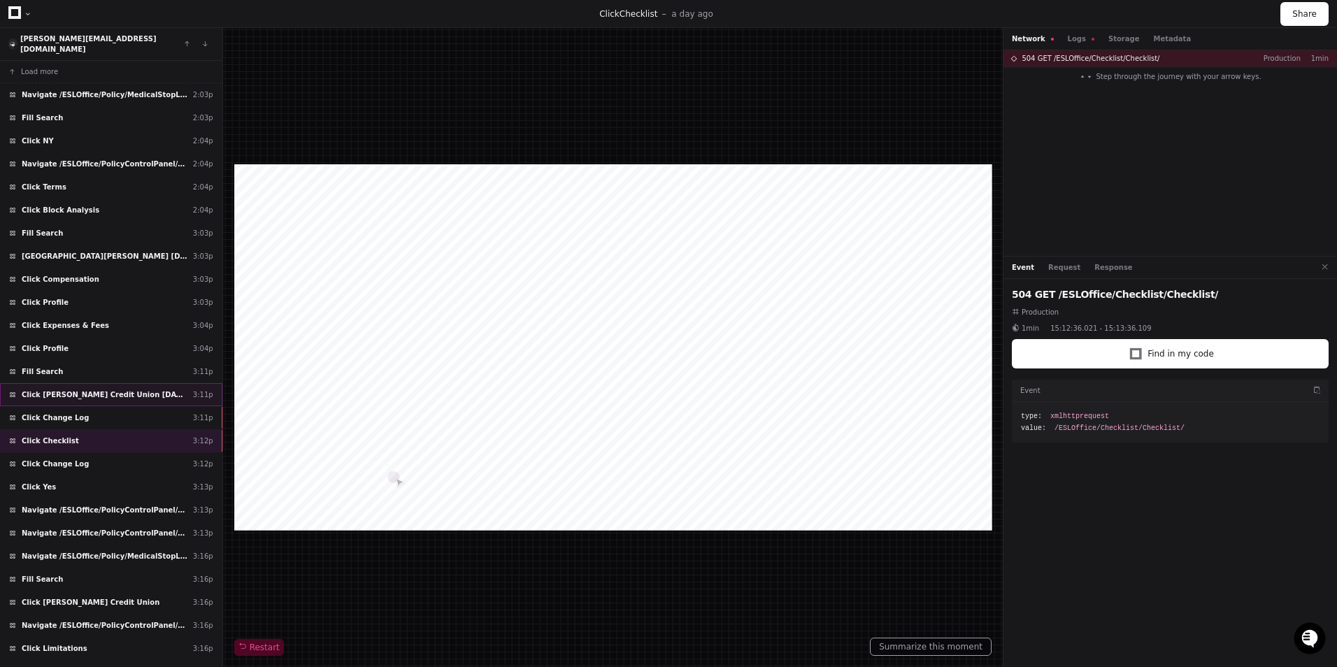
click at [154, 383] on div "Click Travis Credit Union 01/01/2025 3:11p" at bounding box center [111, 394] width 222 height 23
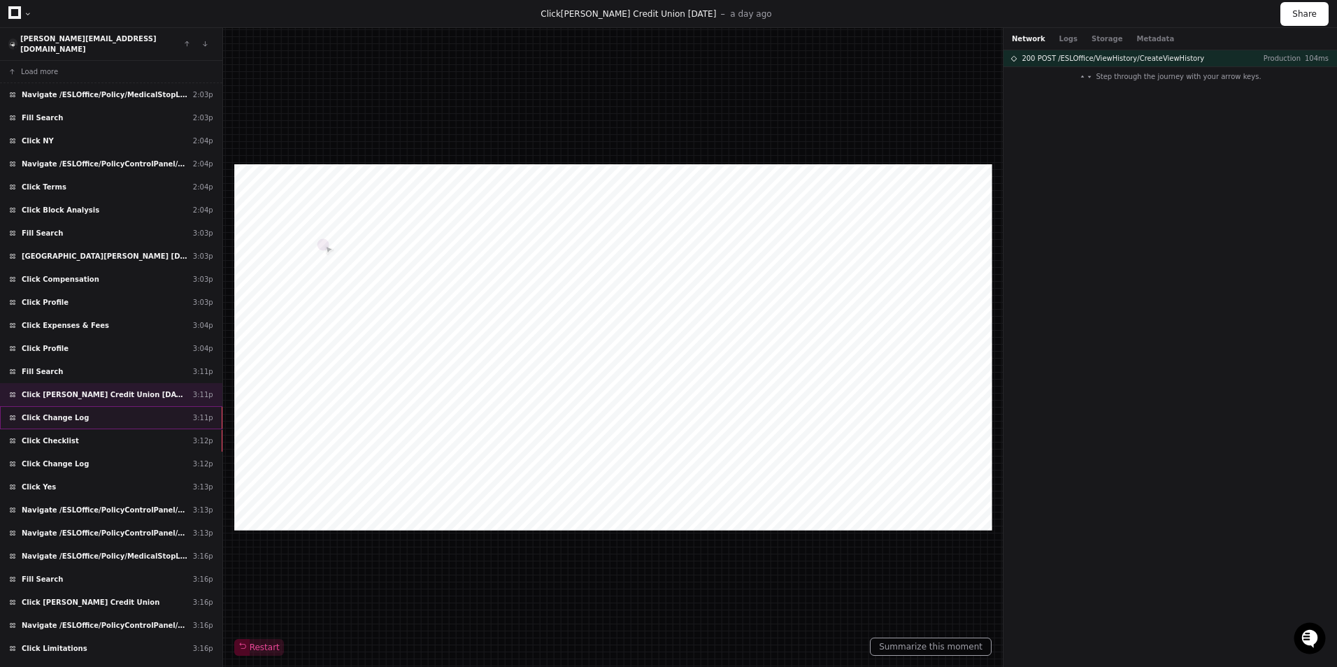
click at [148, 406] on div "Click Change Log 3:11p" at bounding box center [111, 417] width 222 height 23
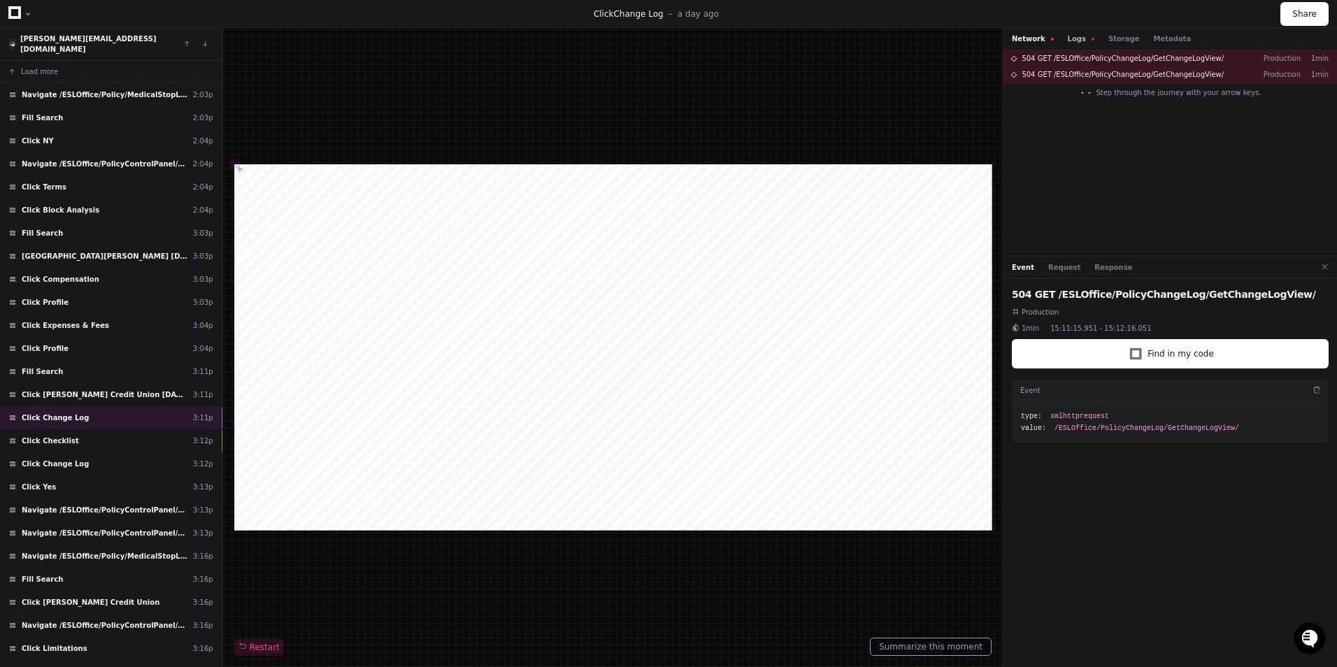
click at [1069, 38] on button "Logs" at bounding box center [1080, 39] width 27 height 10
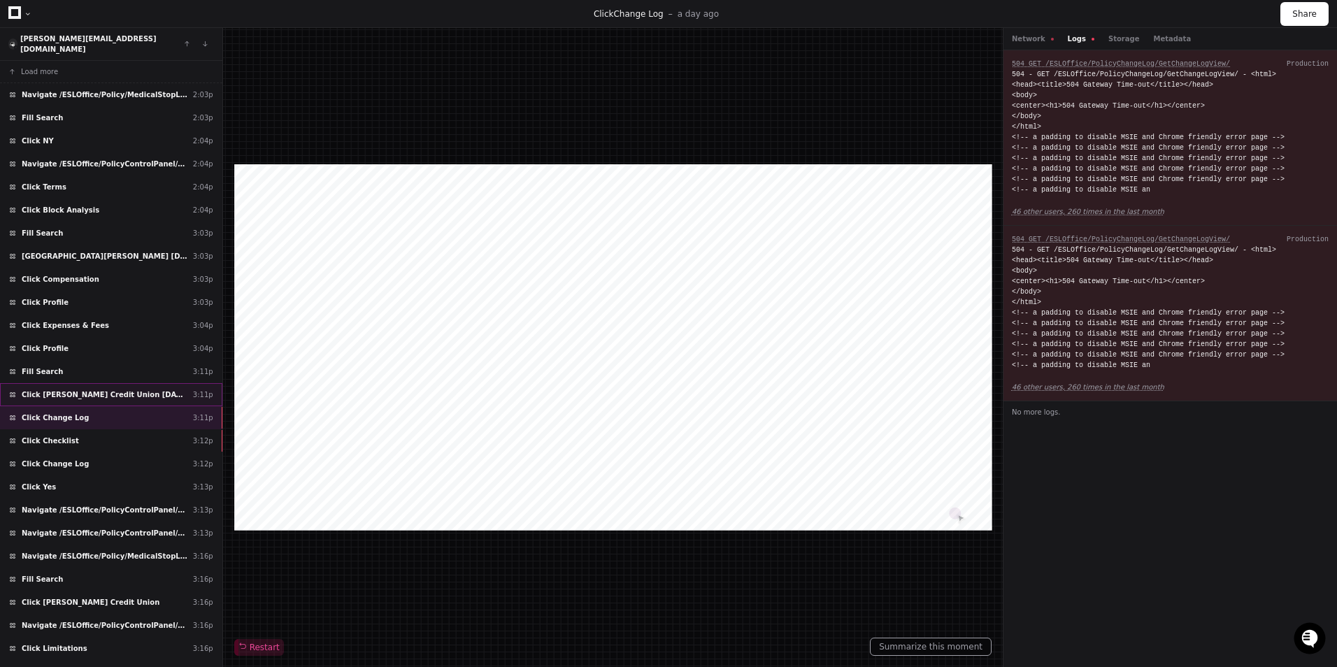
click at [144, 383] on div "Click Travis Credit Union 01/01/2025 3:11p" at bounding box center [111, 394] width 222 height 23
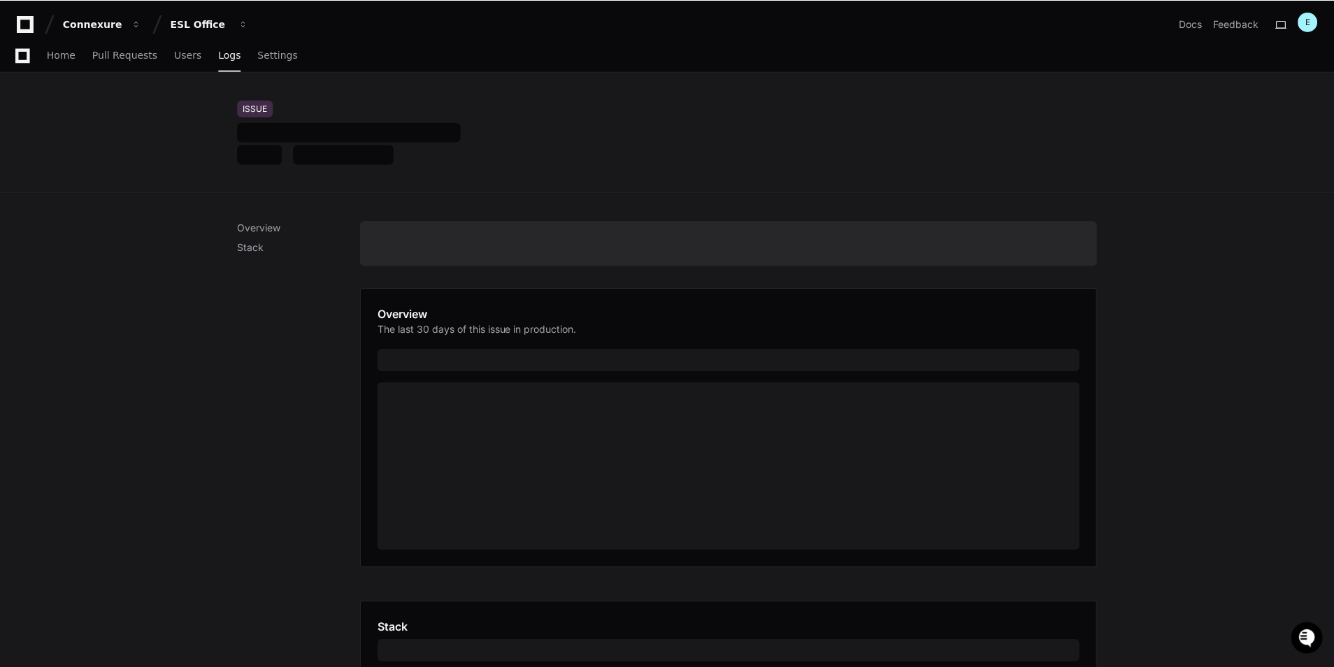
scroll to position [412, 0]
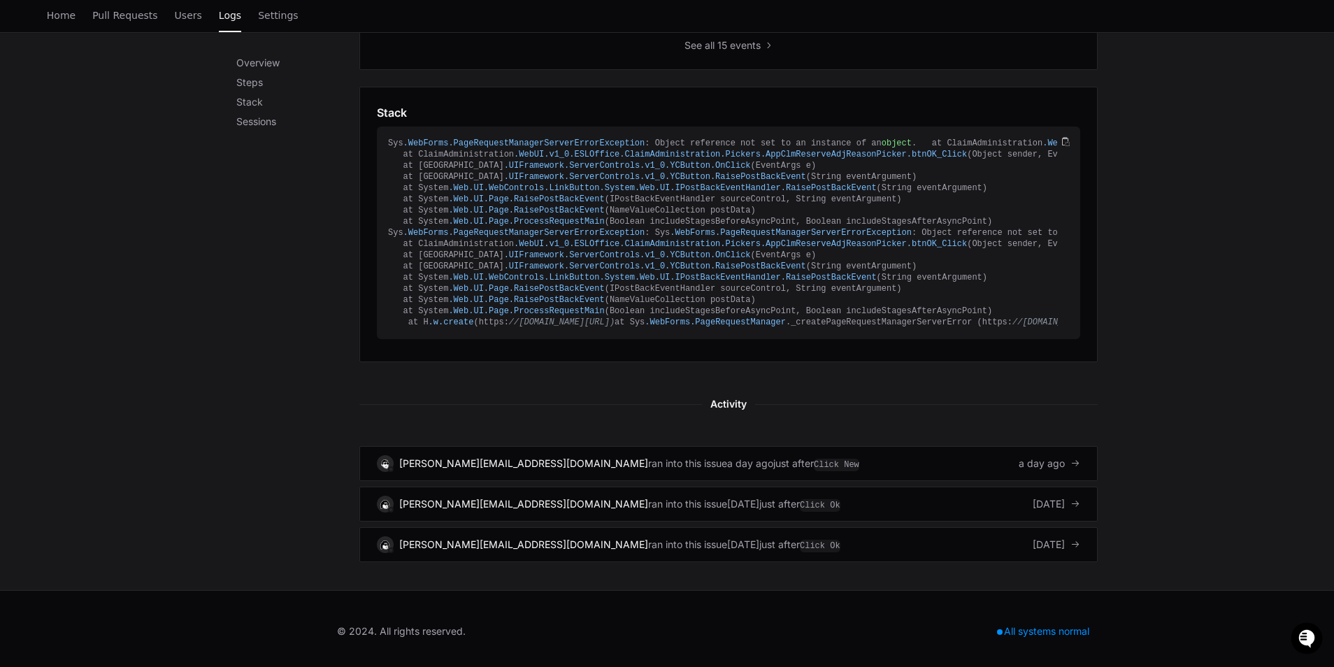
scroll to position [769, 0]
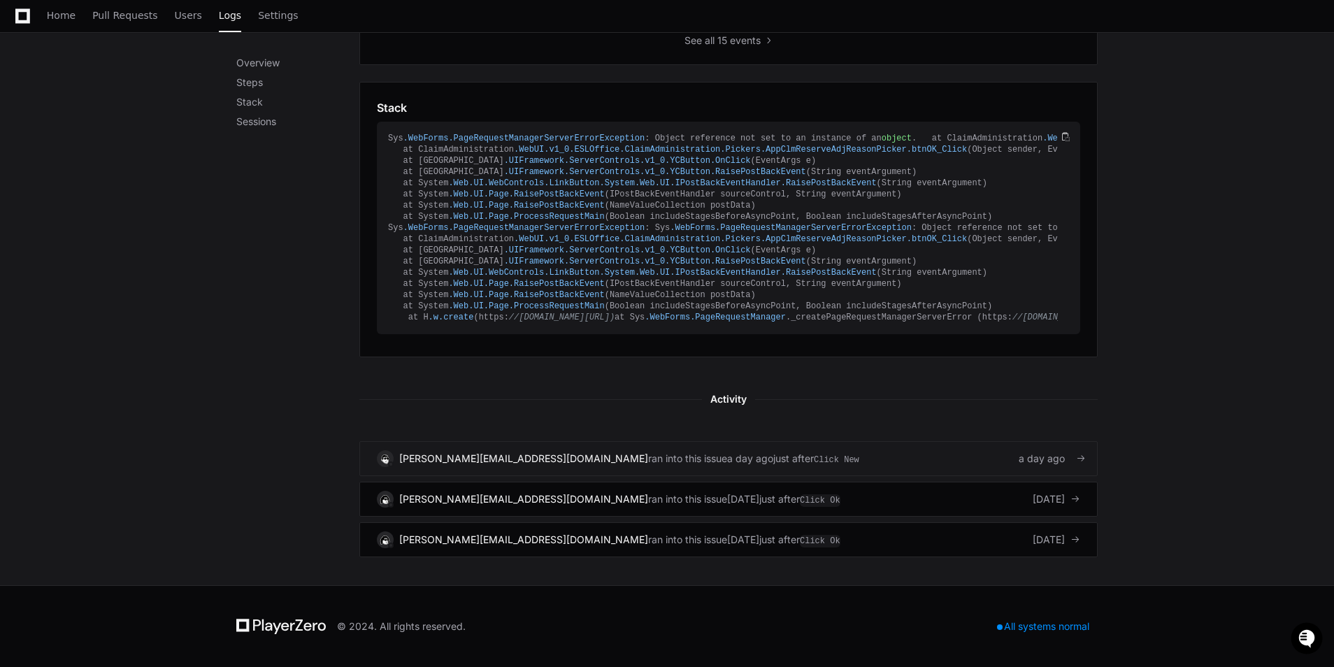
click at [864, 467] on div "[PERSON_NAME][EMAIL_ADDRESS][DOMAIN_NAME] ran into this issue a day ago just af…" at bounding box center [728, 458] width 703 height 17
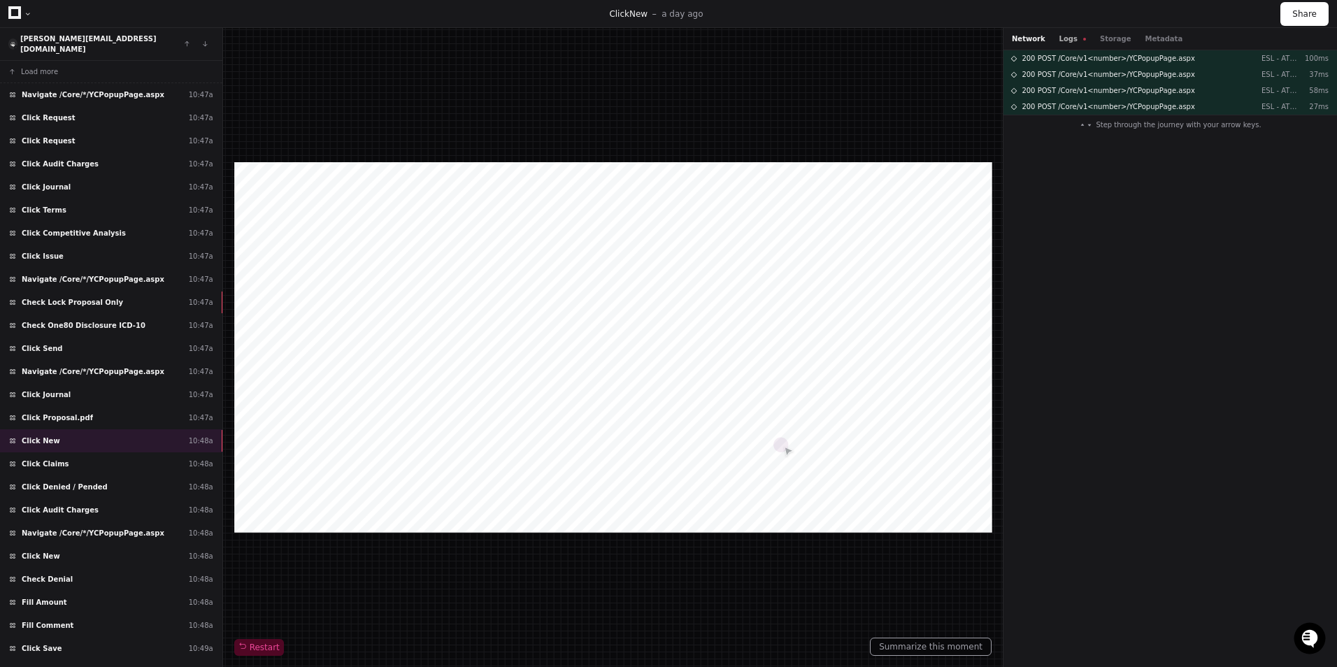
click at [1068, 37] on button "Logs" at bounding box center [1072, 39] width 27 height 10
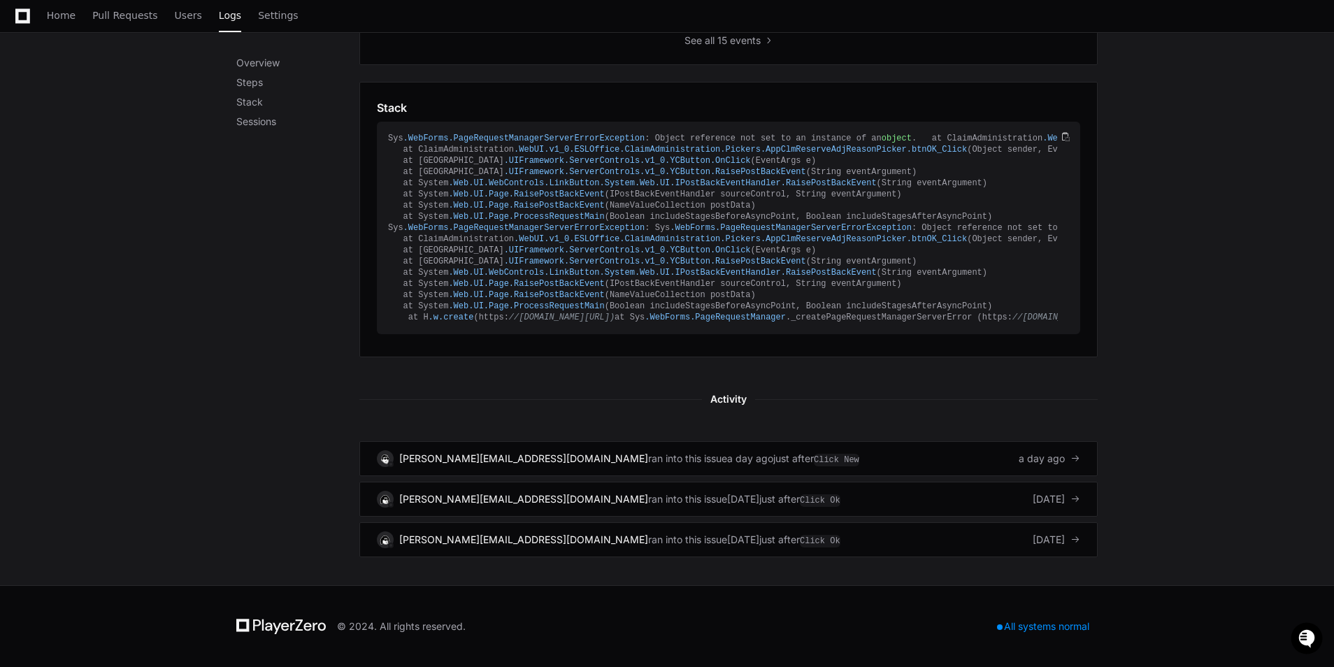
scroll to position [761, 0]
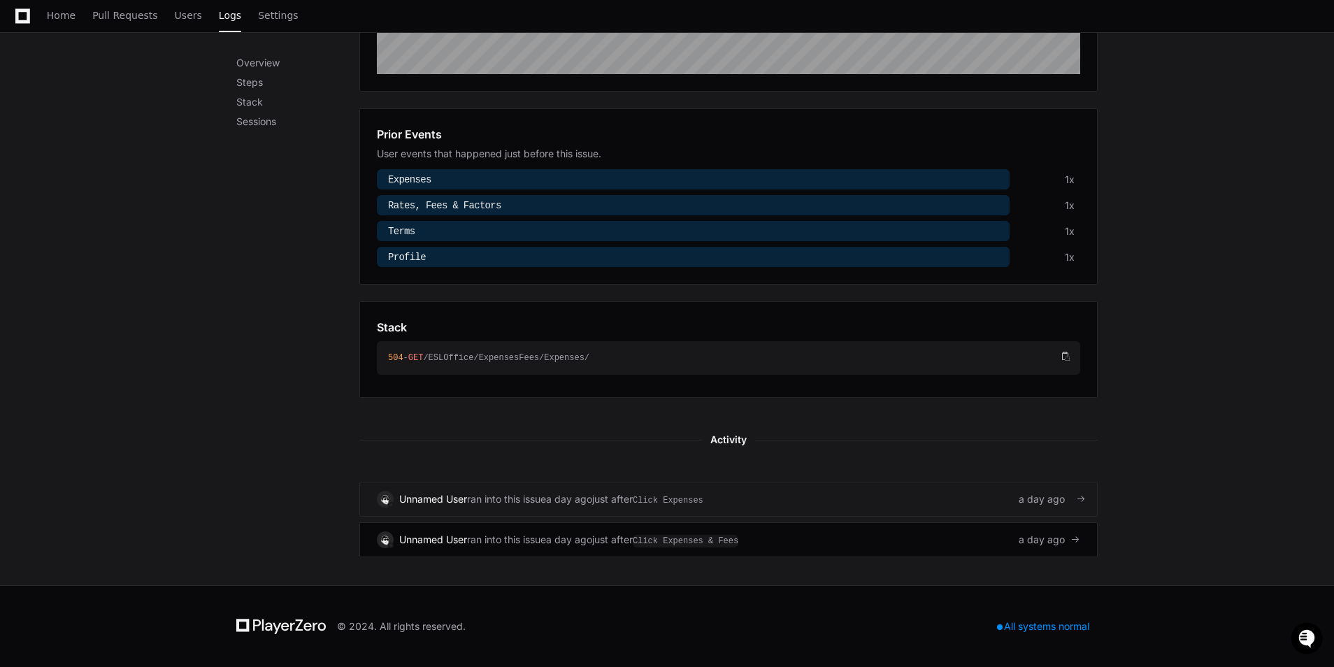
click at [798, 508] on link "Unnamed User ran into this issue a day ago just after Click Expenses a day ago" at bounding box center [728, 499] width 738 height 35
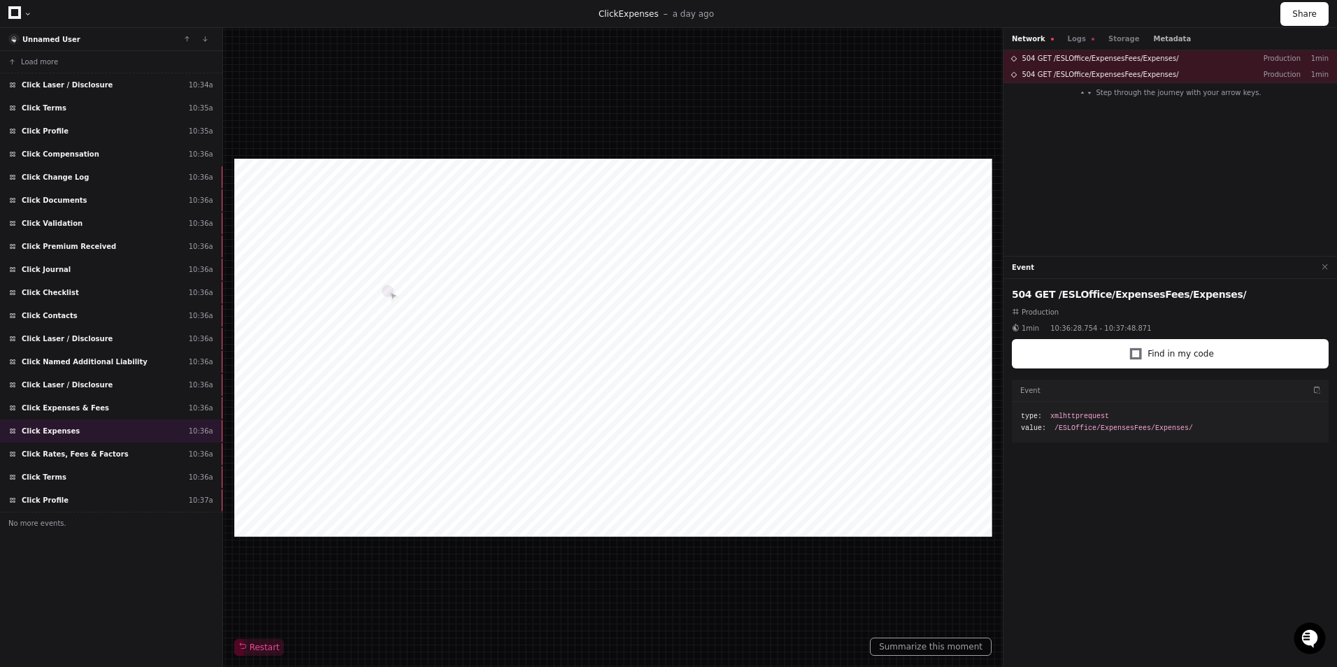
click at [1153, 37] on button "Metadata" at bounding box center [1172, 39] width 38 height 10
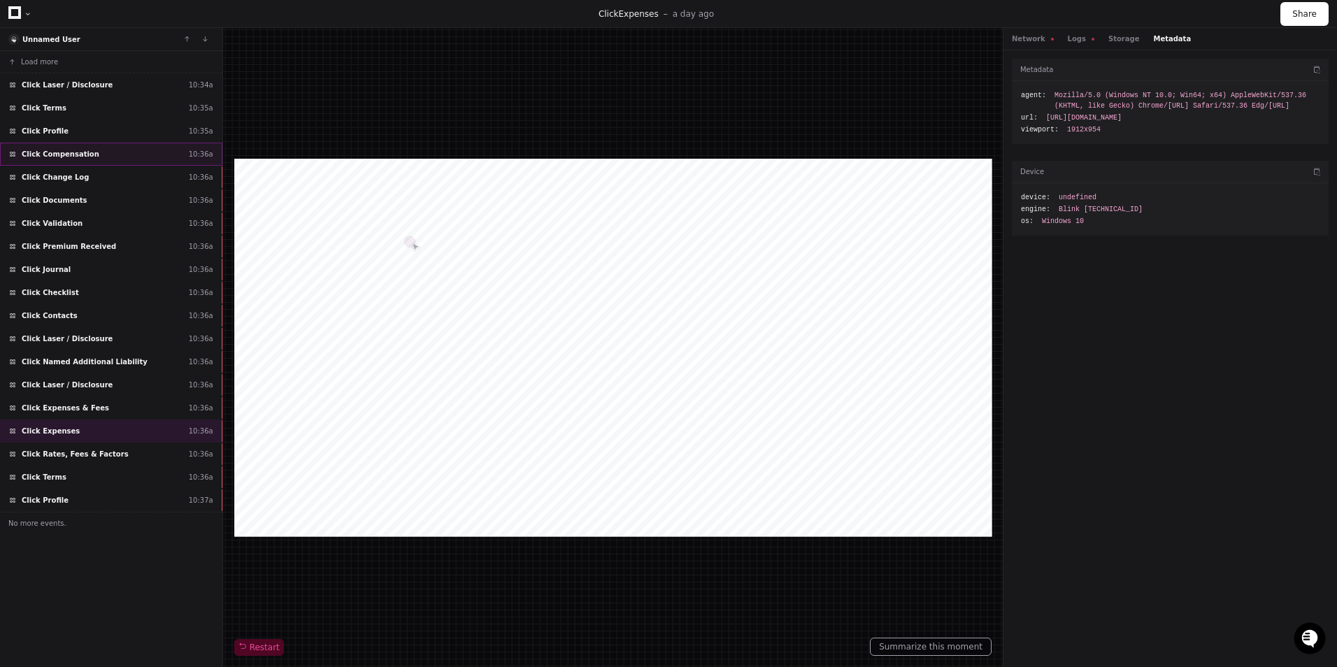
click at [173, 150] on div "Click Compensation 10:36a" at bounding box center [111, 154] width 222 height 23
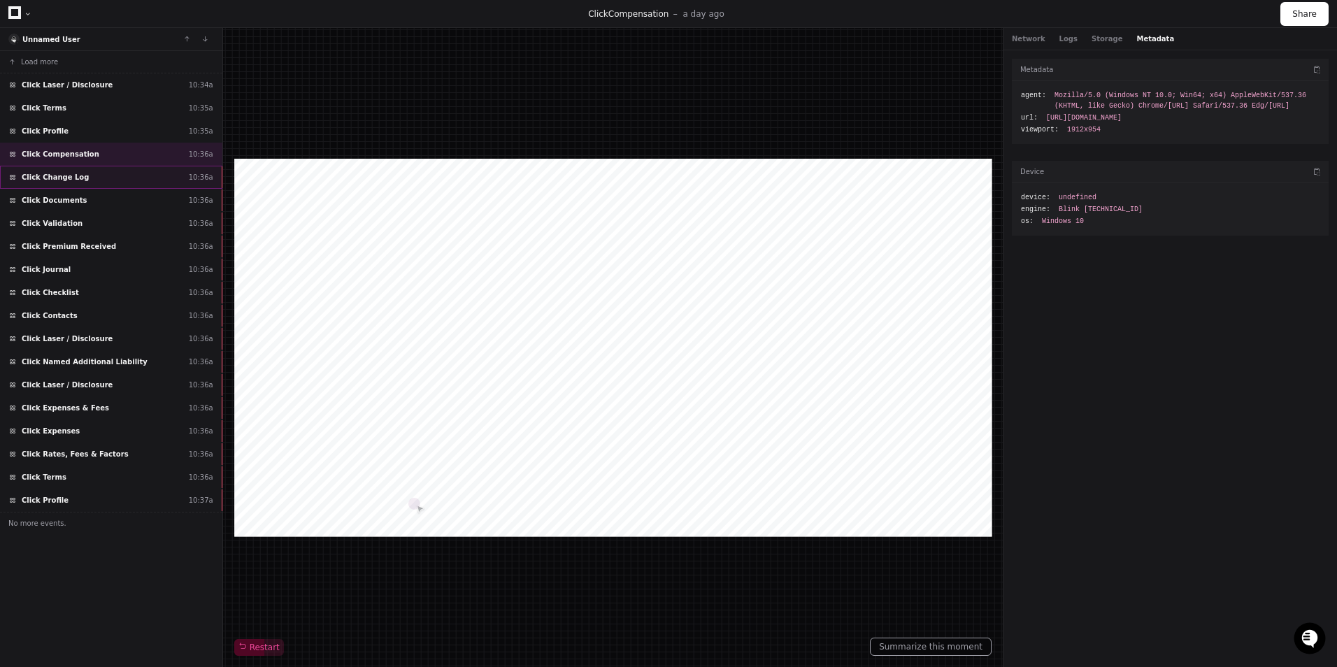
click at [165, 171] on div "Click Change Log 10:36a" at bounding box center [111, 177] width 222 height 23
click at [1091, 40] on span at bounding box center [1092, 39] width 3 height 3
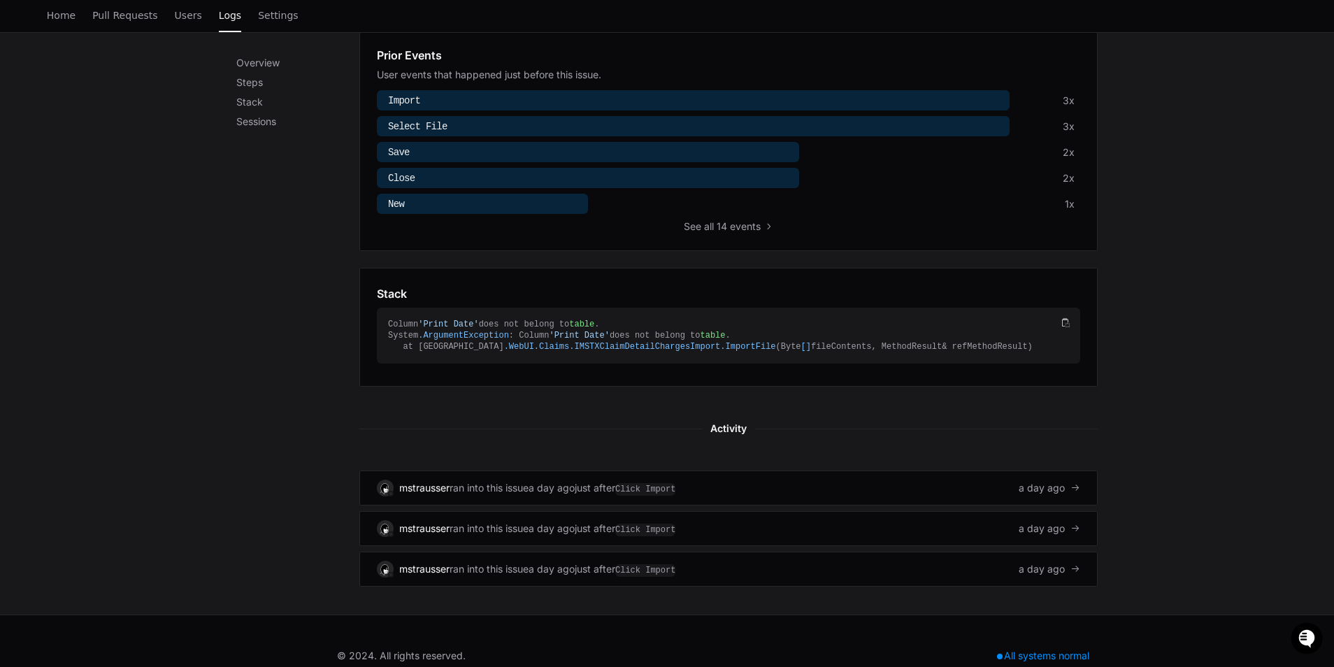
scroll to position [519, 0]
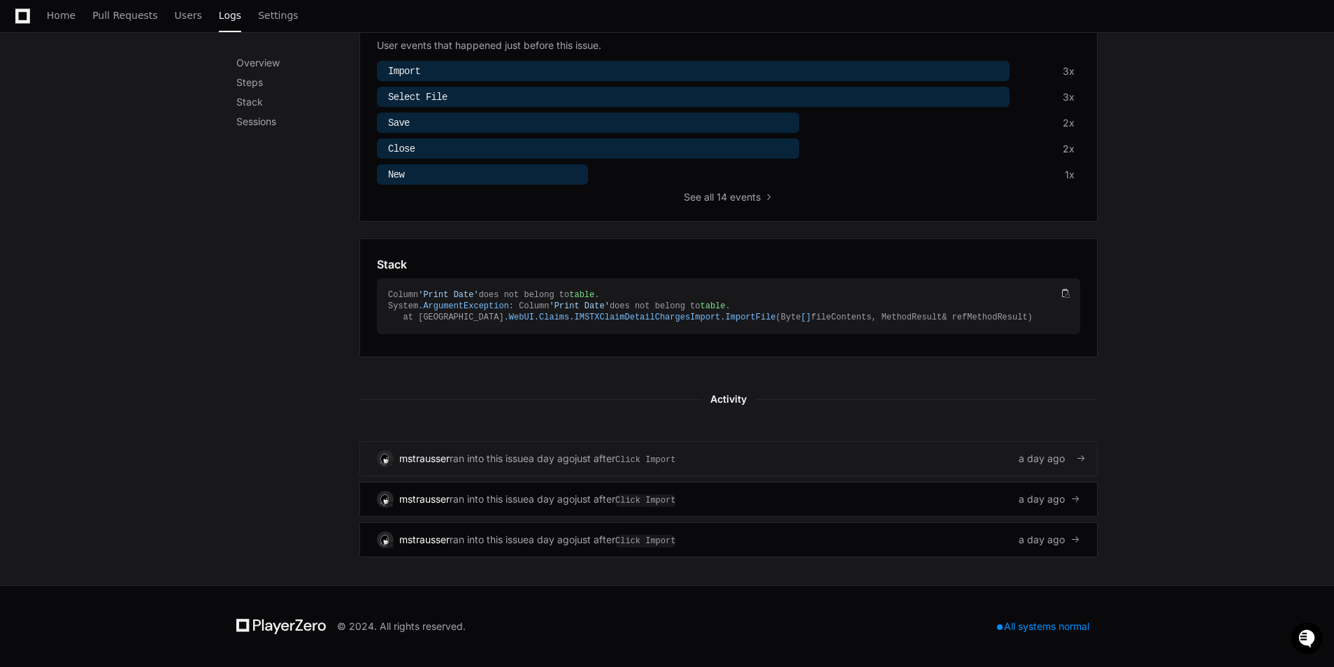
click at [621, 459] on div "just after Click Import" at bounding box center [625, 459] width 101 height 14
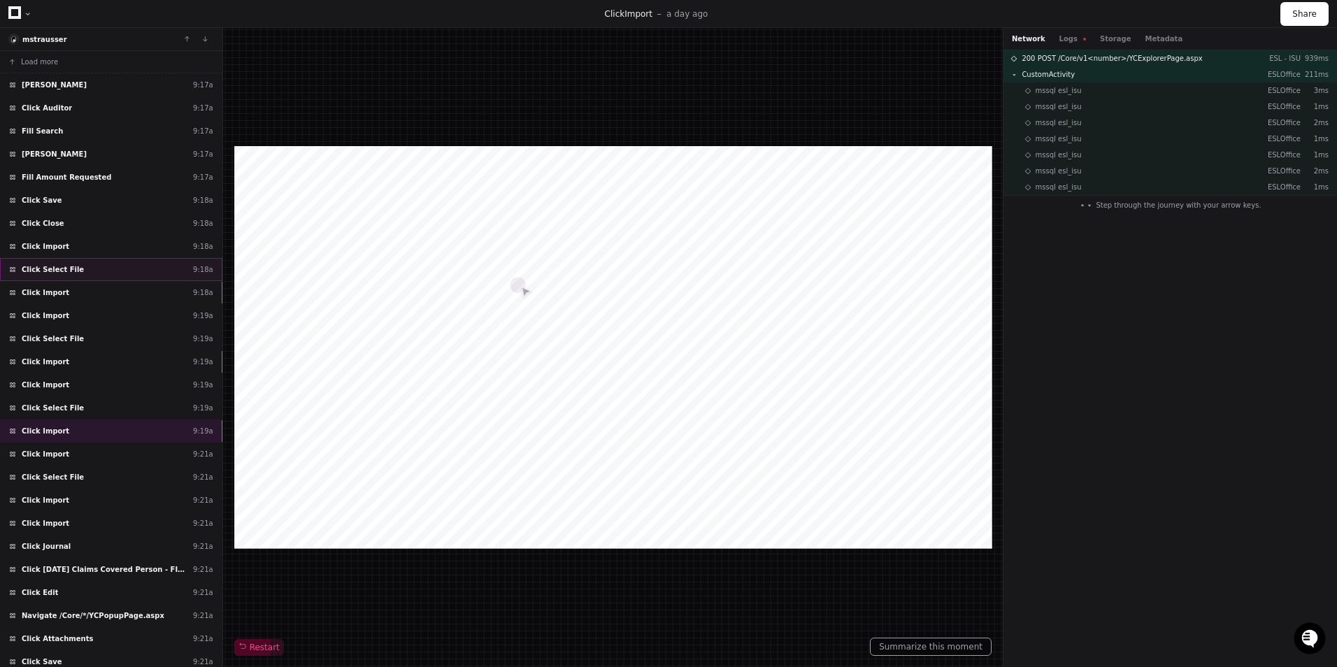
click at [173, 261] on div "Click Select File 9:18a" at bounding box center [111, 269] width 222 height 23
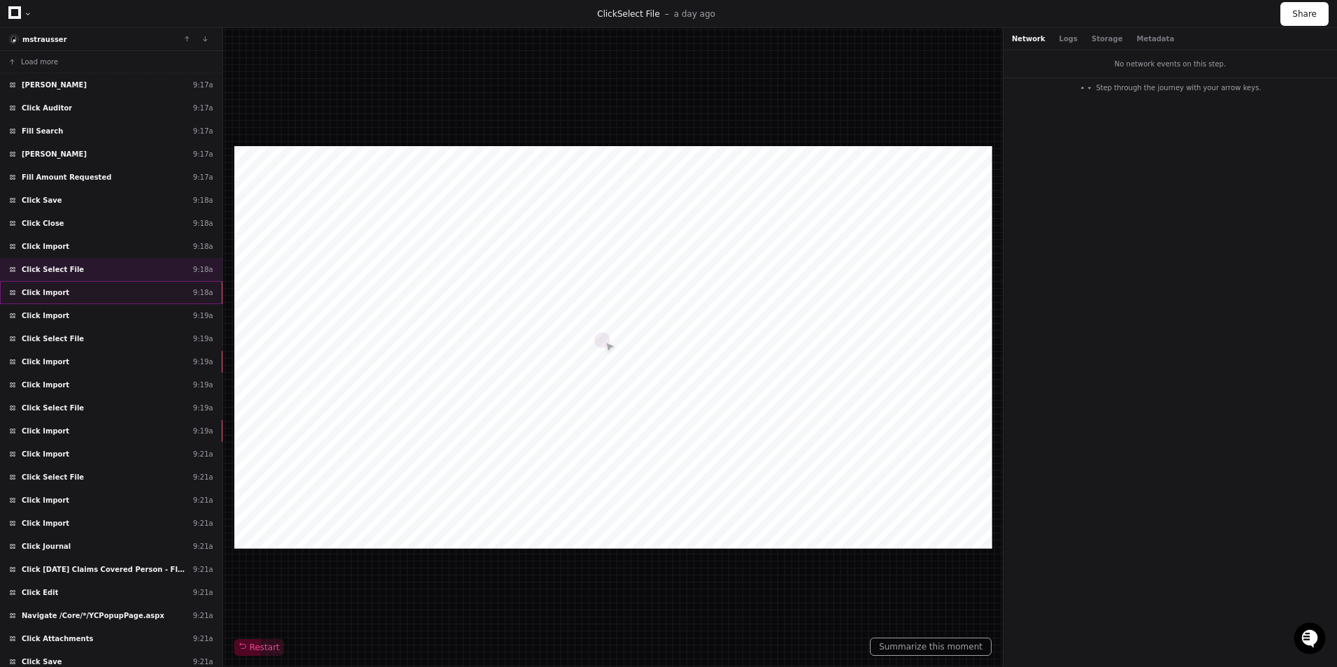
click at [178, 294] on div "Click Import 9:18a" at bounding box center [111, 292] width 222 height 23
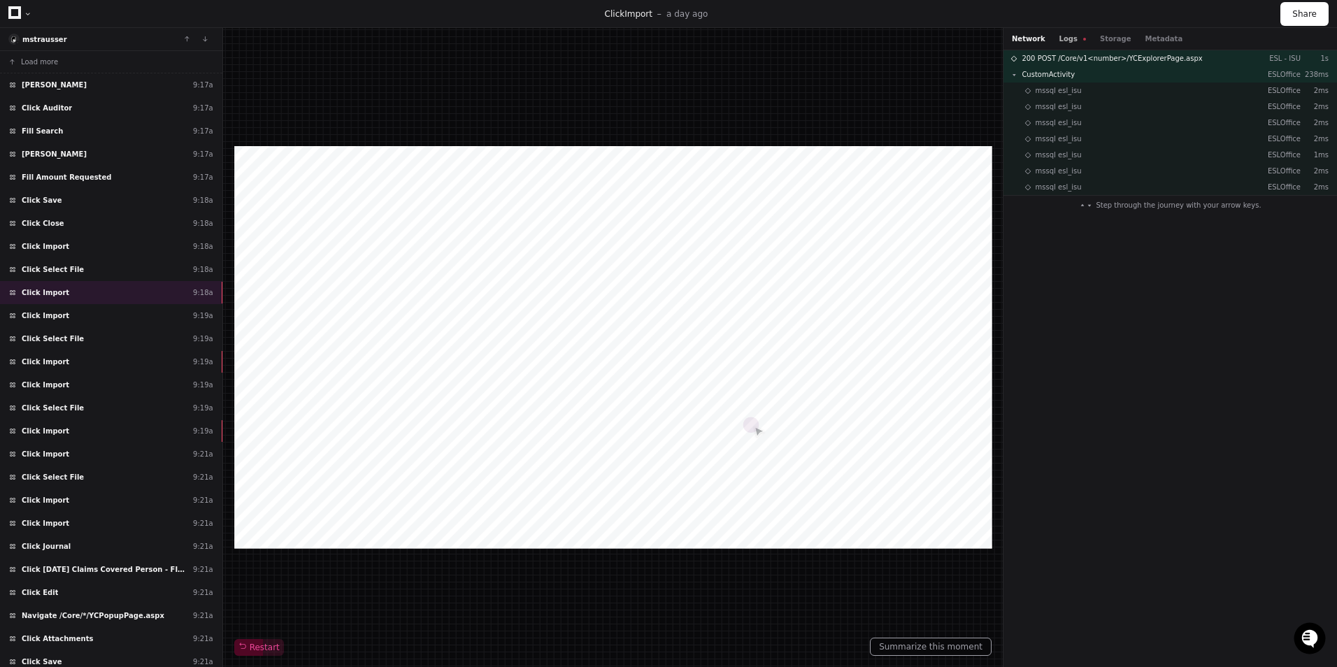
click at [1068, 43] on button "Logs" at bounding box center [1072, 39] width 27 height 10
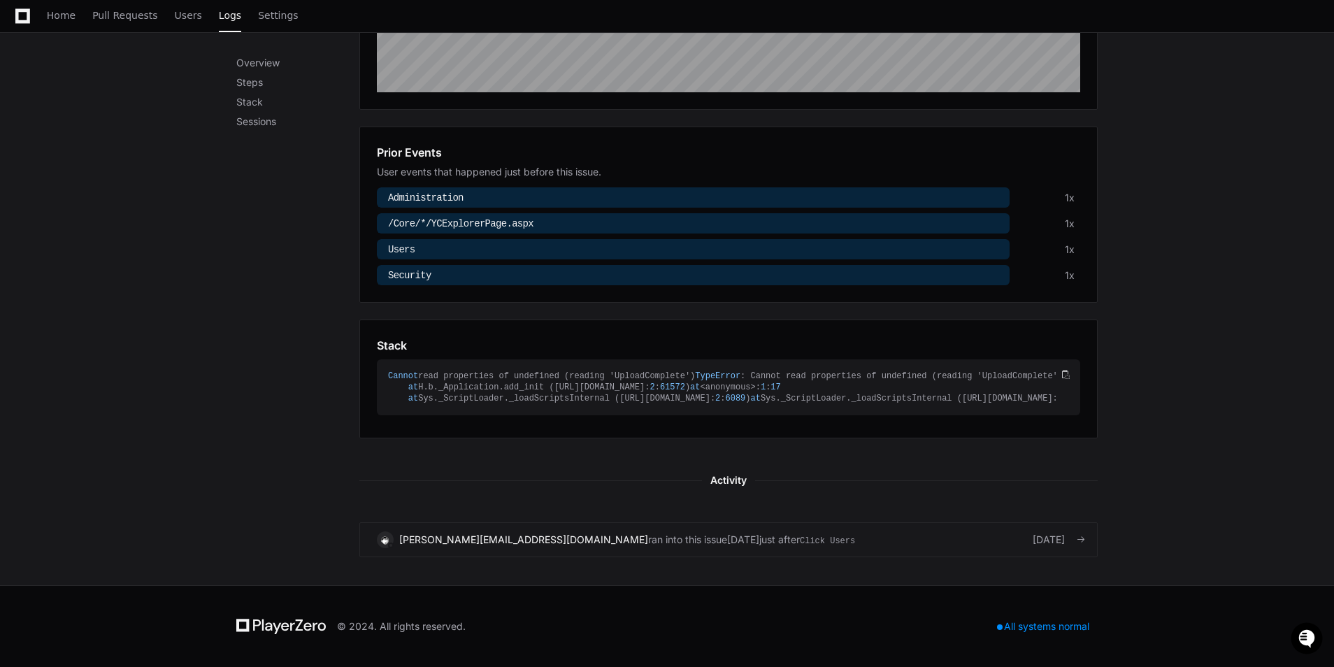
scroll to position [493, 0]
click at [826, 540] on div "[PERSON_NAME][EMAIL_ADDRESS][DOMAIN_NAME] ran into this issue [DATE] just after…" at bounding box center [728, 539] width 703 height 17
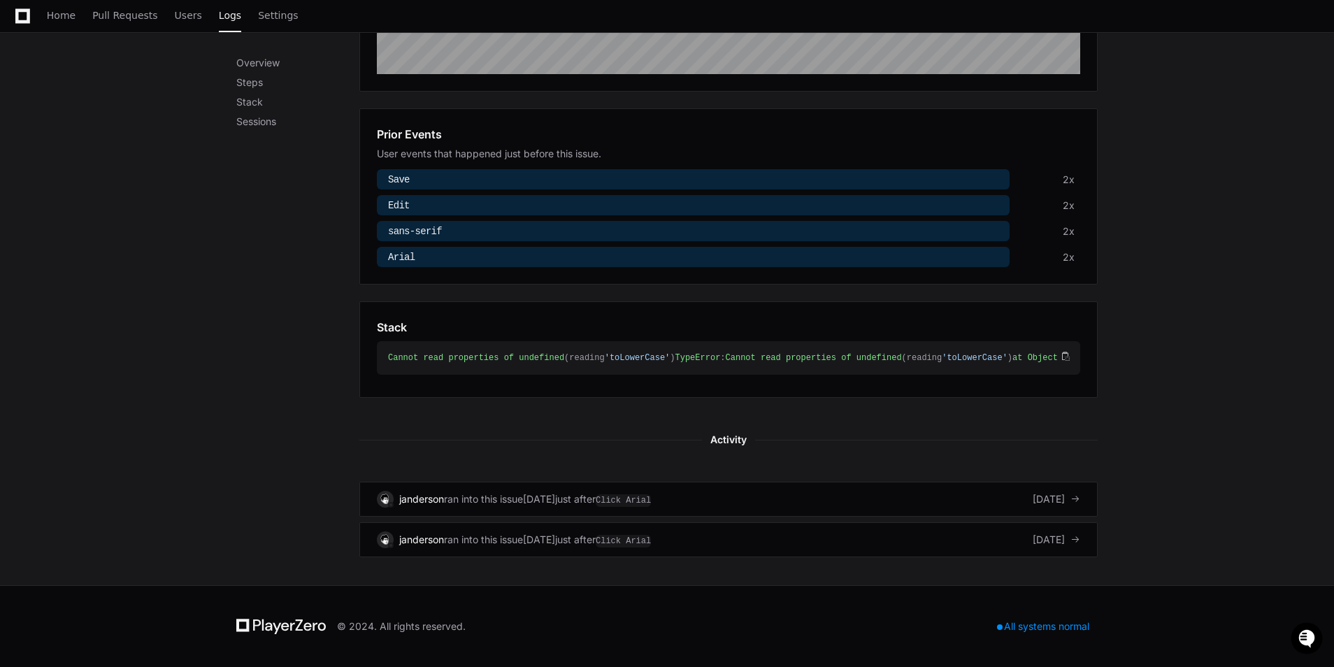
scroll to position [511, 0]
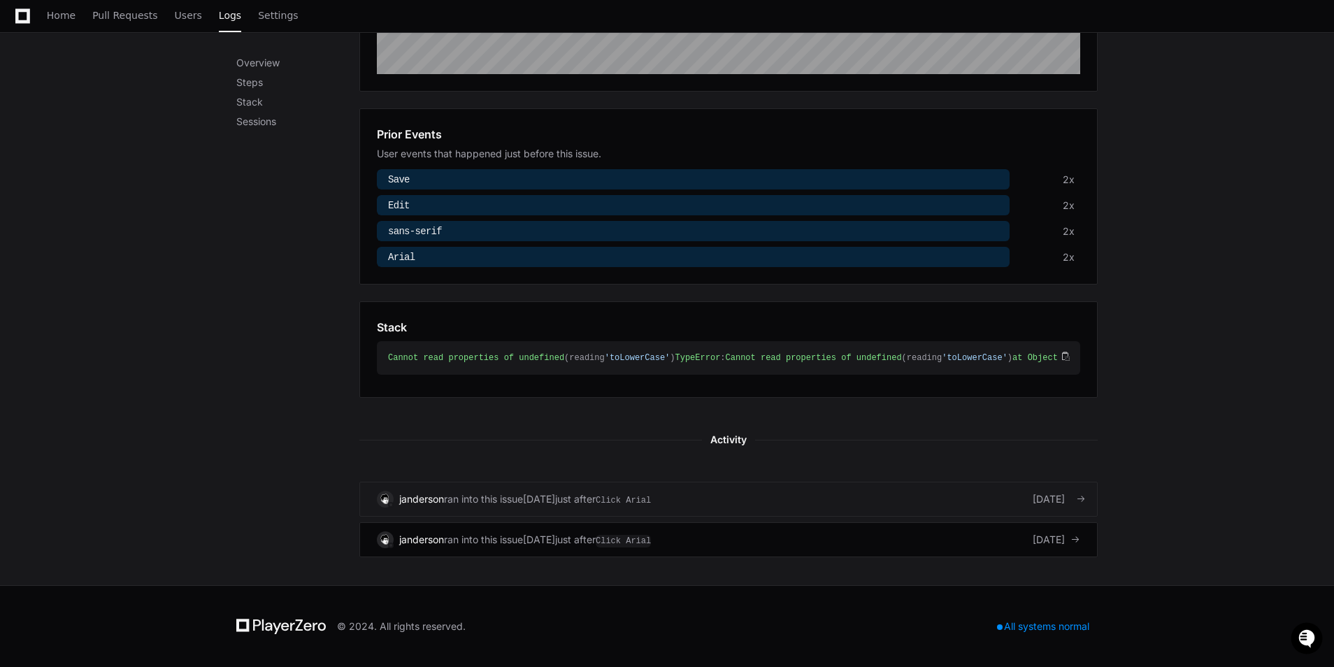
click at [828, 503] on div "[PERSON_NAME] ran into this issue [DATE] just after Click Arial [DATE]" at bounding box center [728, 499] width 703 height 17
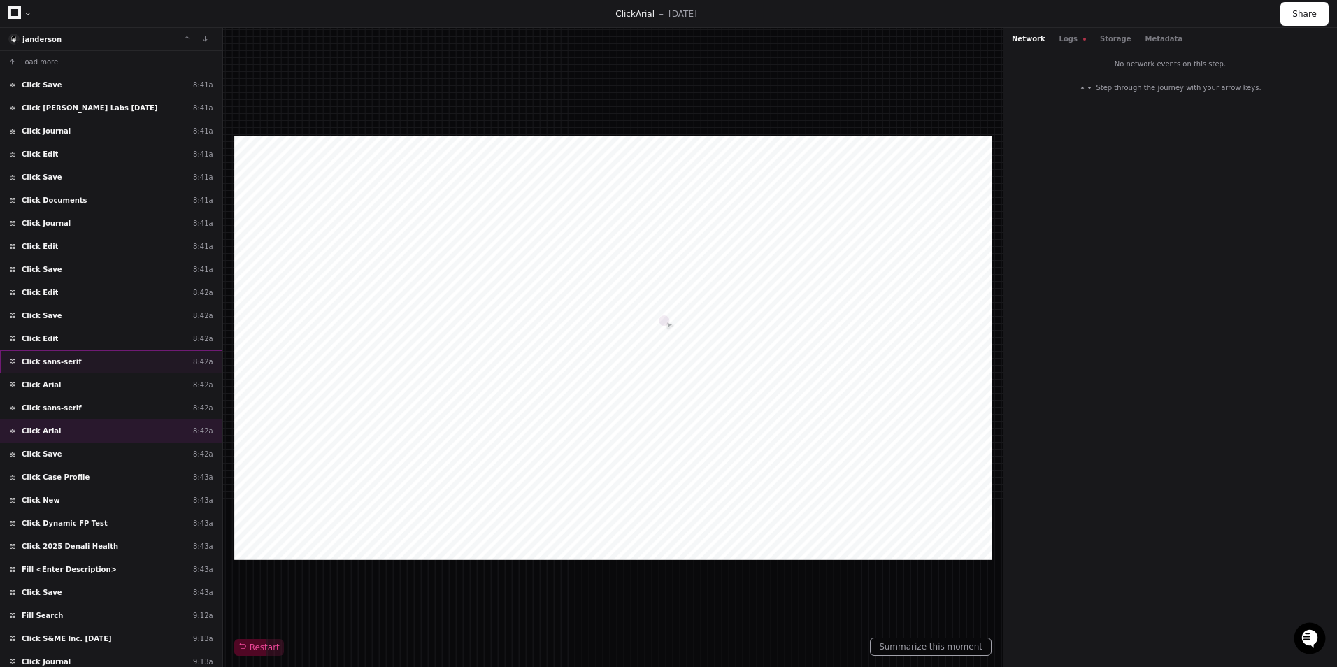
click at [145, 363] on div "Click sans-serif 8:42a" at bounding box center [111, 361] width 222 height 23
click at [143, 380] on div "Click Arial 8:42a" at bounding box center [111, 384] width 222 height 23
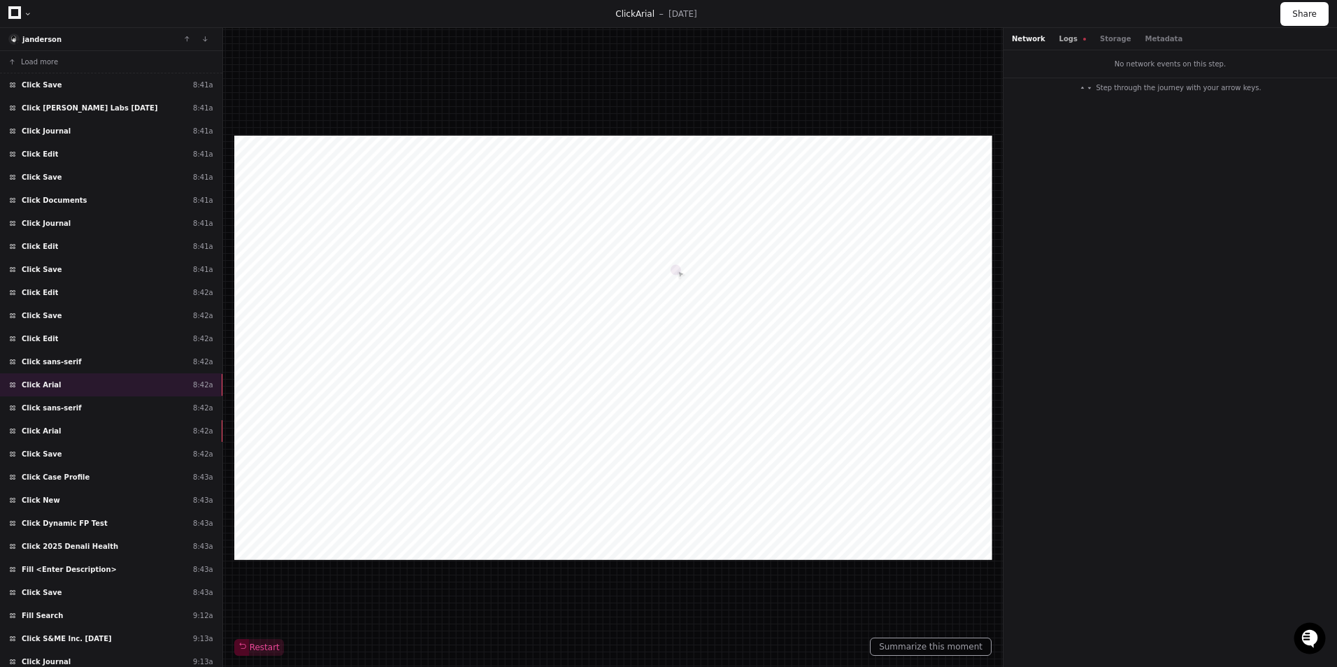
click at [1067, 41] on button "Logs" at bounding box center [1072, 39] width 27 height 10
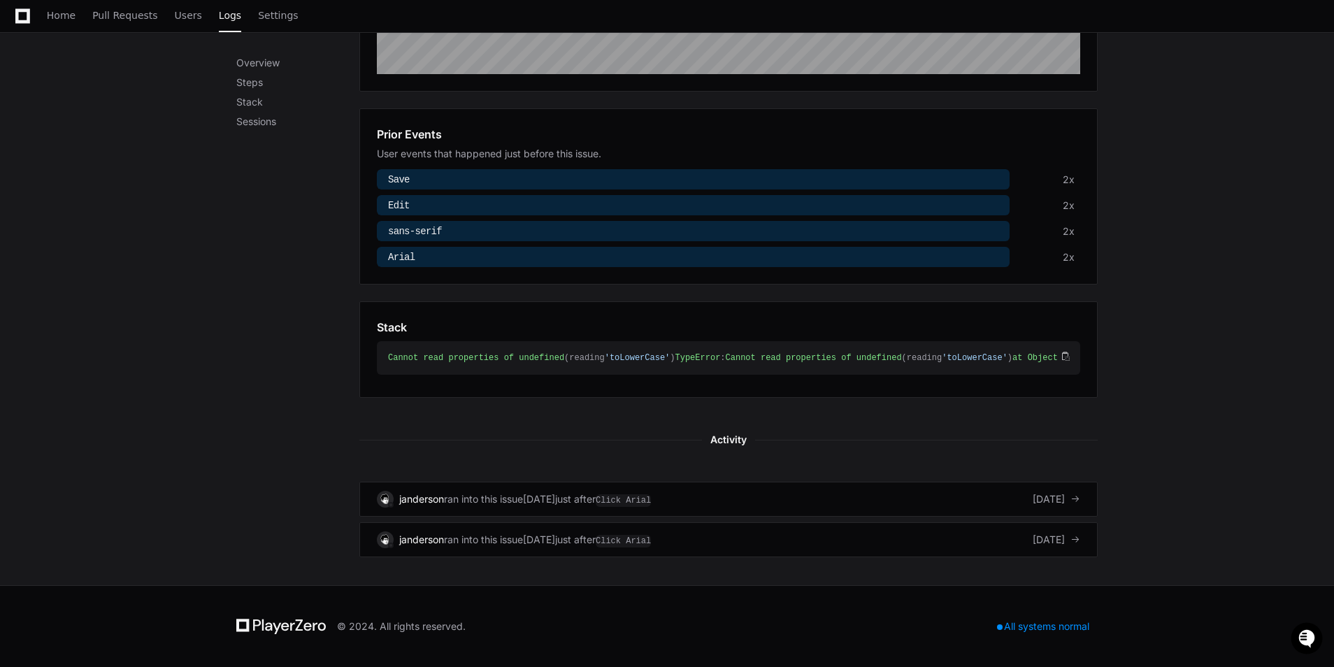
scroll to position [511, 0]
